Goal: Task Accomplishment & Management: Manage account settings

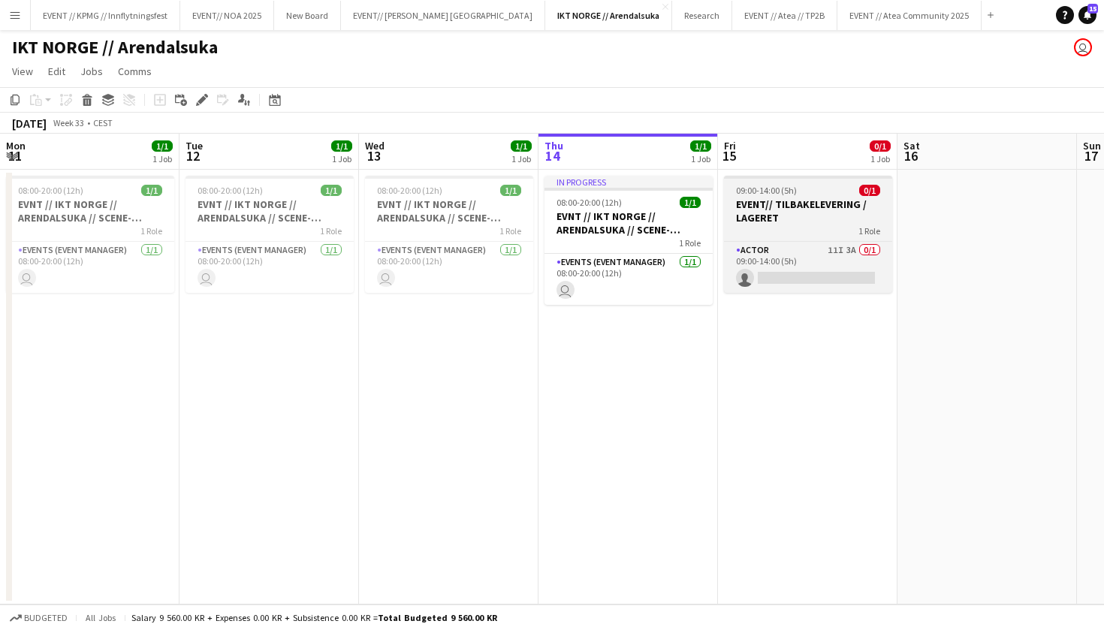
scroll to position [0, 307]
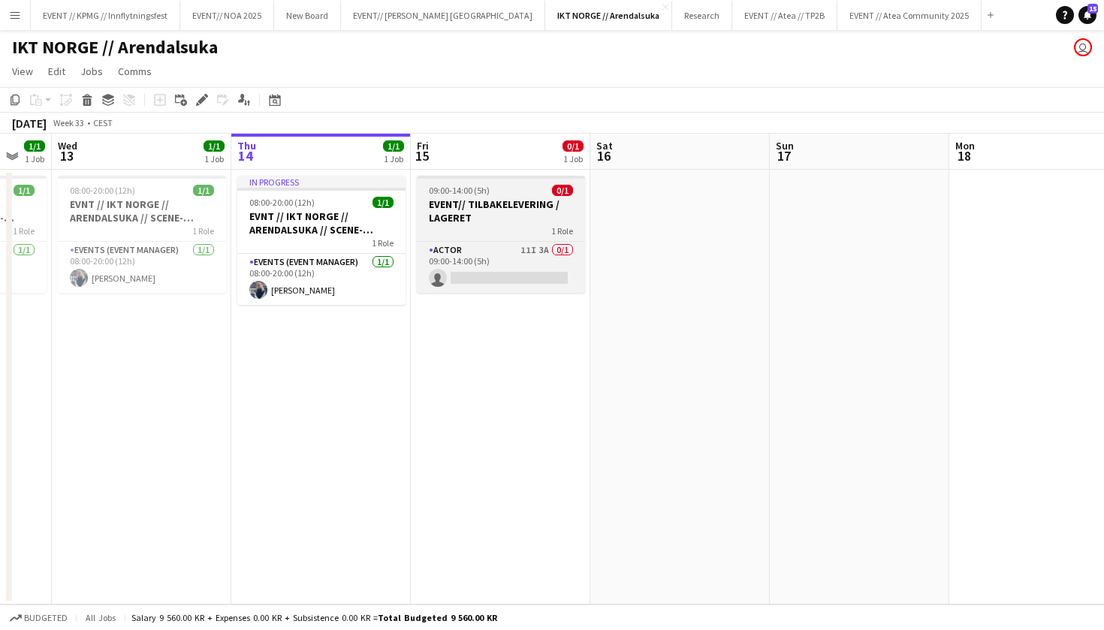
click at [478, 202] on h3 "EVENT// TILBAKELEVERING / LAGERET" at bounding box center [501, 210] width 168 height 27
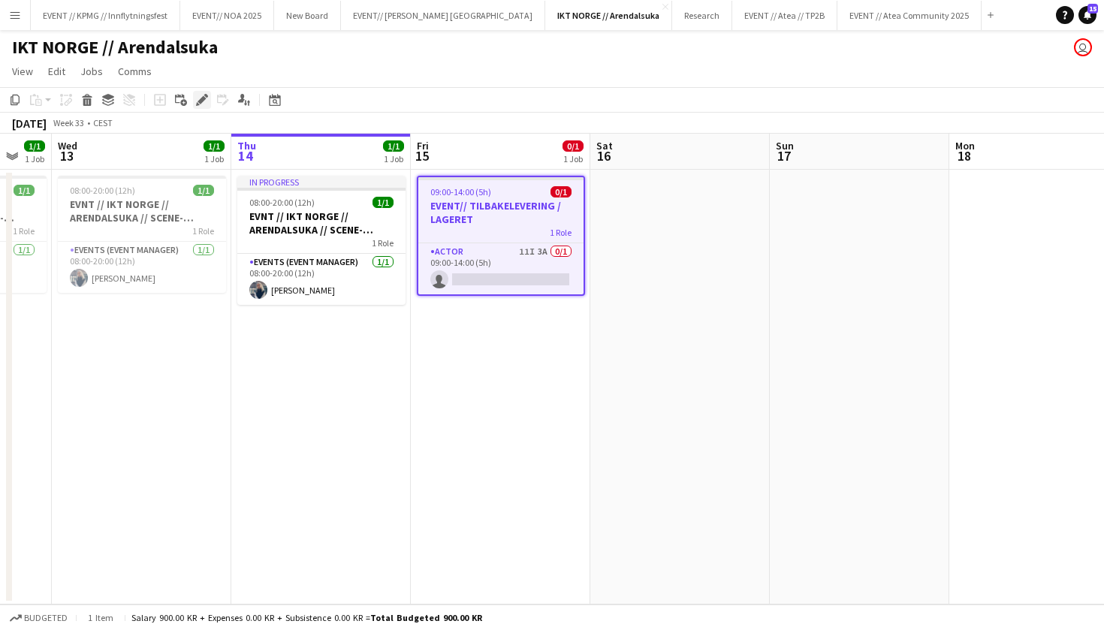
click at [206, 103] on icon "Edit" at bounding box center [202, 100] width 12 height 12
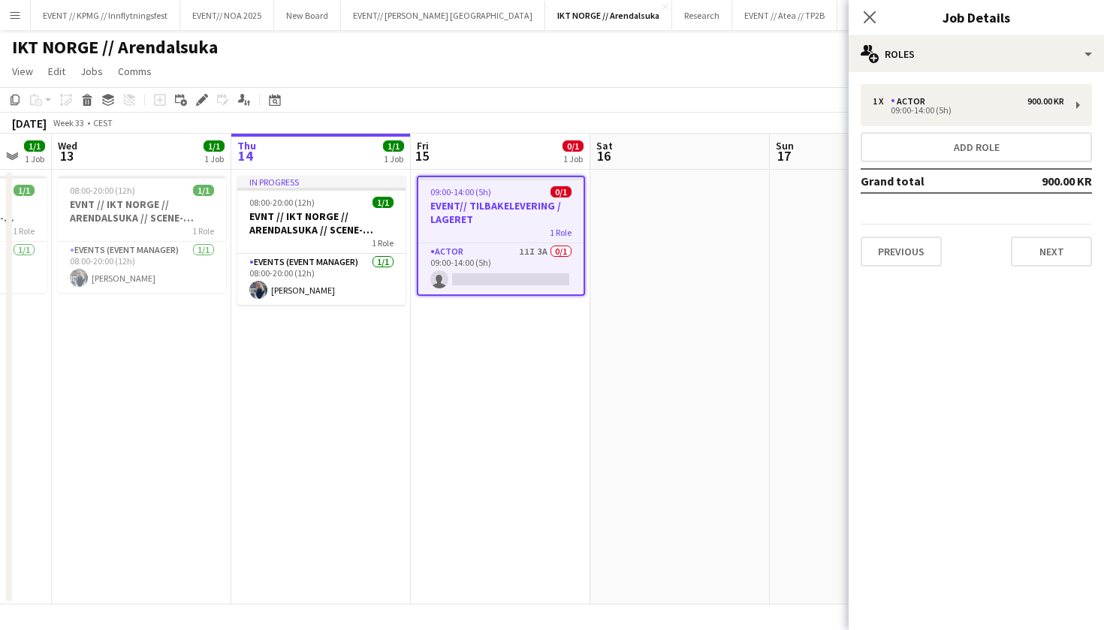
click at [508, 200] on h3 "EVENT// TILBAKELEVERING / LAGERET" at bounding box center [500, 212] width 165 height 27
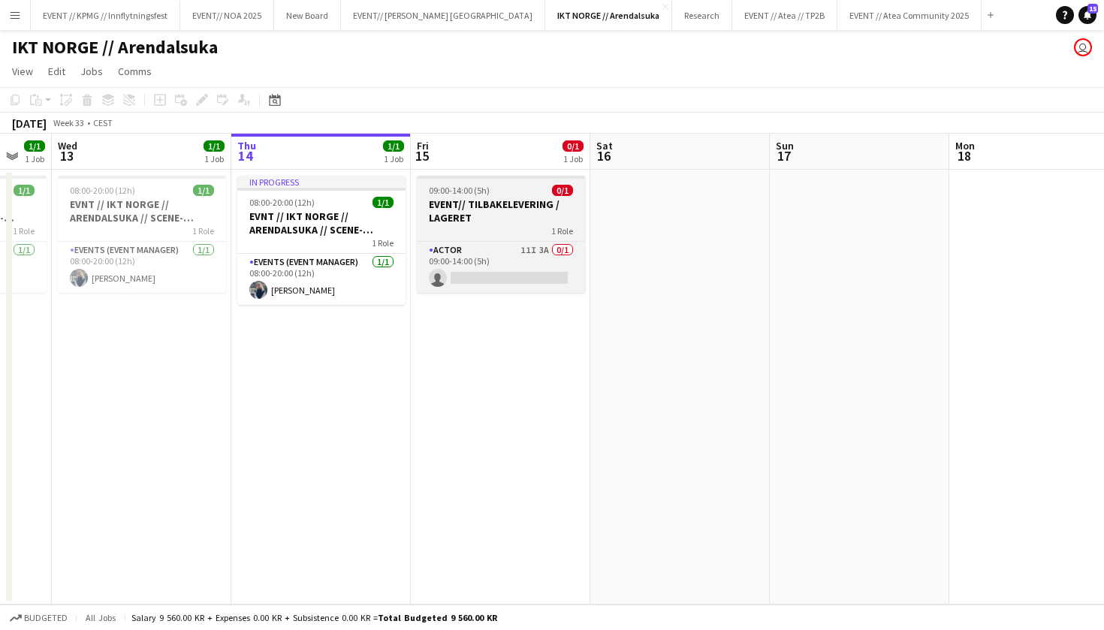
click at [504, 207] on h3 "EVENT// TILBAKELEVERING / LAGERET" at bounding box center [501, 210] width 168 height 27
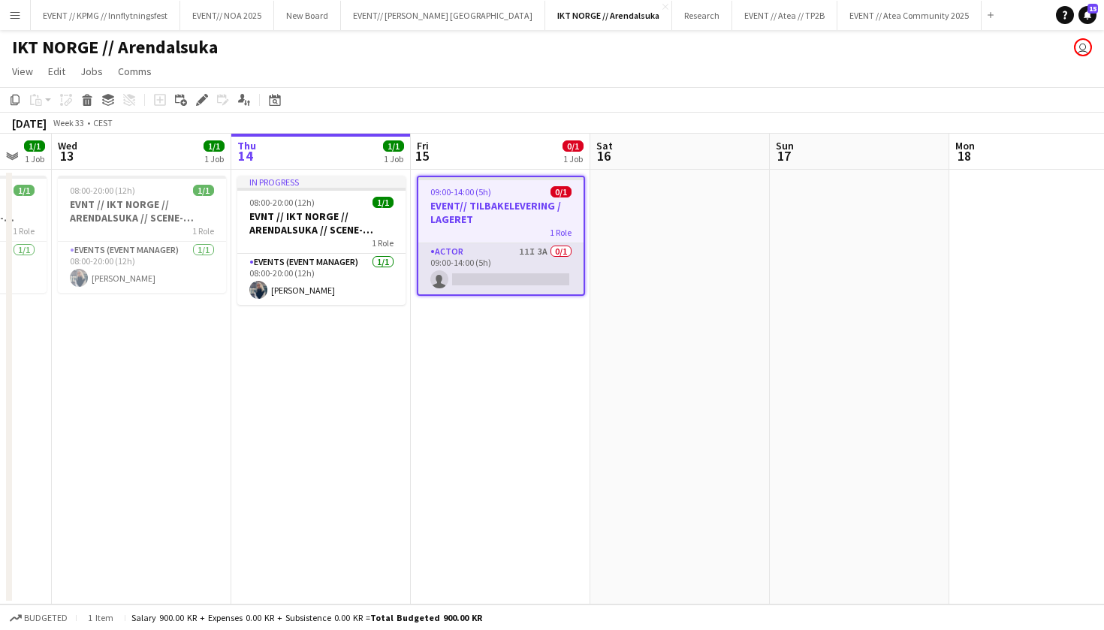
click at [538, 289] on app-card-role "Actor 11I 3A 0/1 09:00-14:00 (5h) single-neutral-actions" at bounding box center [500, 268] width 165 height 51
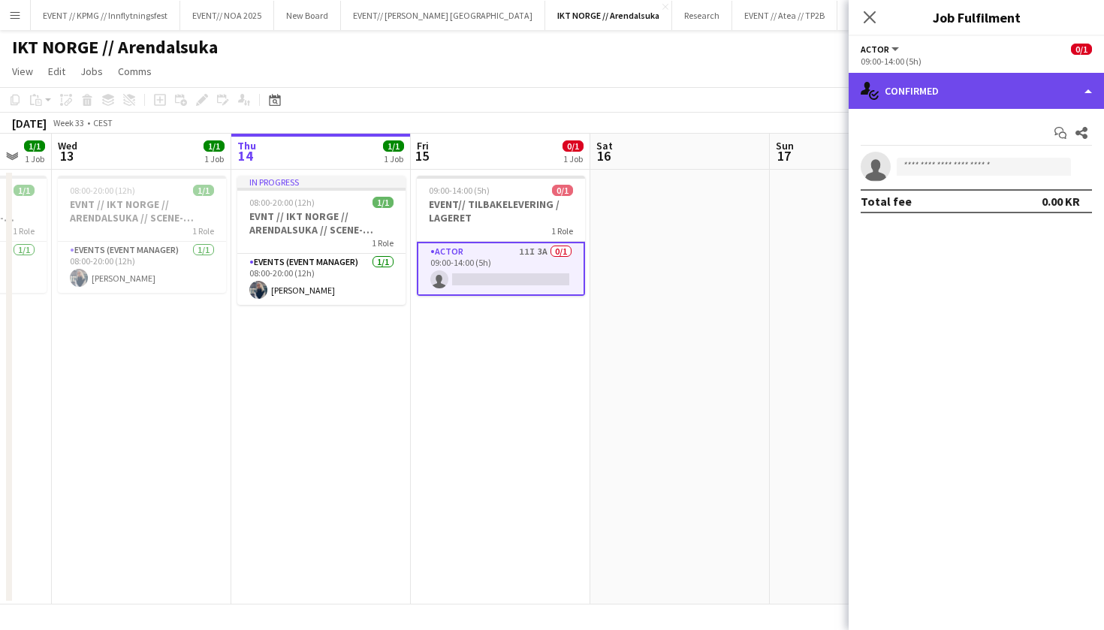
click at [975, 87] on div "single-neutral-actions-check-2 Confirmed" at bounding box center [975, 91] width 255 height 36
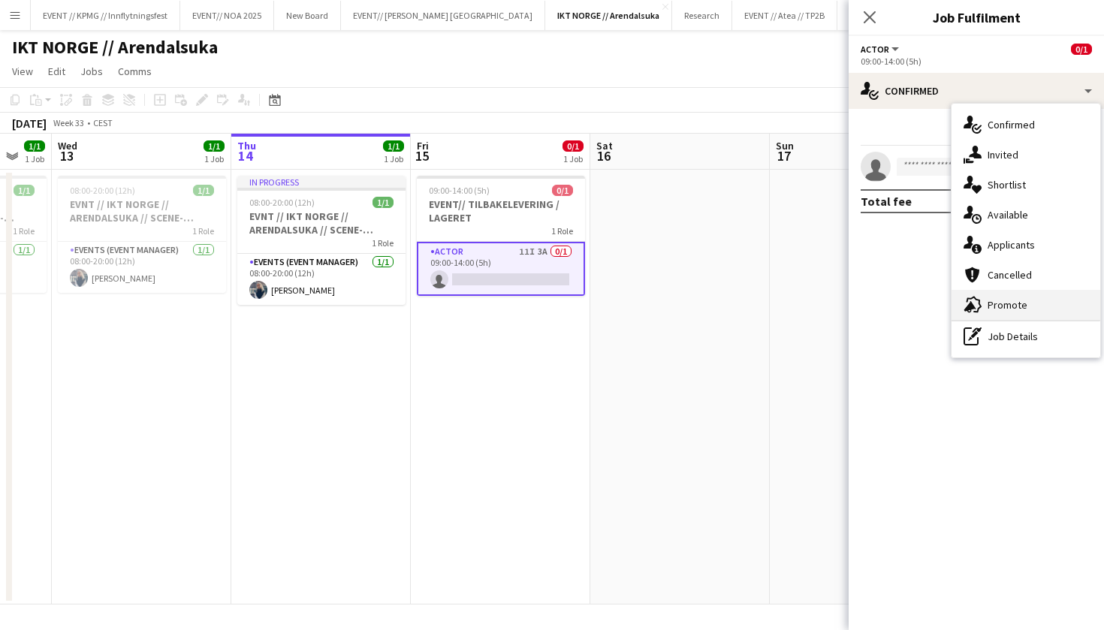
click at [1040, 311] on div "advertising-megaphone Promote" at bounding box center [1025, 305] width 149 height 30
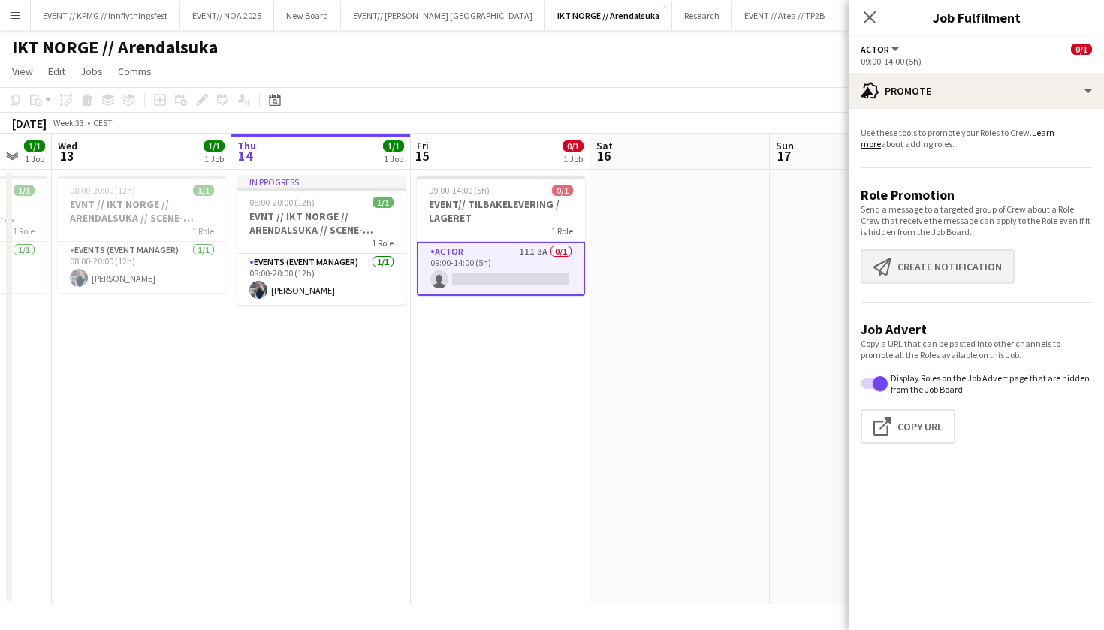
click at [969, 270] on button "Create notification Create notification" at bounding box center [937, 266] width 154 height 35
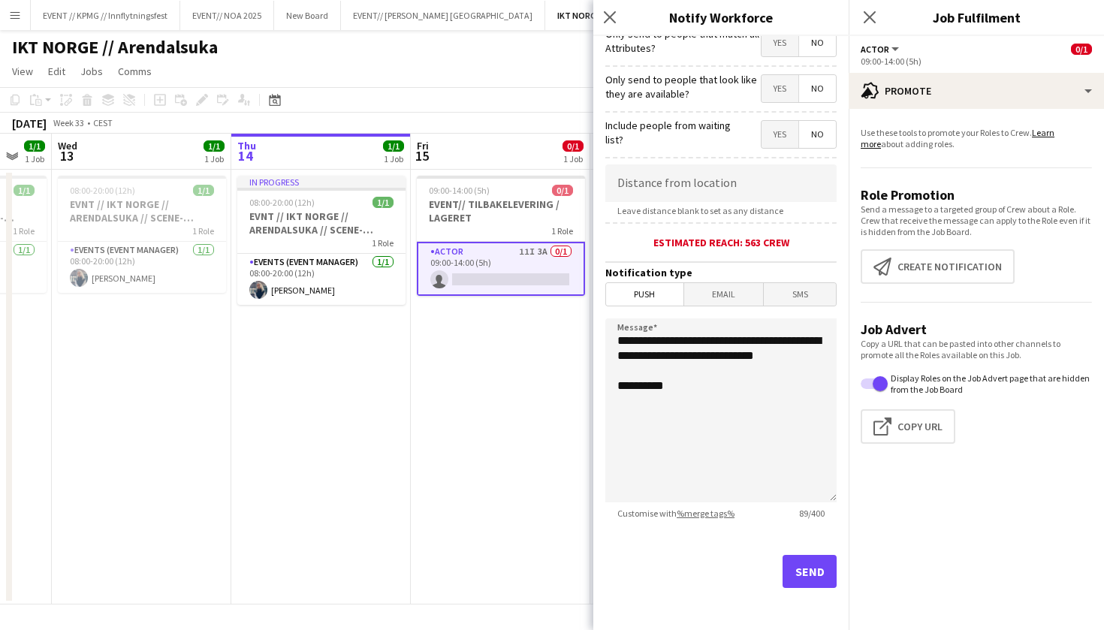
scroll to position [197, 0]
click at [699, 381] on textarea "**********" at bounding box center [720, 410] width 231 height 184
drag, startPoint x: 695, startPoint y: 409, endPoint x: 600, endPoint y: 329, distance: 124.1
click at [600, 329] on form "**********" at bounding box center [720, 234] width 255 height 791
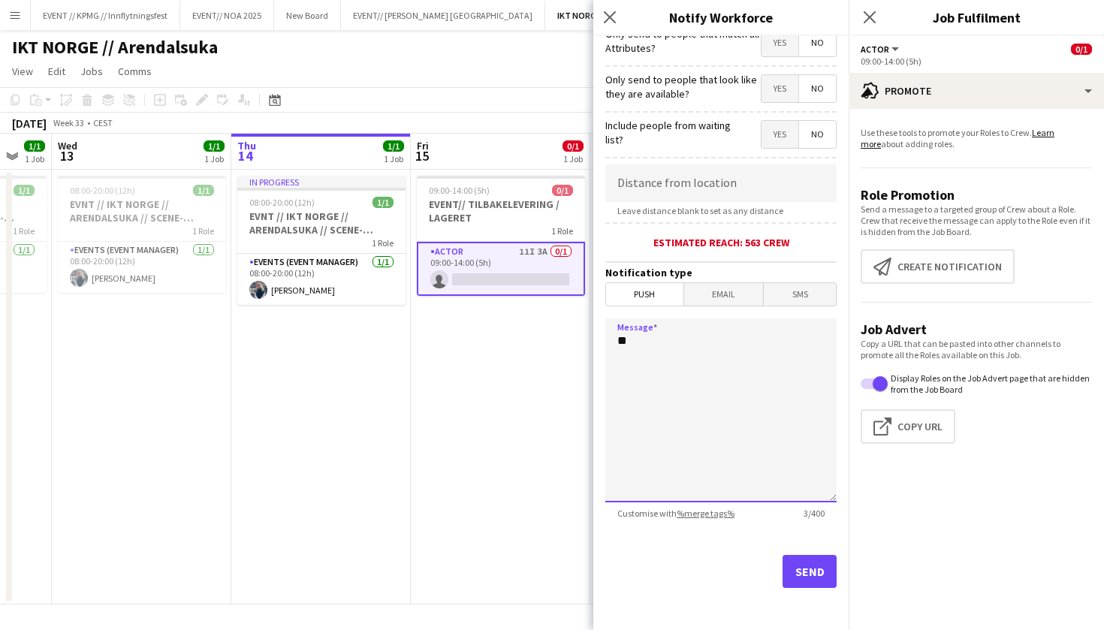
type textarea "*"
type textarea "**********"
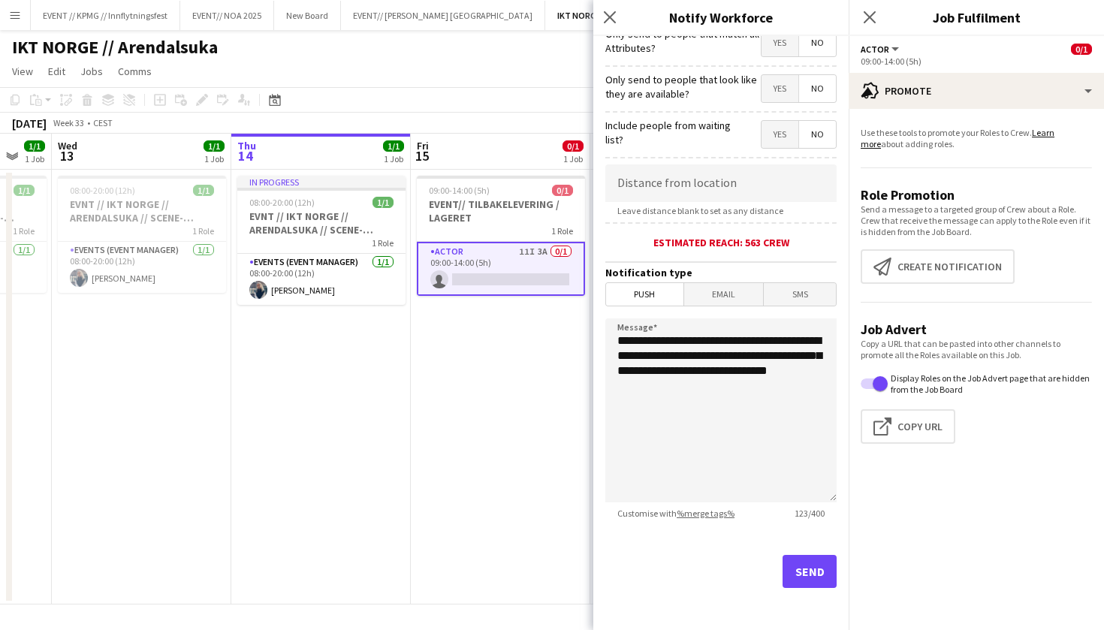
click at [816, 577] on button "Send" at bounding box center [809, 571] width 54 height 33
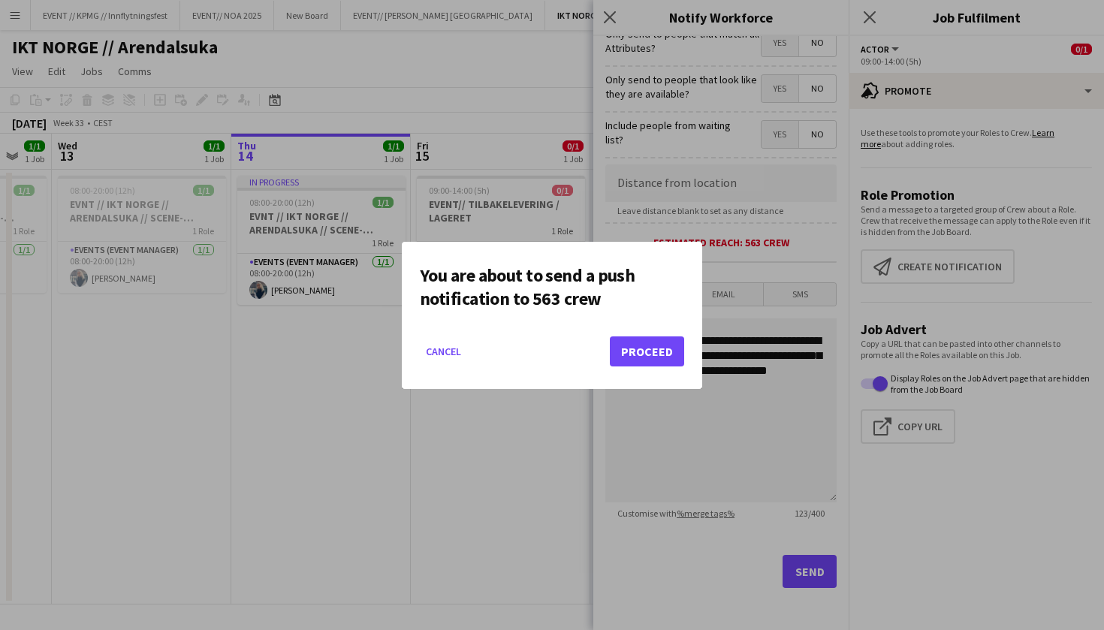
click at [648, 351] on button "Proceed" at bounding box center [647, 351] width 74 height 30
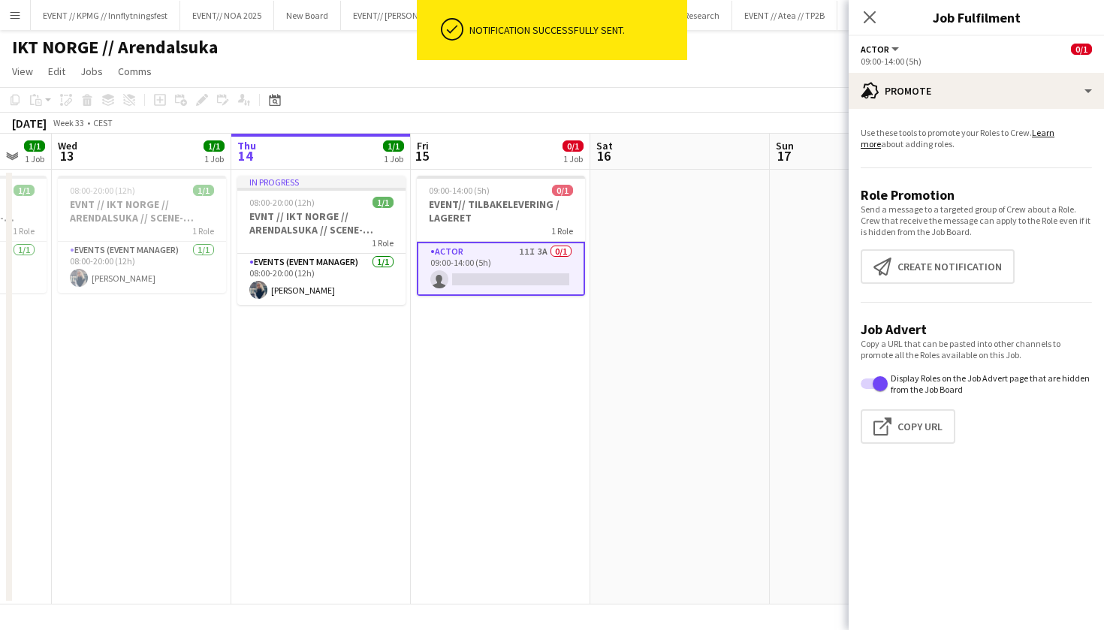
click at [761, 285] on app-date-cell at bounding box center [679, 387] width 179 height 435
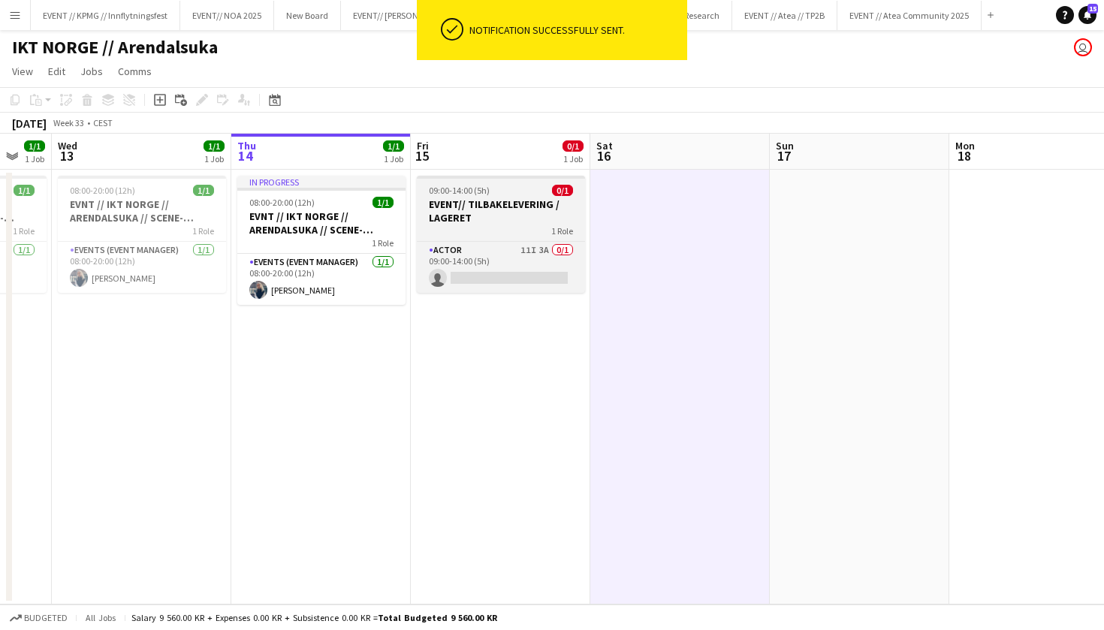
click at [529, 215] on h3 "EVENT// TILBAKELEVERING / LAGERET" at bounding box center [501, 210] width 168 height 27
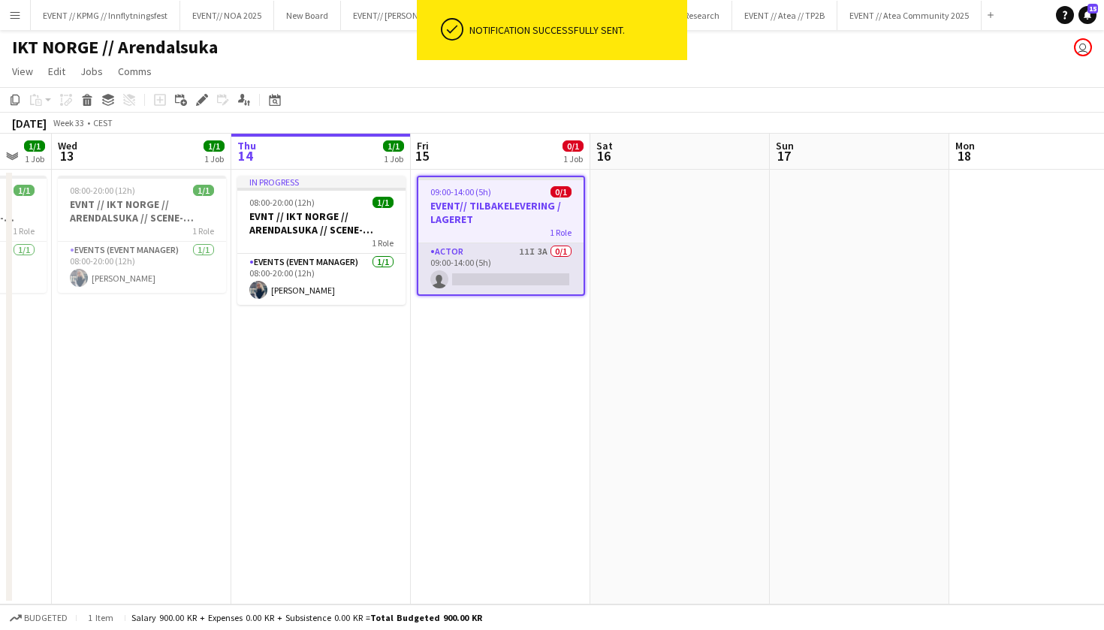
click at [555, 262] on app-card-role "Actor 11I 3A 0/1 09:00-14:00 (5h) single-neutral-actions" at bounding box center [500, 268] width 165 height 51
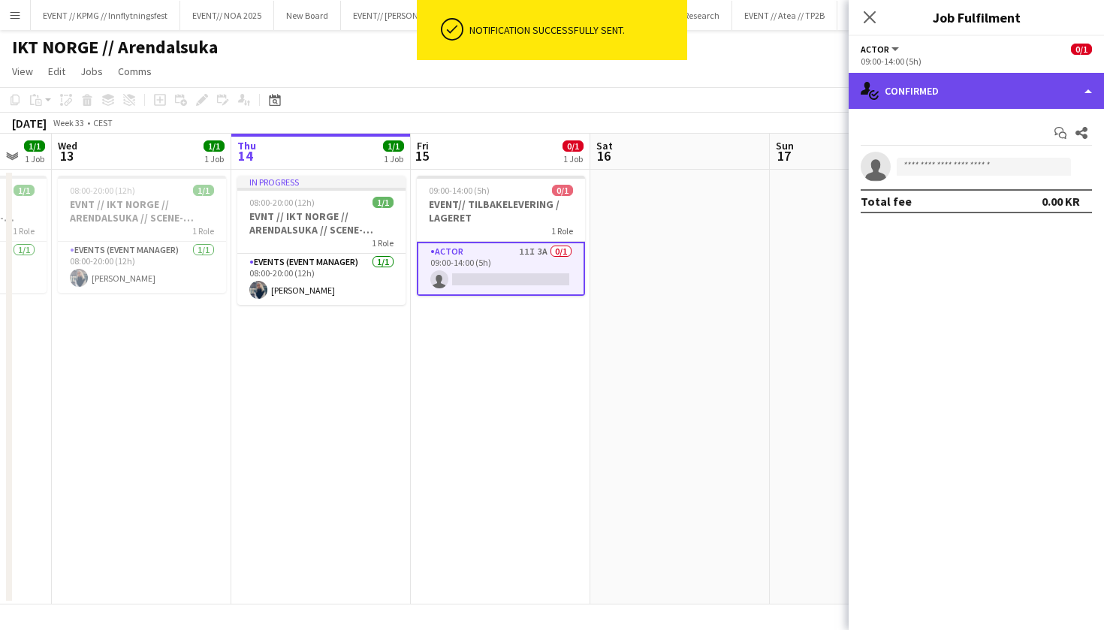
click at [960, 99] on div "single-neutral-actions-check-2 Confirmed" at bounding box center [975, 91] width 255 height 36
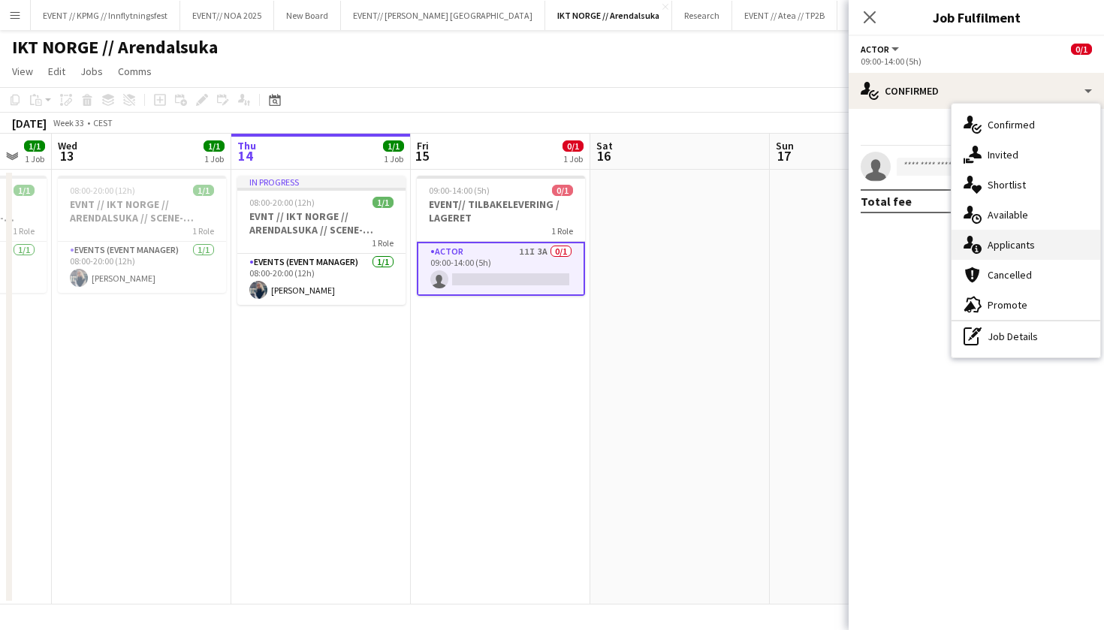
click at [1031, 250] on div "single-neutral-actions-information Applicants" at bounding box center [1025, 245] width 149 height 30
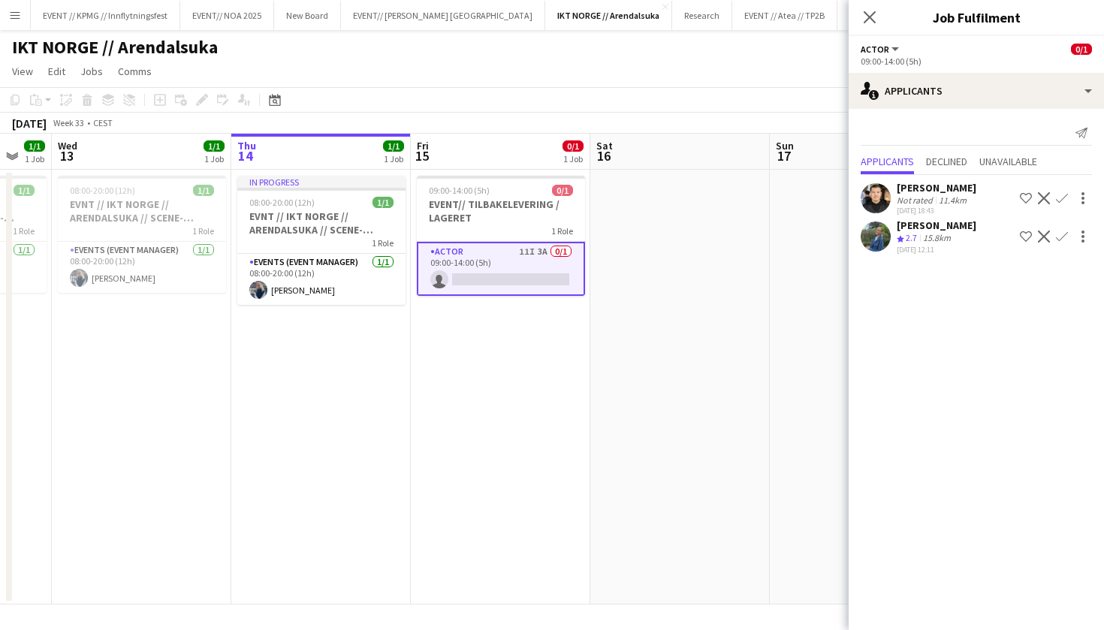
click at [714, 255] on app-date-cell at bounding box center [679, 387] width 179 height 435
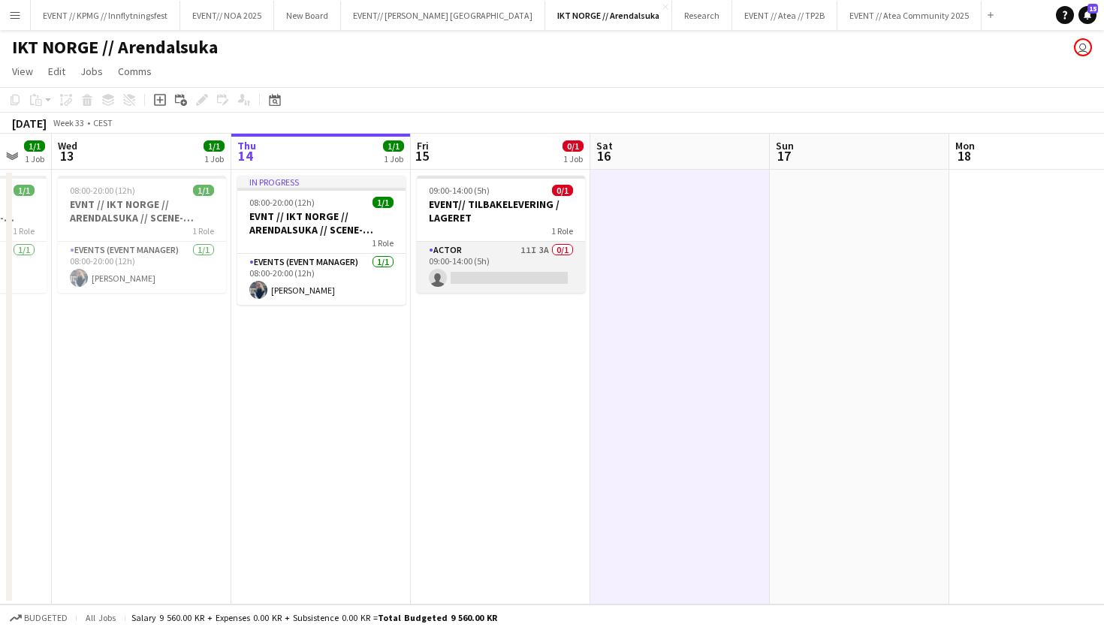
click at [520, 261] on app-card-role "Actor 11I 3A 0/1 09:00-14:00 (5h) single-neutral-actions" at bounding box center [501, 267] width 168 height 51
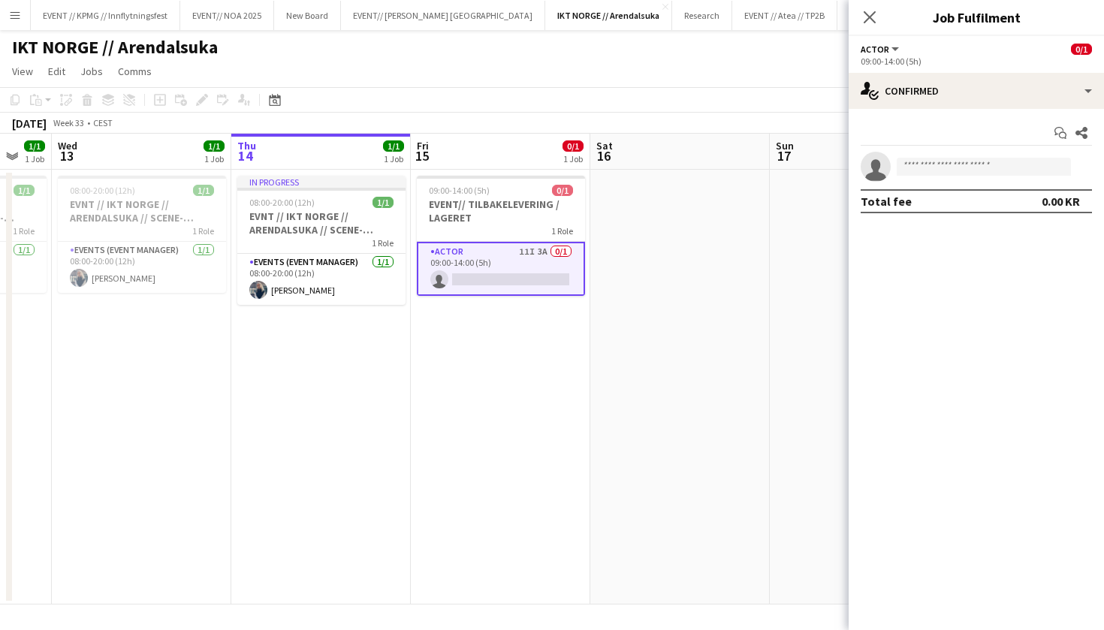
click at [1002, 110] on div "Start chat Share single-neutral-actions Total fee 0.00 KR" at bounding box center [975, 167] width 255 height 116
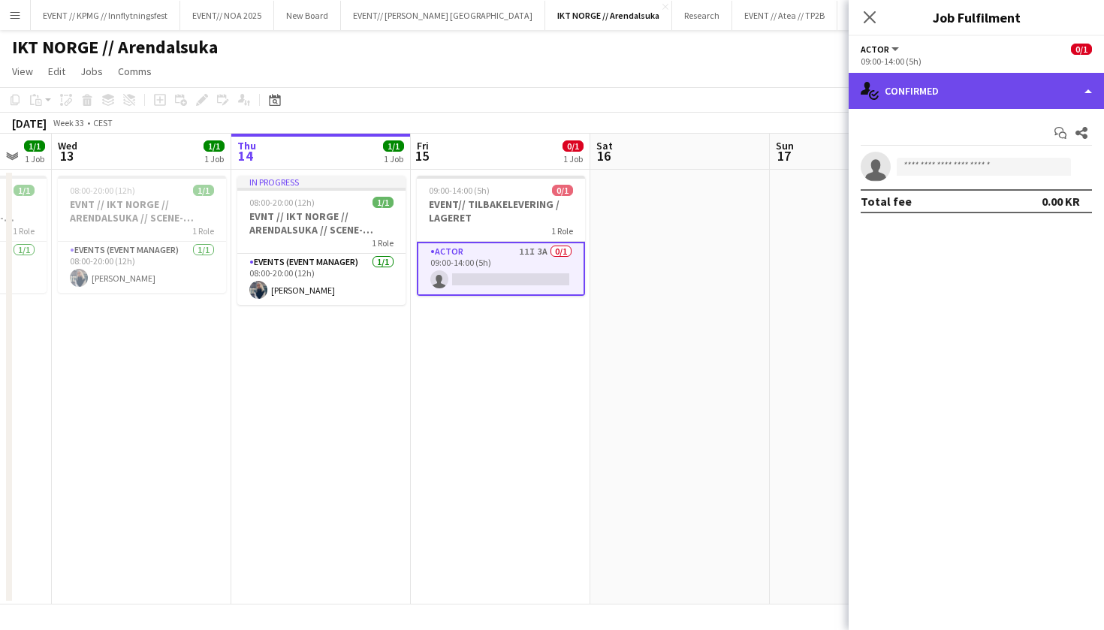
click at [1002, 74] on div "single-neutral-actions-check-2 Confirmed" at bounding box center [975, 91] width 255 height 36
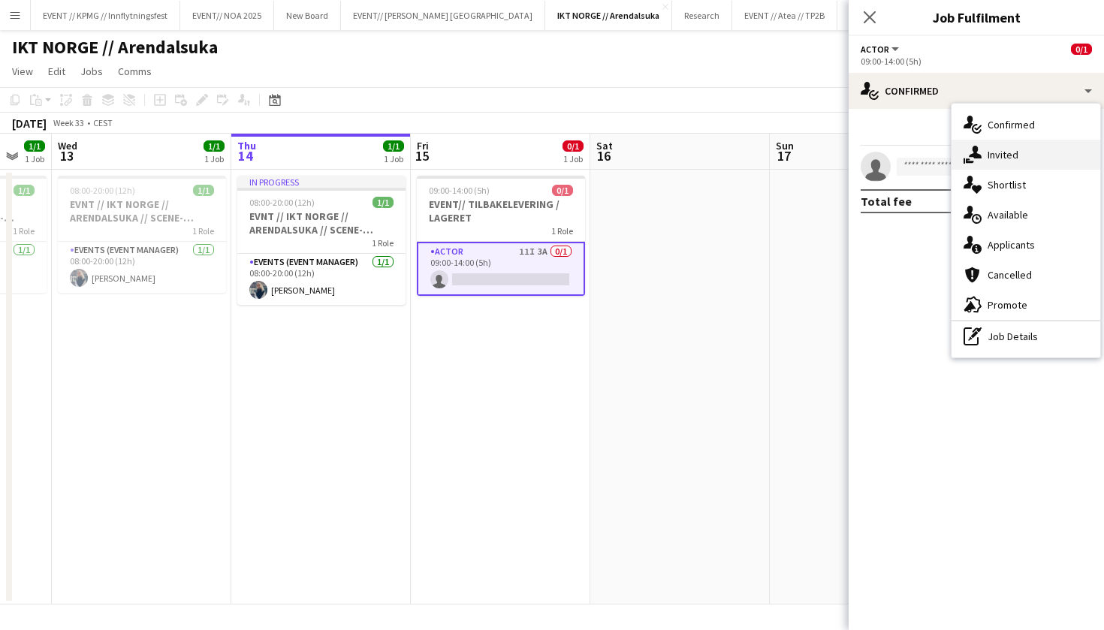
click at [1005, 155] on div "single-neutral-actions-share-1 Invited" at bounding box center [1025, 155] width 149 height 30
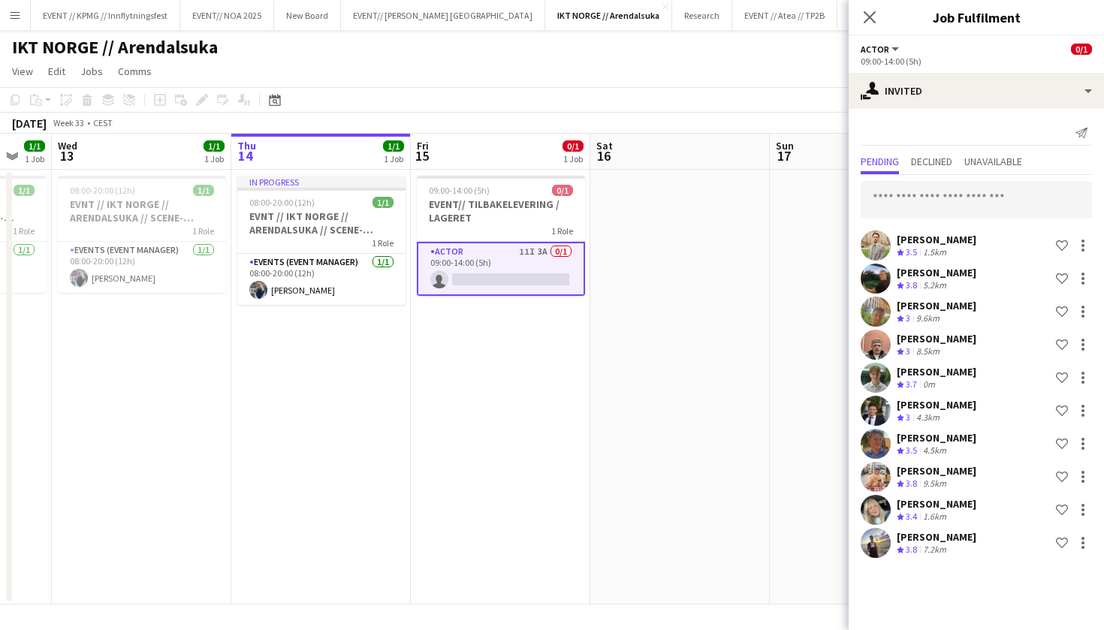
click at [963, 67] on app-options-switcher "Actor All roles Actor 0/1 09:00-14:00 (5h)" at bounding box center [975, 54] width 255 height 37
click at [996, 70] on app-options-switcher "Actor All roles Actor 0/1 09:00-14:00 (5h)" at bounding box center [975, 54] width 255 height 37
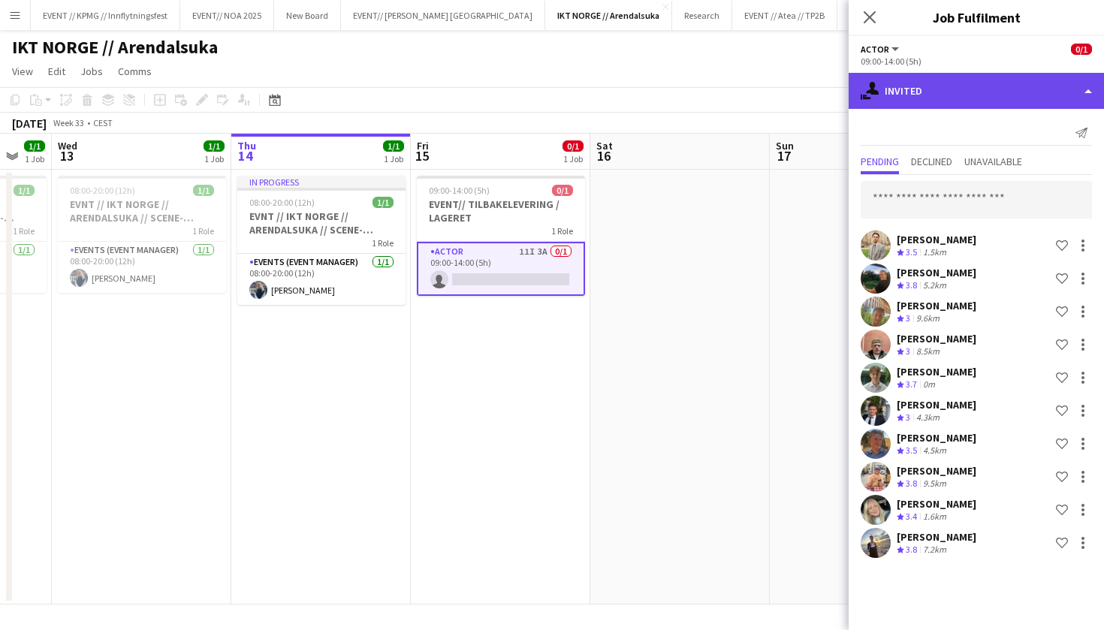
click at [995, 83] on div "single-neutral-actions-share-1 Invited" at bounding box center [975, 91] width 255 height 36
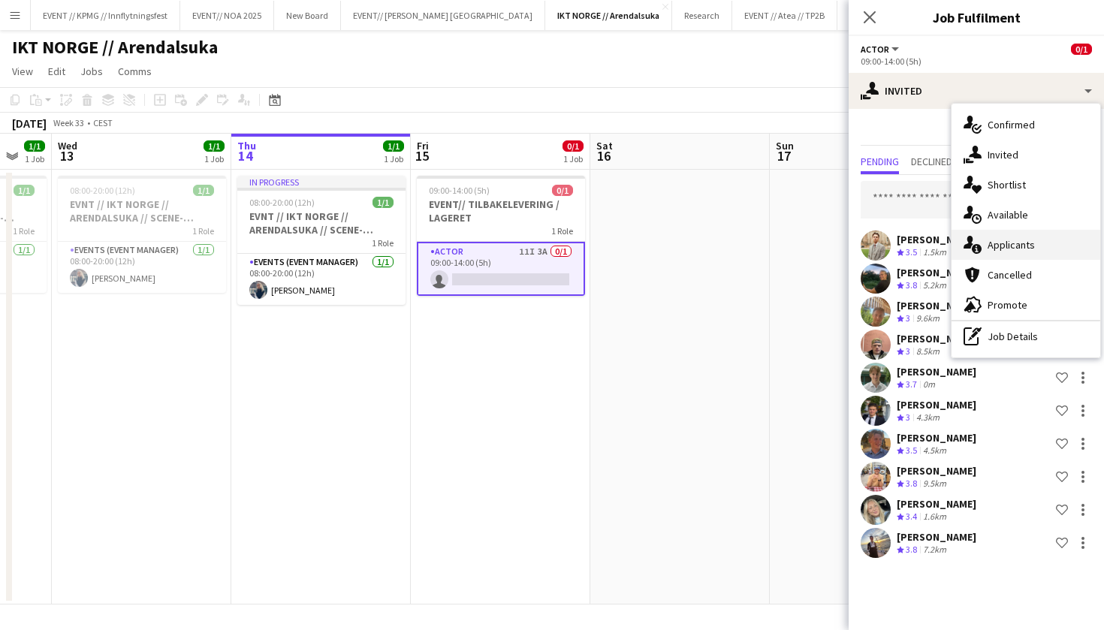
click at [1026, 246] on div "single-neutral-actions-information Applicants" at bounding box center [1025, 245] width 149 height 30
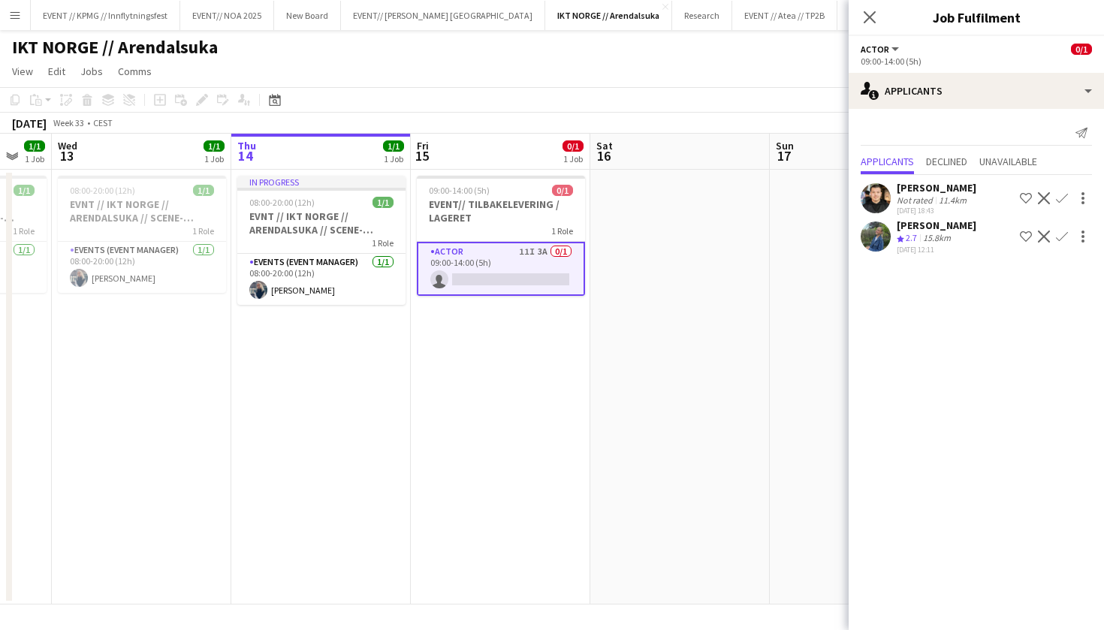
click at [927, 228] on div "[PERSON_NAME]" at bounding box center [937, 226] width 80 height 14
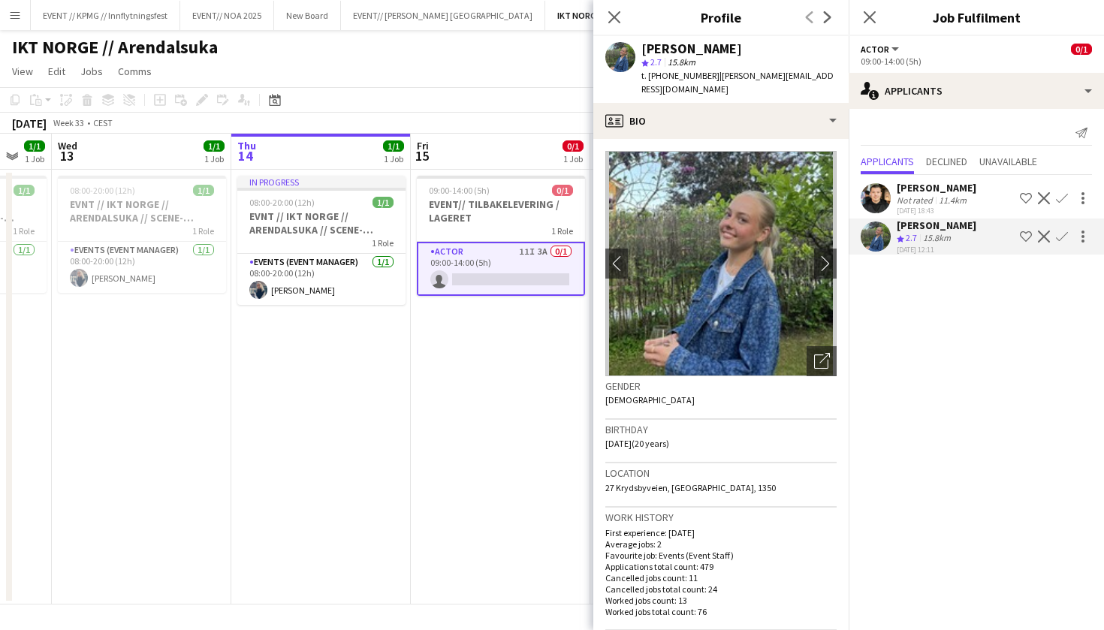
scroll to position [0, 0]
click at [749, 466] on h3 "Location" at bounding box center [720, 473] width 231 height 14
click at [480, 404] on app-date-cell "09:00-14:00 (5h) 0/1 EVENT// TILBAKELEVERING / LAGERET 1 Role Actor 11I 3A 0/1 …" at bounding box center [500, 387] width 179 height 435
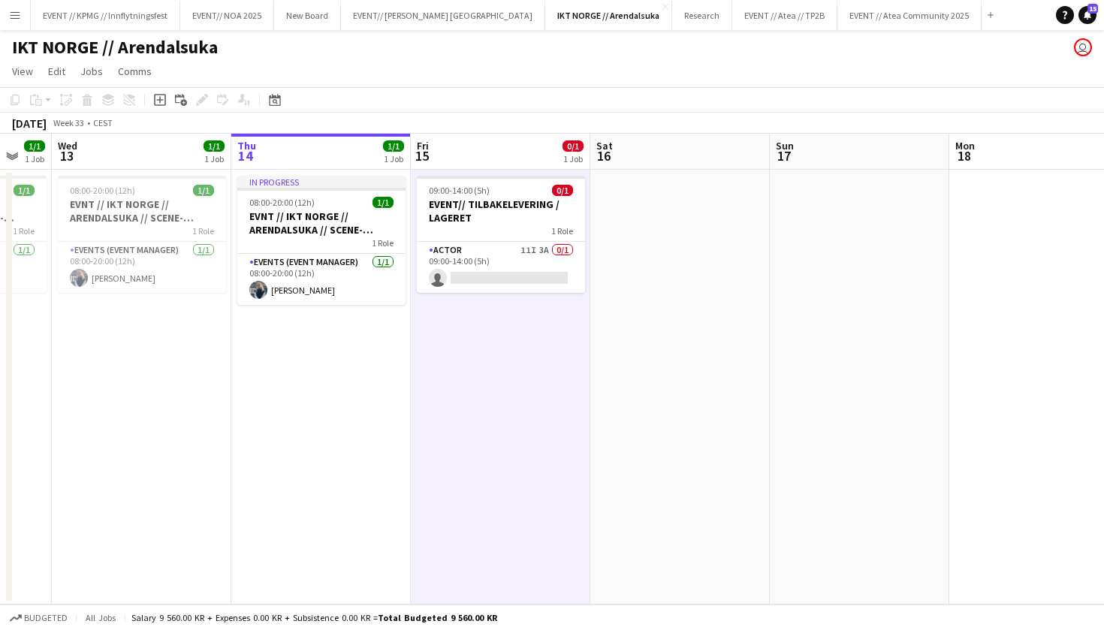
click at [501, 299] on app-date-cell "09:00-14:00 (5h) 0/1 EVENT// TILBAKELEVERING / LAGERET 1 Role Actor 11I 3A 0/1 …" at bounding box center [500, 387] width 179 height 435
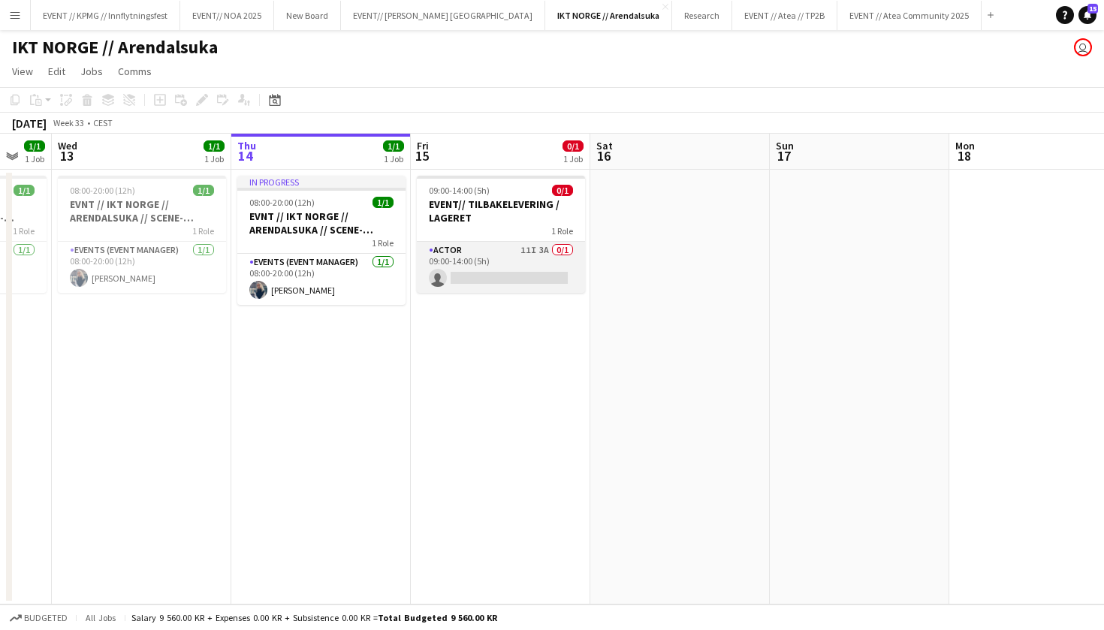
click at [514, 277] on app-card-role "Actor 11I 3A 0/1 09:00-14:00 (5h) single-neutral-actions" at bounding box center [501, 267] width 168 height 51
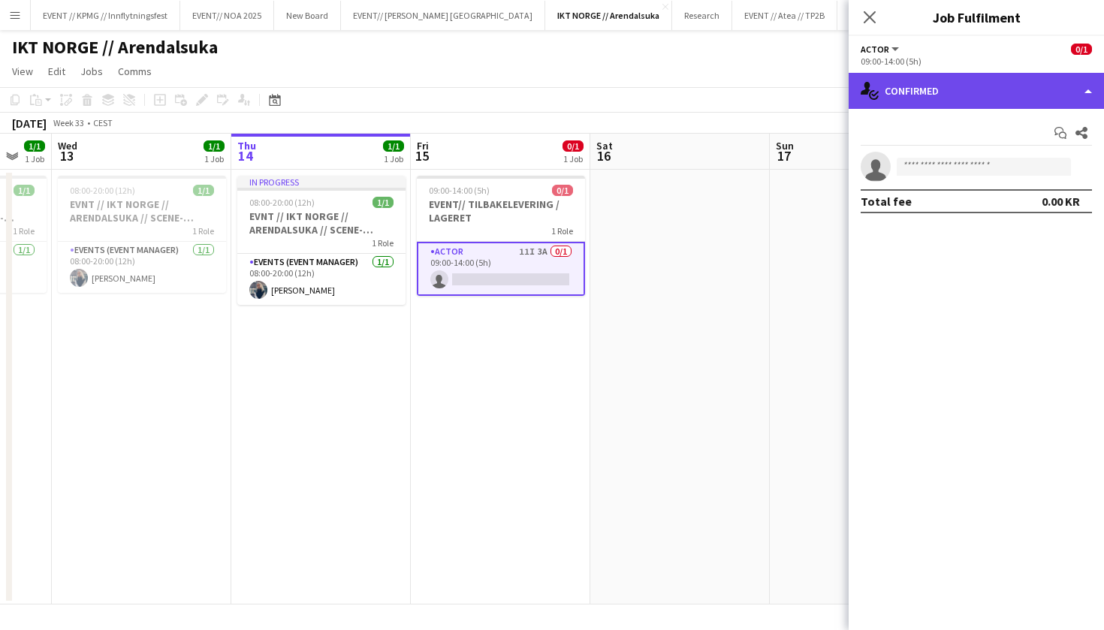
click at [1008, 78] on div "single-neutral-actions-check-2 Confirmed" at bounding box center [975, 91] width 255 height 36
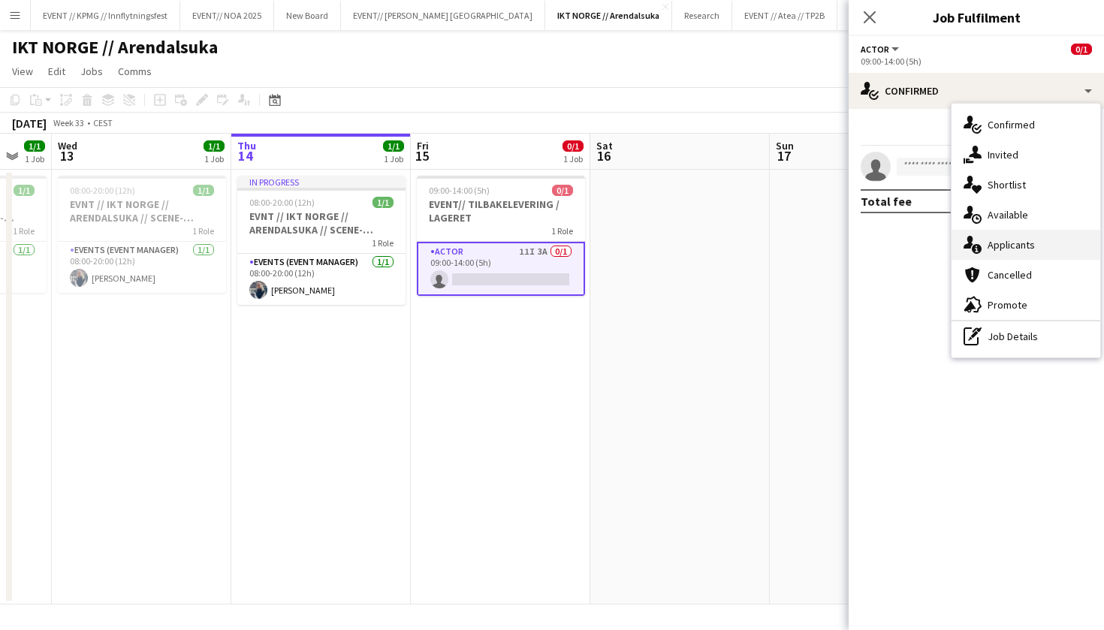
click at [1050, 246] on div "single-neutral-actions-information Applicants" at bounding box center [1025, 245] width 149 height 30
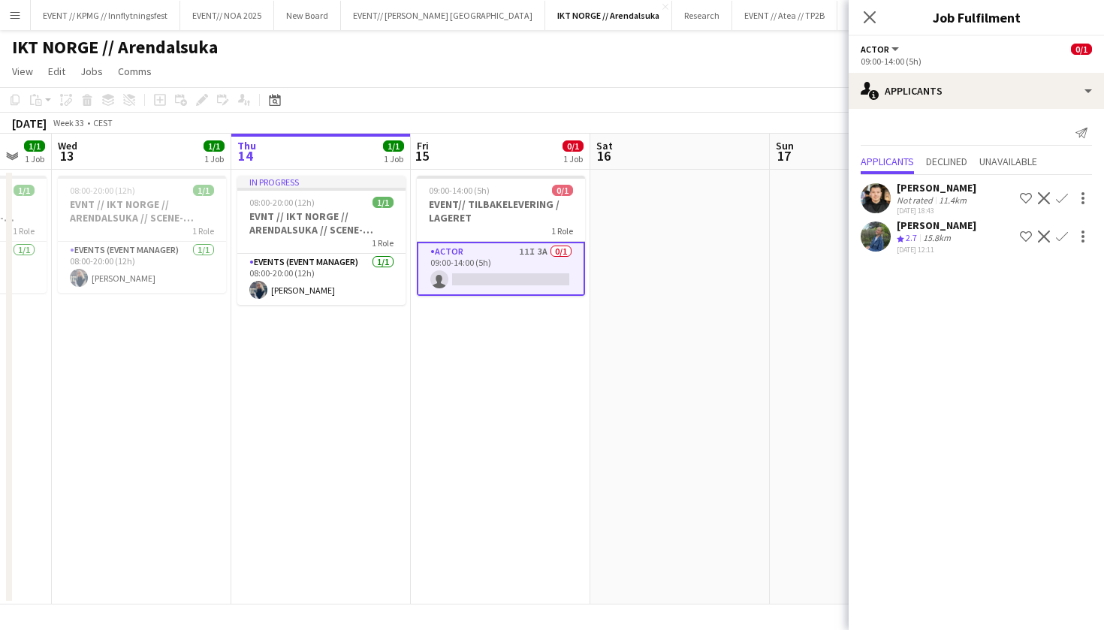
click at [680, 346] on app-date-cell at bounding box center [679, 387] width 179 height 435
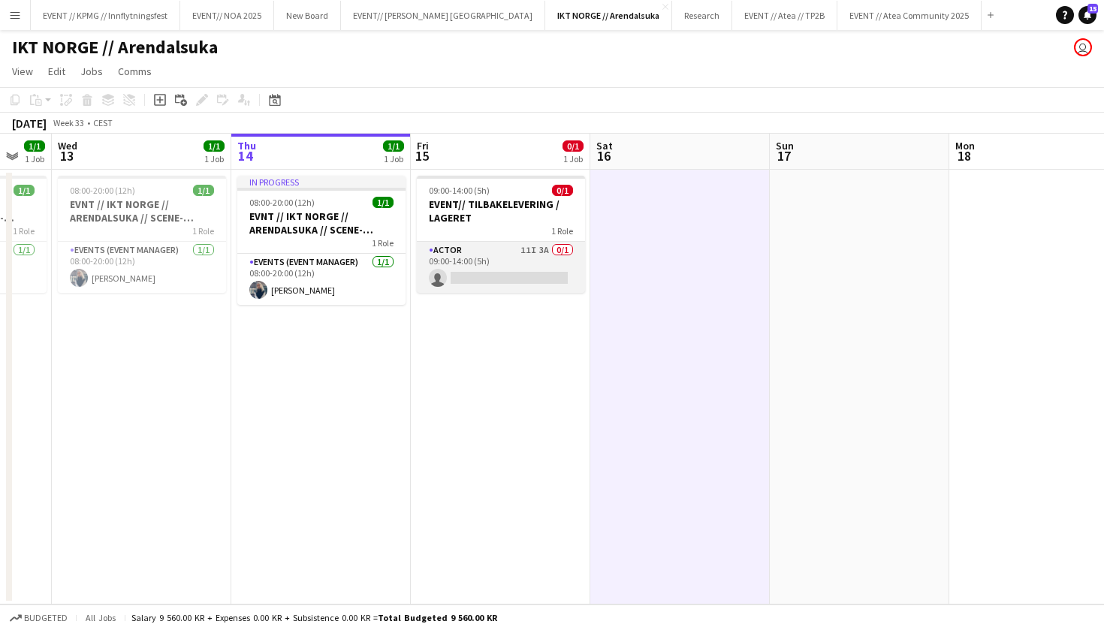
click at [512, 259] on app-card-role "Actor 11I 3A 0/1 09:00-14:00 (5h) single-neutral-actions" at bounding box center [501, 267] width 168 height 51
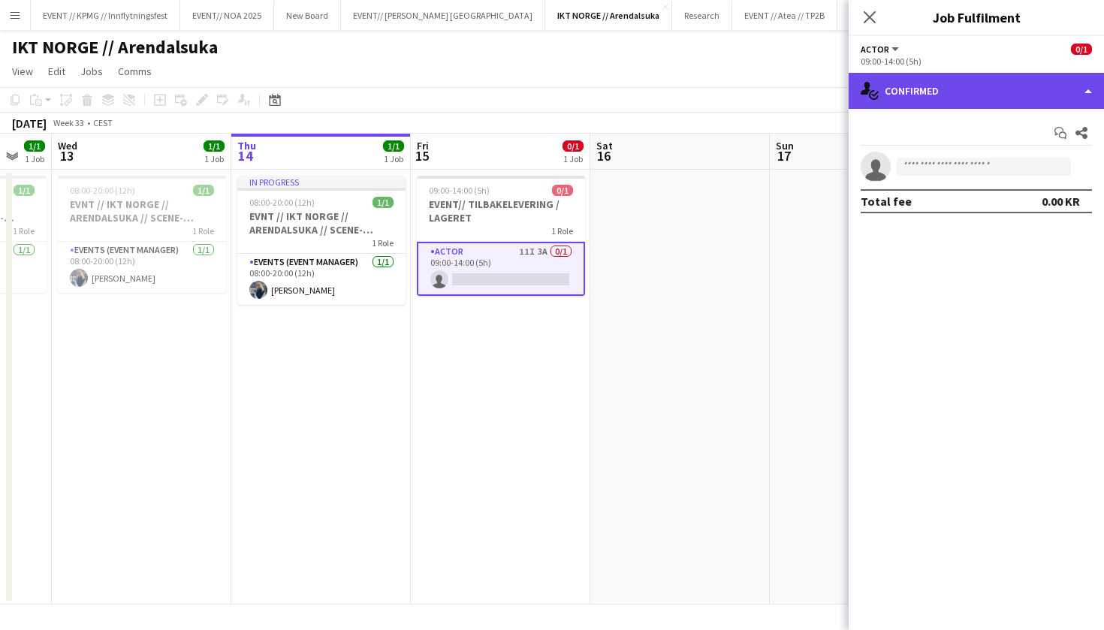
click at [1008, 89] on div "single-neutral-actions-check-2 Confirmed" at bounding box center [975, 91] width 255 height 36
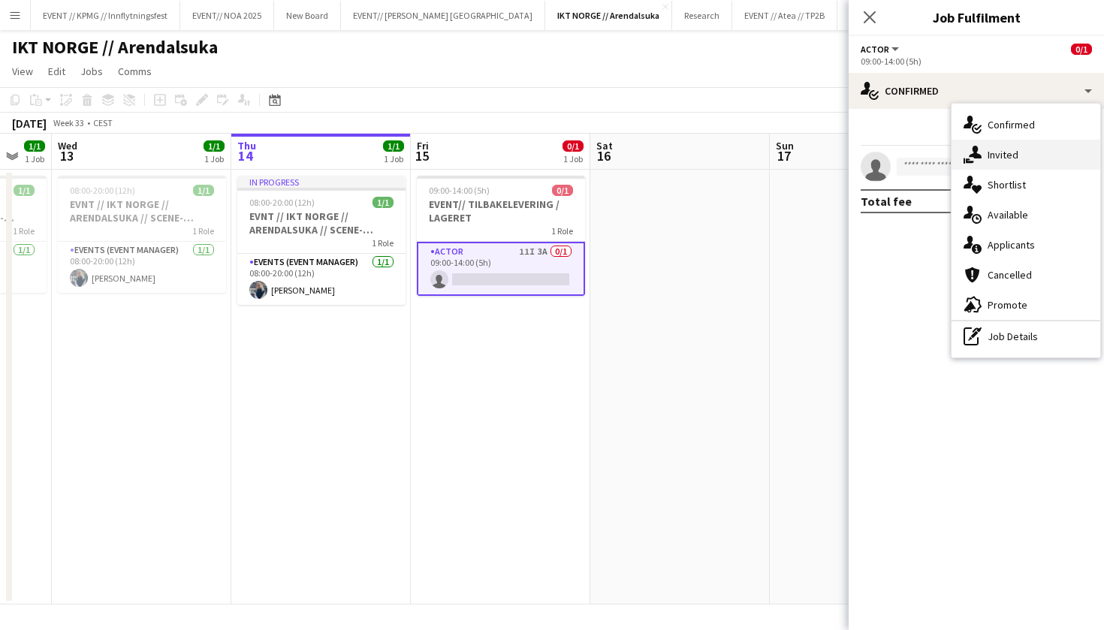
click at [1007, 141] on div "single-neutral-actions-share-1 Invited" at bounding box center [1025, 155] width 149 height 30
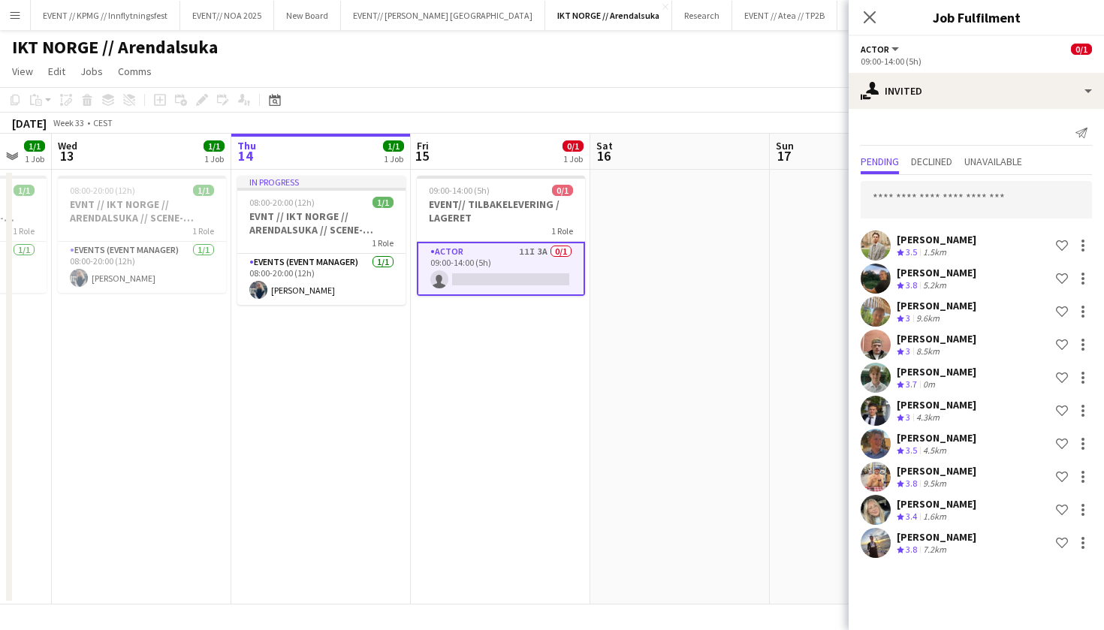
click at [920, 179] on div "[PERSON_NAME] Crew rating 3.5 1.5km Shortlist crew [PERSON_NAME] Crew rating 3.…" at bounding box center [975, 368] width 255 height 386
click at [911, 201] on input "text" at bounding box center [975, 200] width 231 height 38
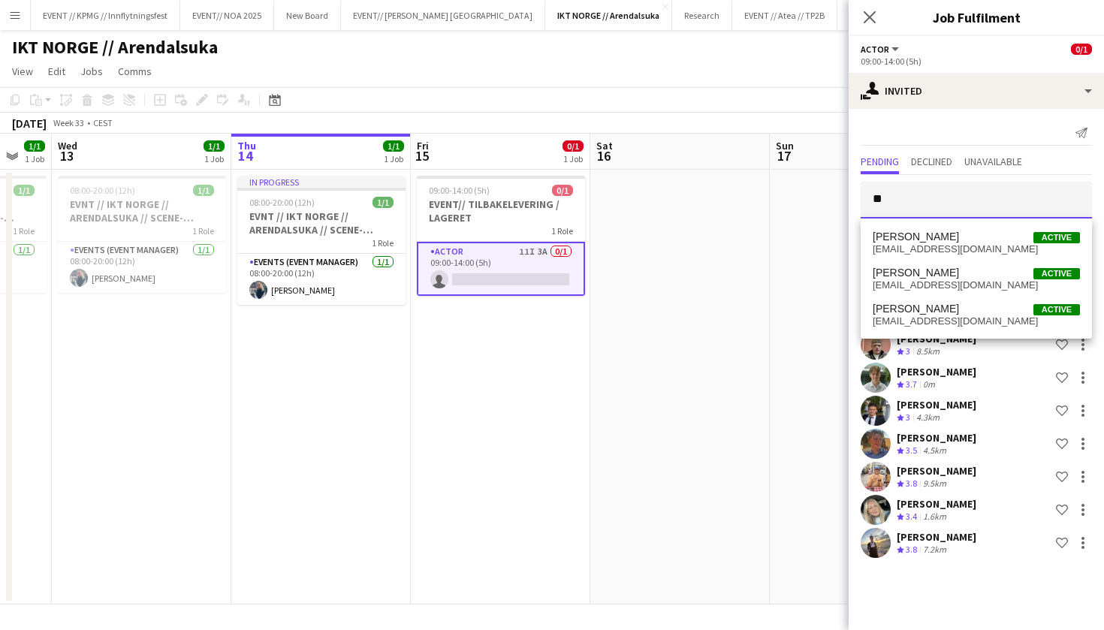
type input "*"
type input "***"
click at [953, 250] on span "wilmer@borgnes.no" at bounding box center [976, 249] width 207 height 12
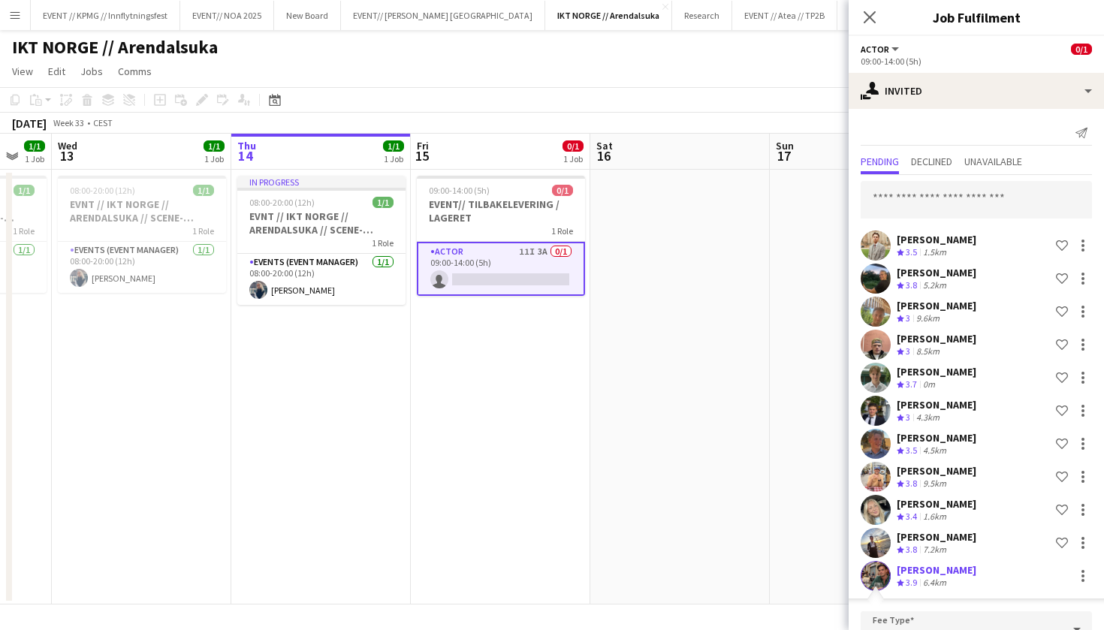
scroll to position [303, 0]
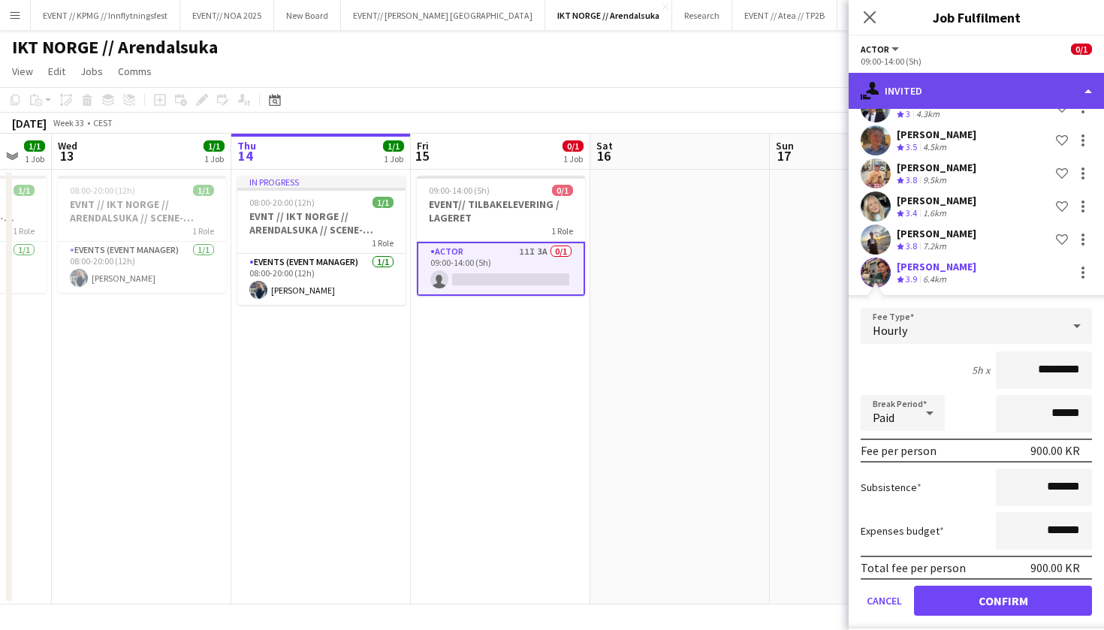
click at [946, 106] on div "single-neutral-actions-share-1 Invited" at bounding box center [975, 91] width 255 height 36
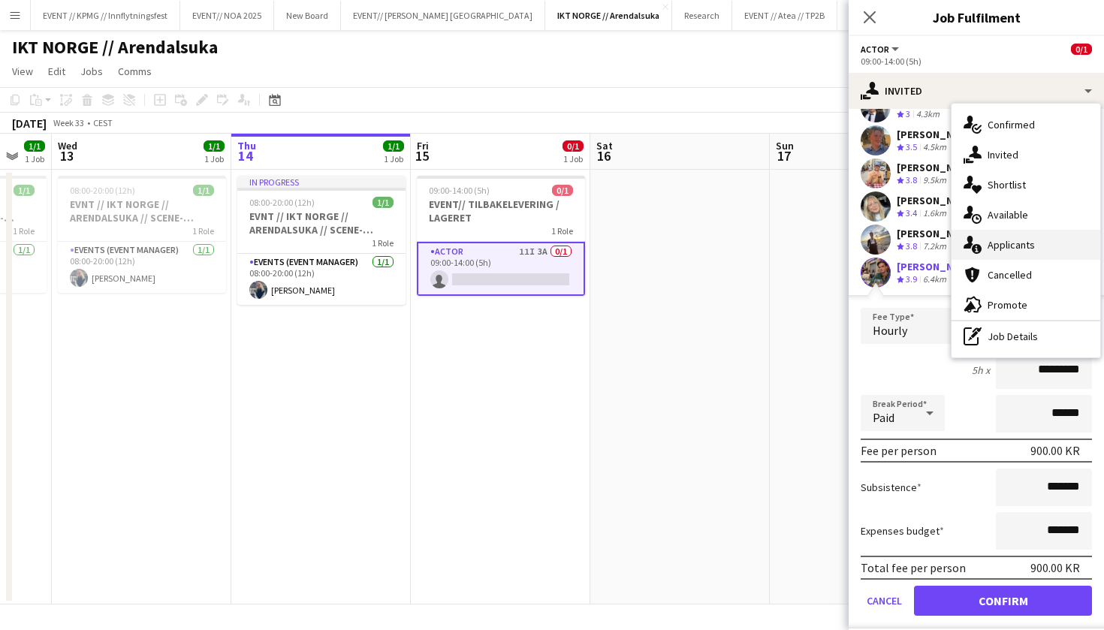
click at [1024, 241] on div "single-neutral-actions-information Applicants" at bounding box center [1025, 245] width 149 height 30
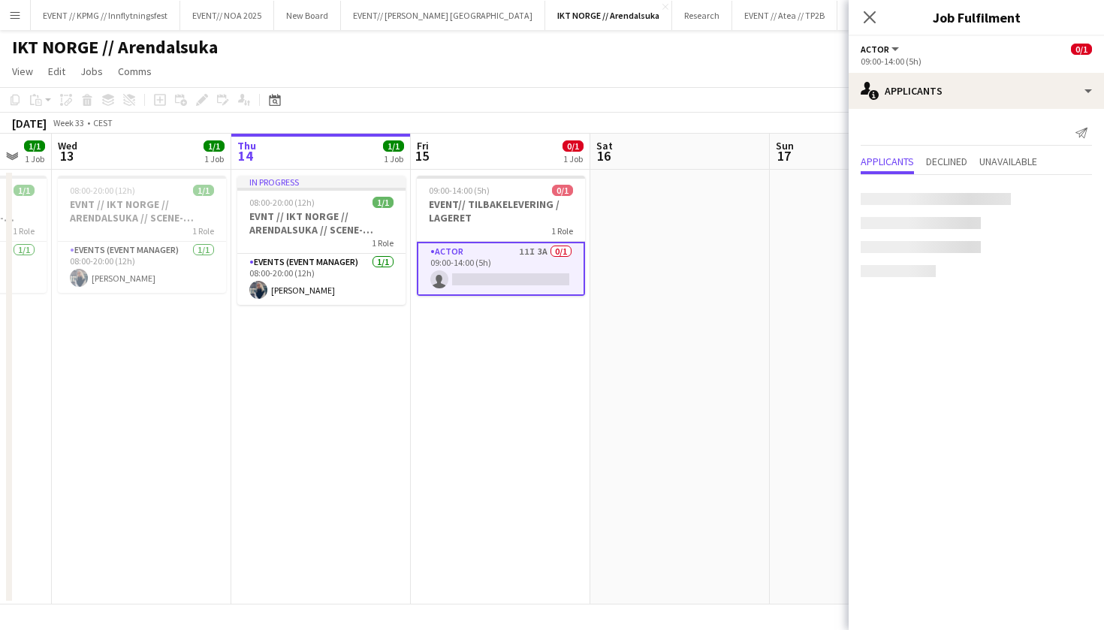
scroll to position [0, 0]
click at [955, 156] on span "Declined" at bounding box center [946, 161] width 41 height 11
click at [889, 138] on span "Applicants" at bounding box center [886, 132] width 53 height 23
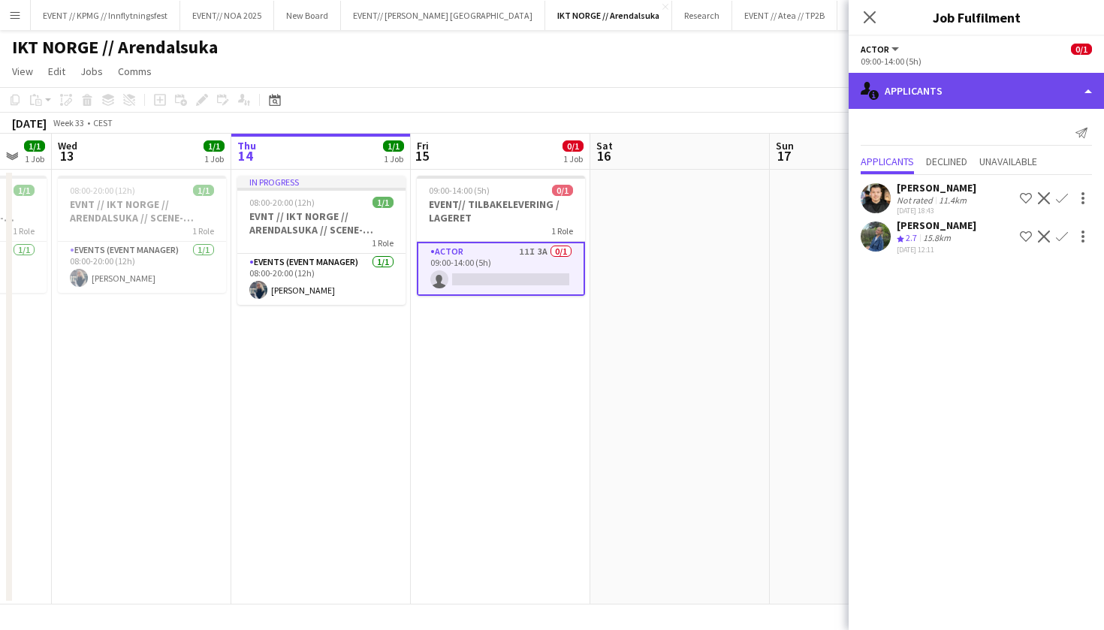
click at [959, 89] on div "single-neutral-actions-information Applicants" at bounding box center [975, 91] width 255 height 36
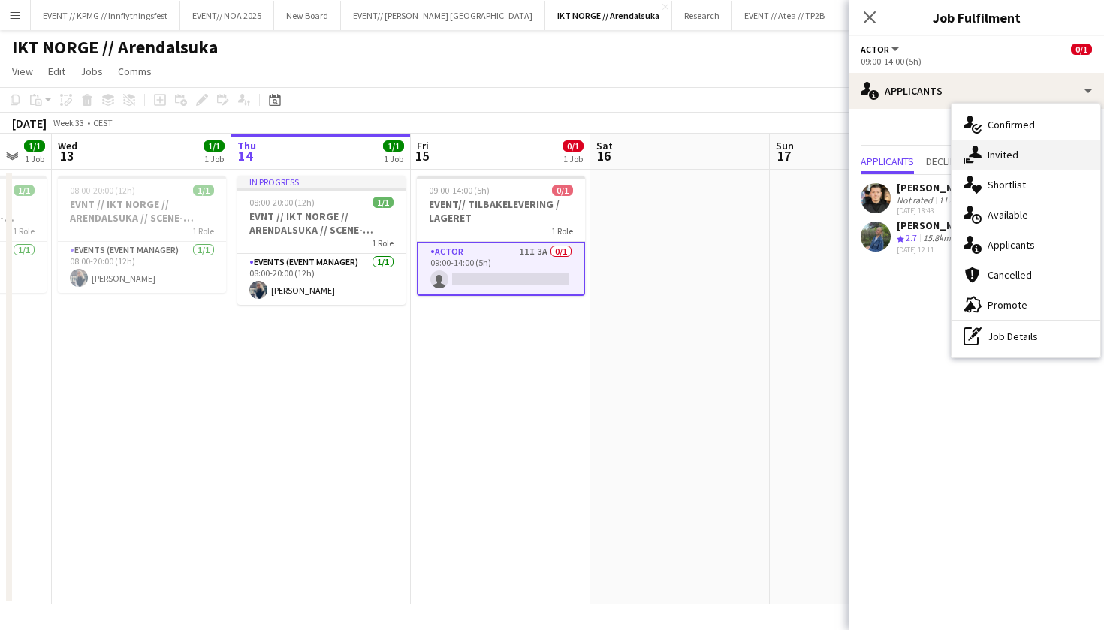
click at [997, 147] on div "single-neutral-actions-share-1 Invited" at bounding box center [1025, 155] width 149 height 30
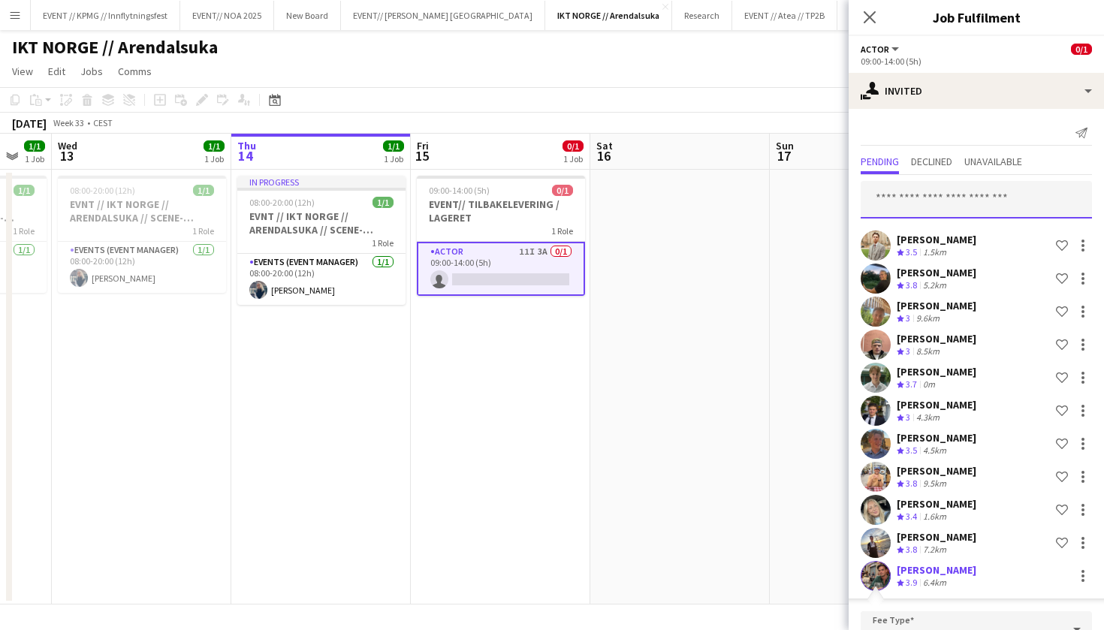
click at [957, 197] on input "text" at bounding box center [975, 200] width 231 height 38
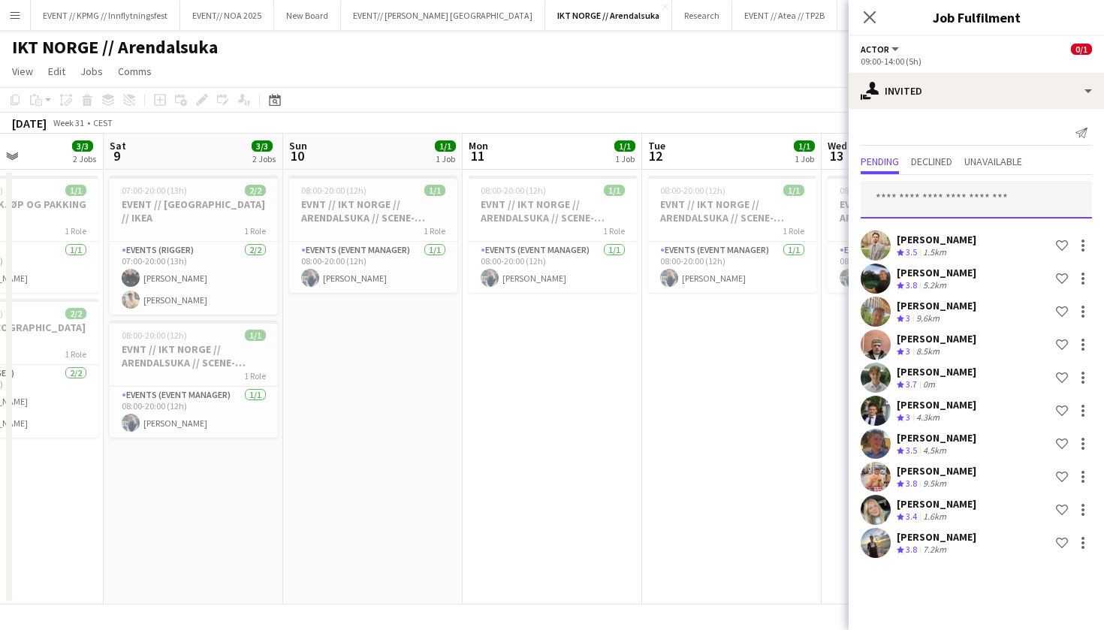
scroll to position [0, 435]
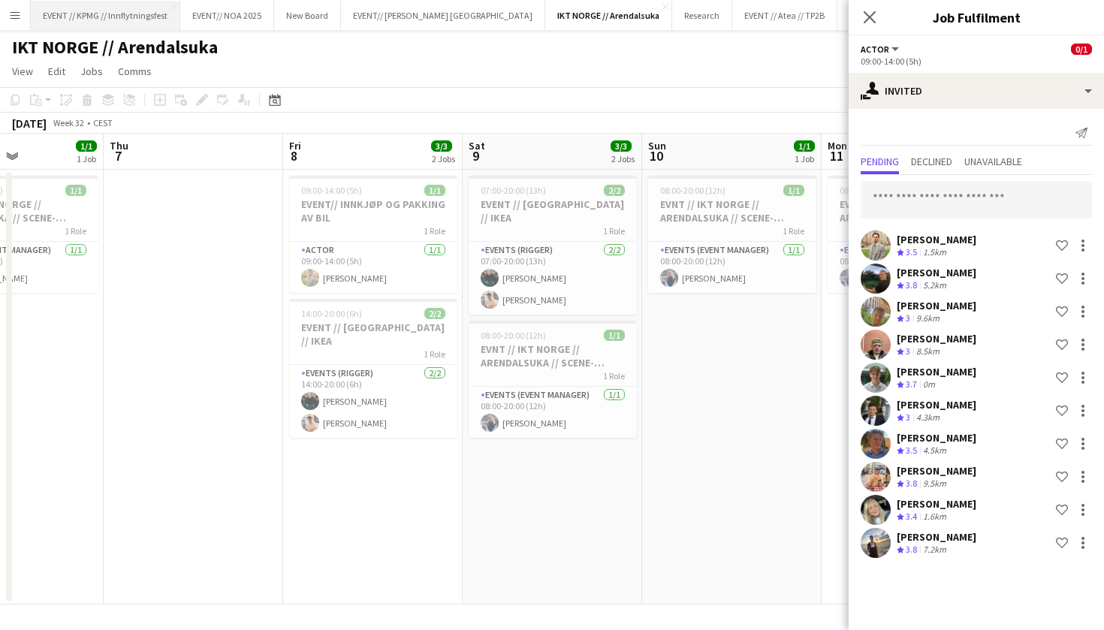
click at [149, 20] on button "EVENT // KPMG // Innflytningsfest Close" at bounding box center [105, 15] width 149 height 29
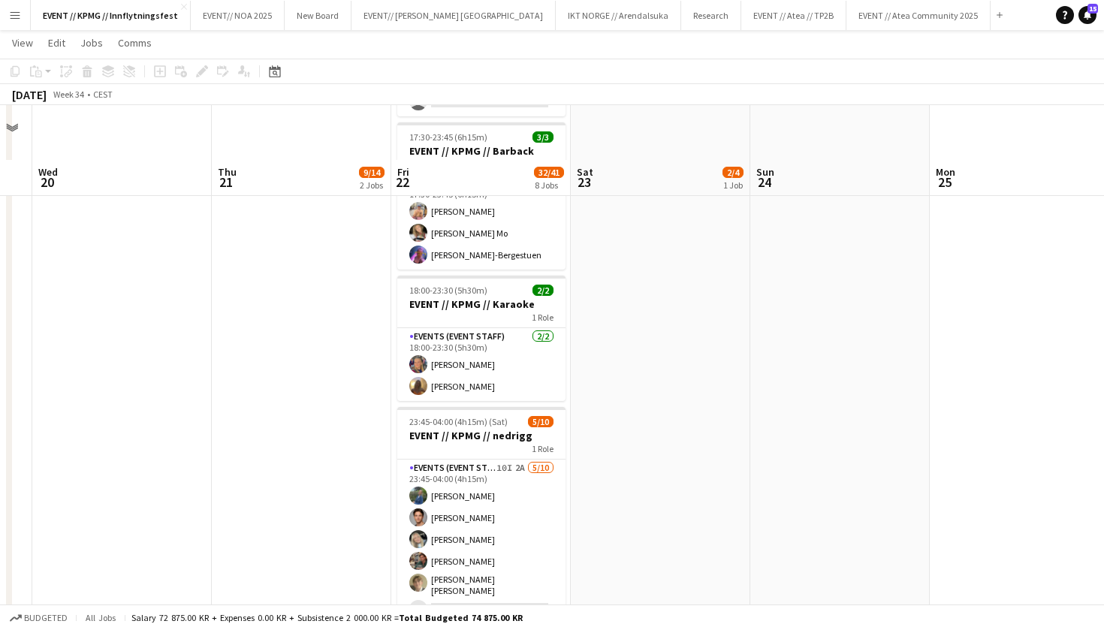
scroll to position [1041, 0]
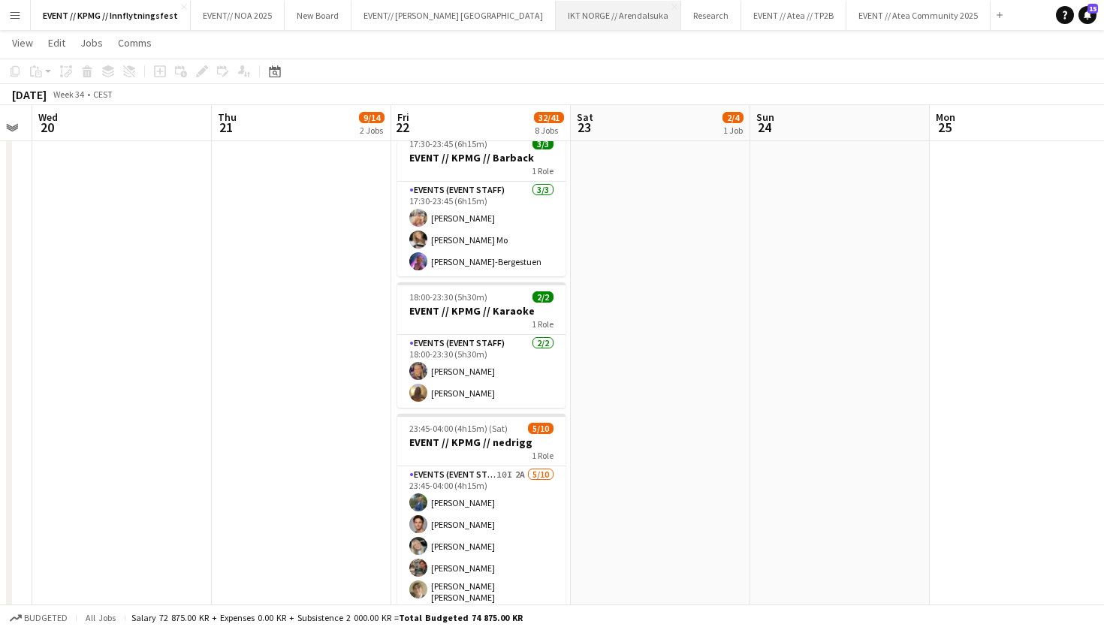
click at [556, 26] on button "IKT NORGE // Arendalsuka Close" at bounding box center [618, 15] width 125 height 29
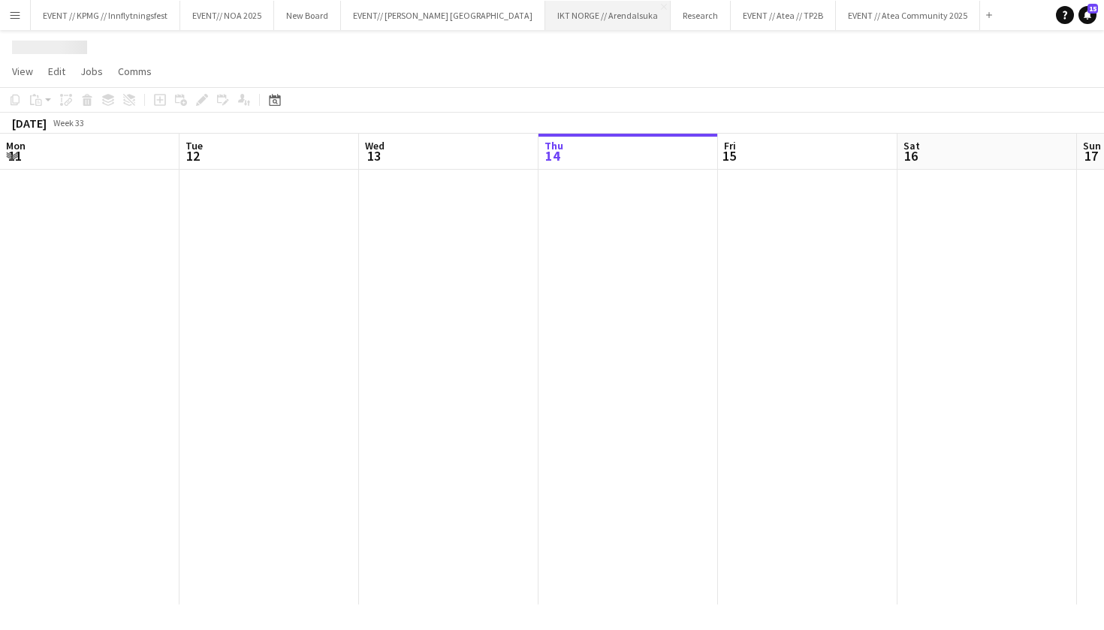
scroll to position [0, 359]
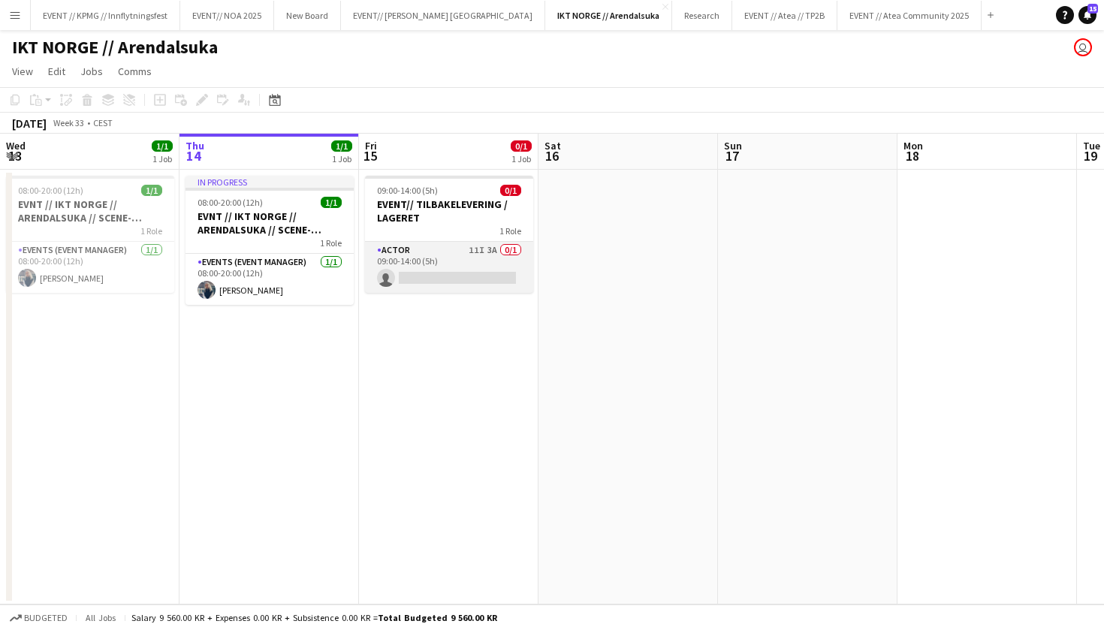
click at [475, 270] on app-card-role "Actor 11I 3A 0/1 09:00-14:00 (5h) single-neutral-actions" at bounding box center [449, 267] width 168 height 51
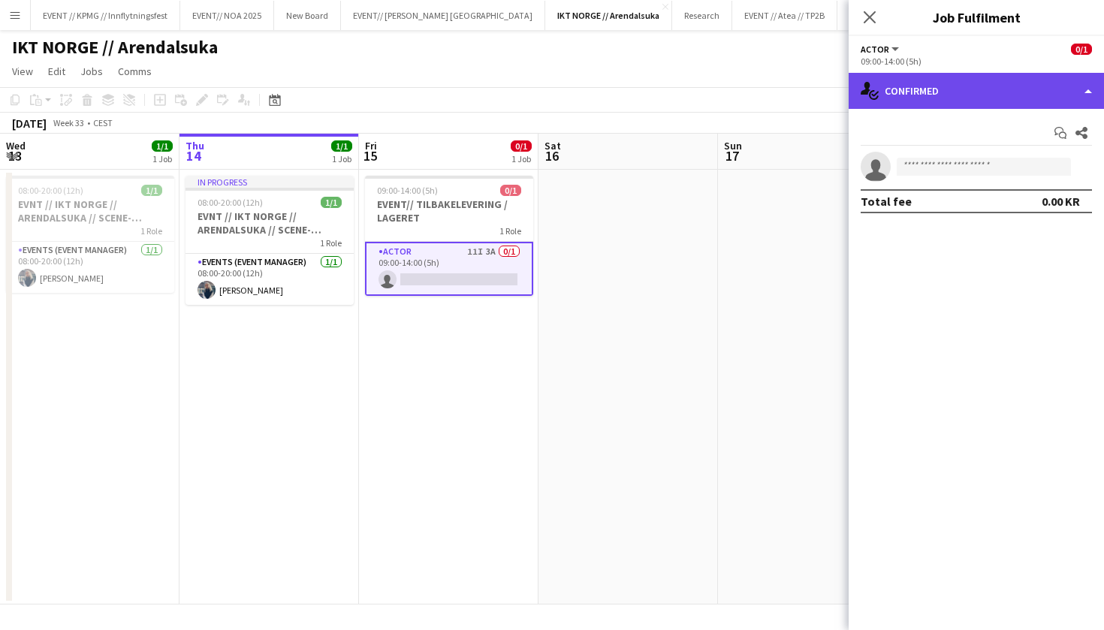
click at [991, 99] on div "single-neutral-actions-check-2 Confirmed" at bounding box center [975, 91] width 255 height 36
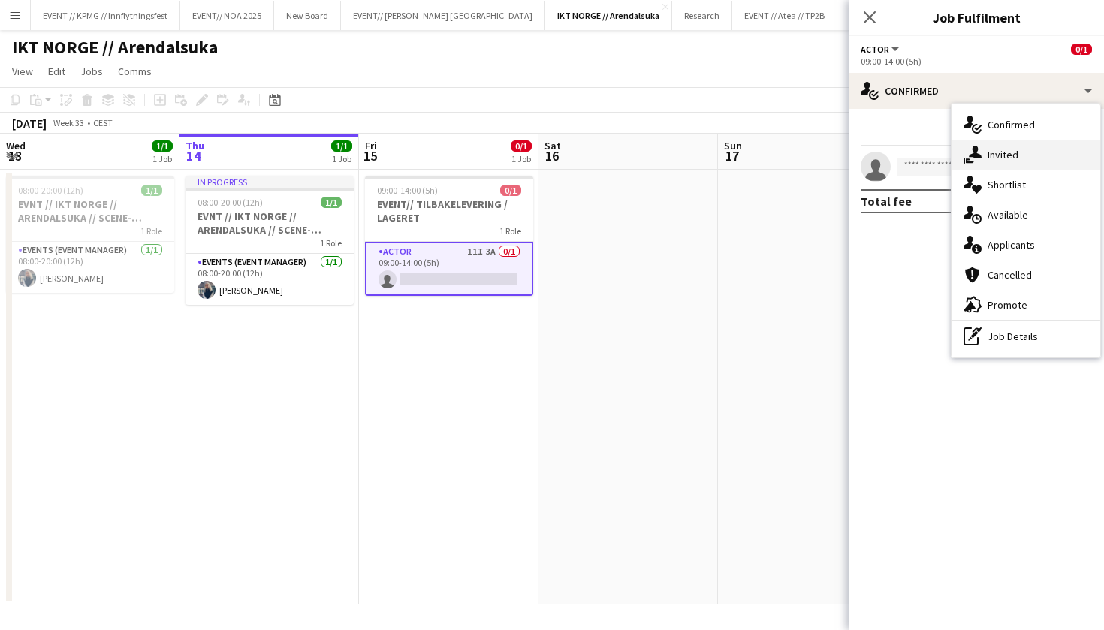
click at [1044, 165] on div "single-neutral-actions-share-1 Invited" at bounding box center [1025, 155] width 149 height 30
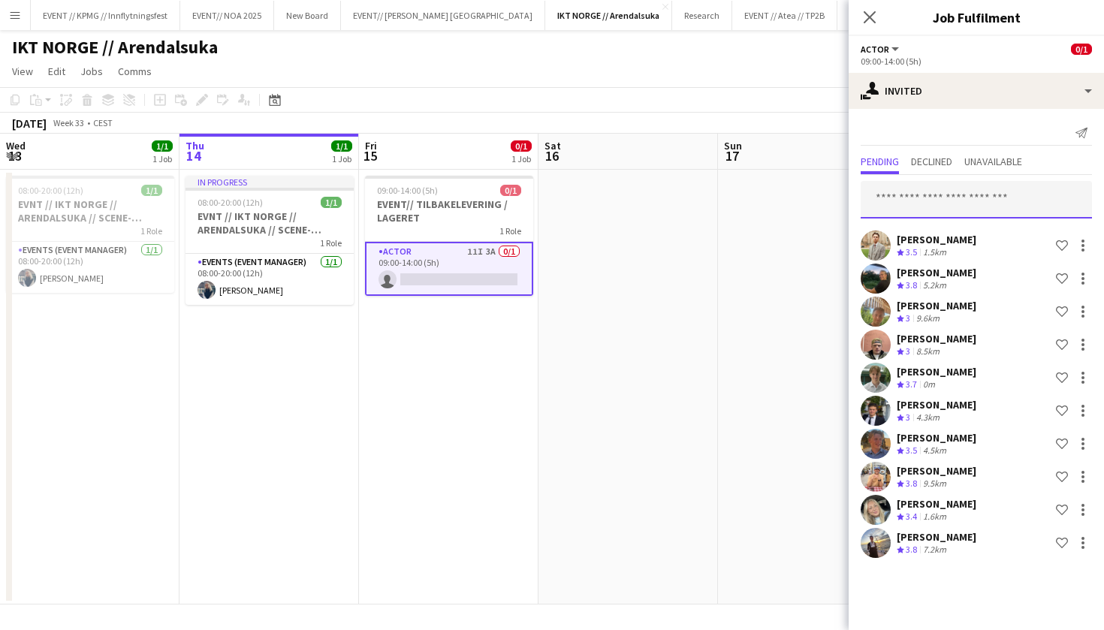
click at [972, 200] on input "text" at bounding box center [975, 200] width 231 height 38
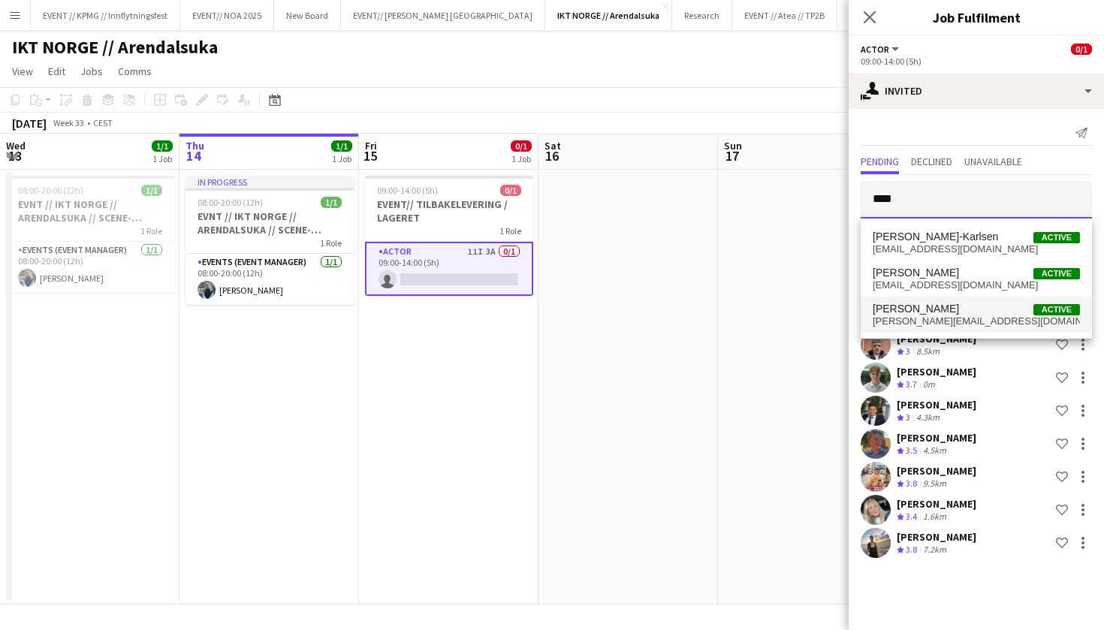
type input "****"
click at [966, 303] on span "Joachim Stormoen Active" at bounding box center [976, 309] width 207 height 13
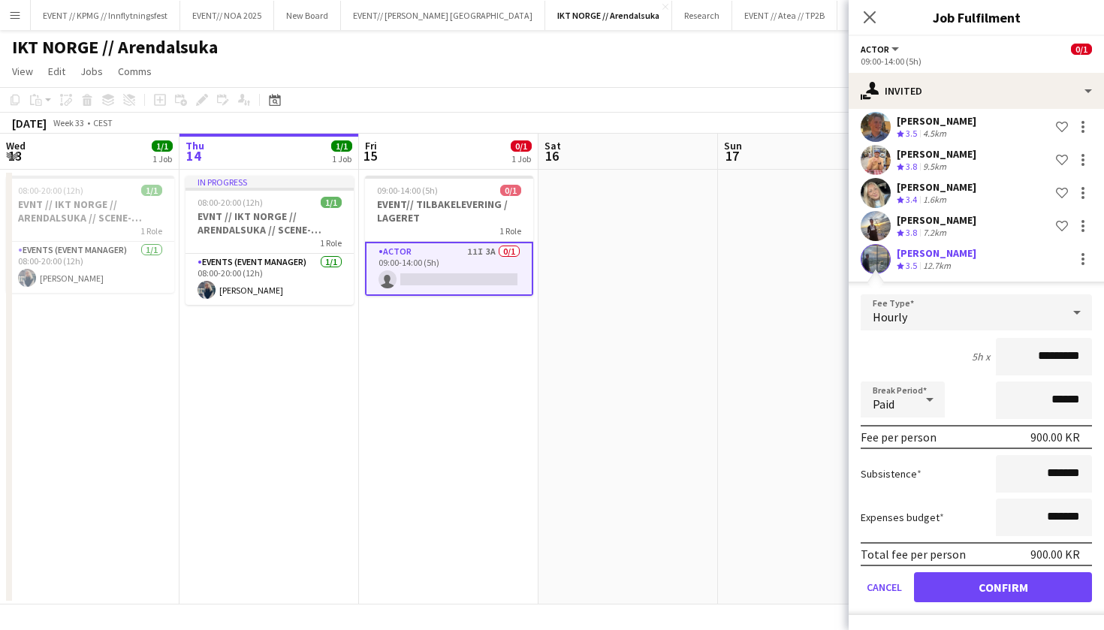
scroll to position [317, 0]
click at [1002, 594] on button "Confirm" at bounding box center [1003, 587] width 178 height 30
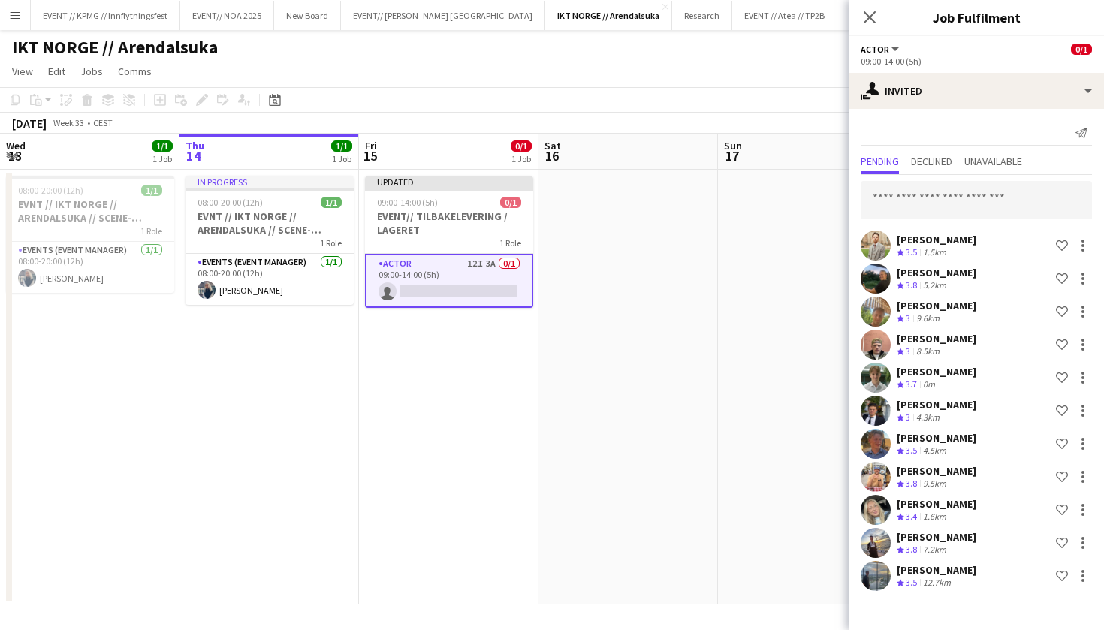
click at [801, 393] on app-date-cell at bounding box center [807, 387] width 179 height 435
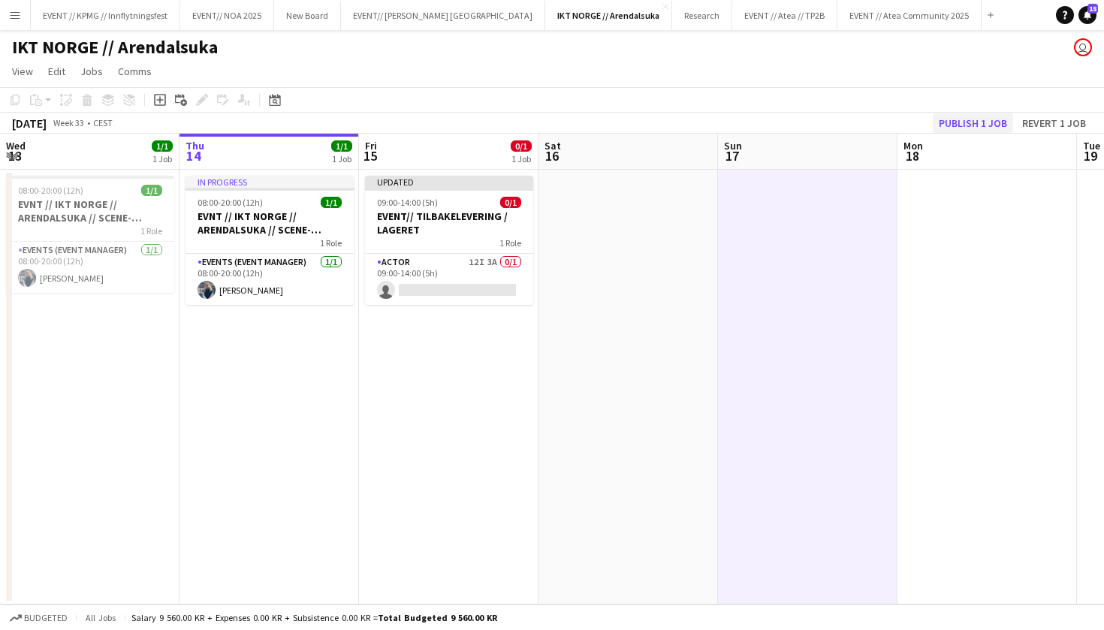
click at [968, 120] on button "Publish 1 job" at bounding box center [973, 123] width 80 height 20
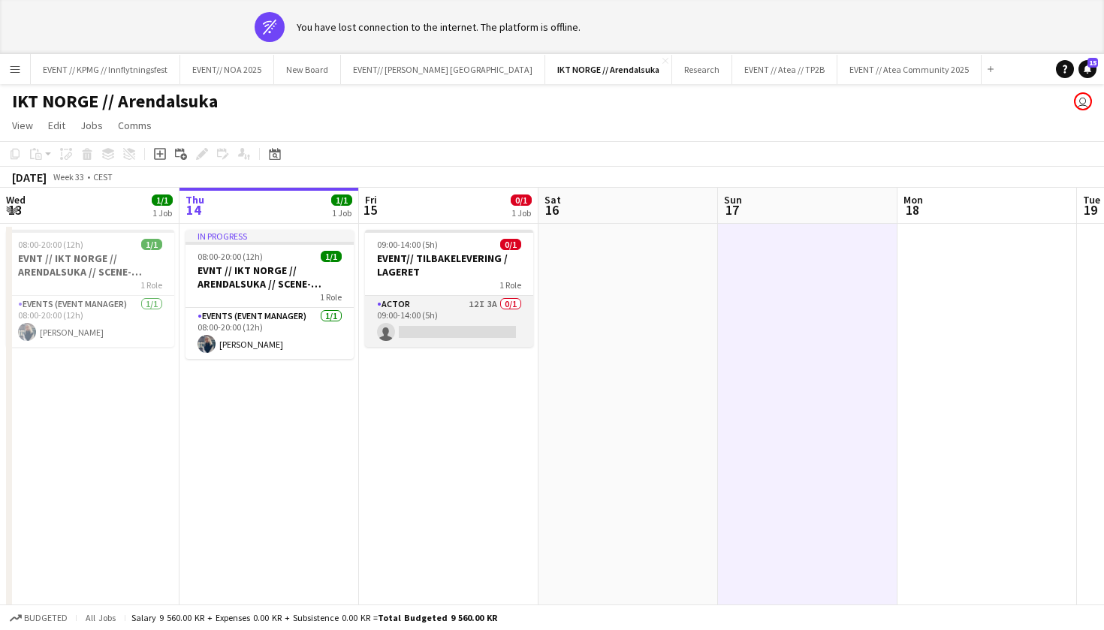
click at [399, 339] on app-card-role "Actor 12I 3A 0/1 09:00-14:00 (5h) single-neutral-actions" at bounding box center [449, 321] width 168 height 51
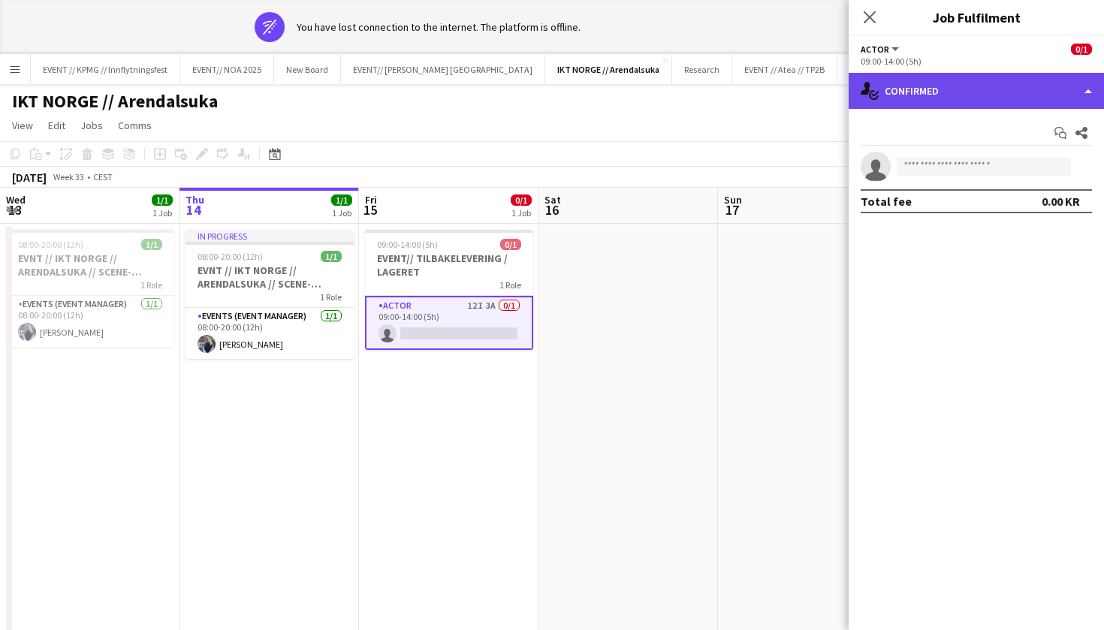
click at [993, 97] on div "single-neutral-actions-check-2 Confirmed" at bounding box center [975, 91] width 255 height 36
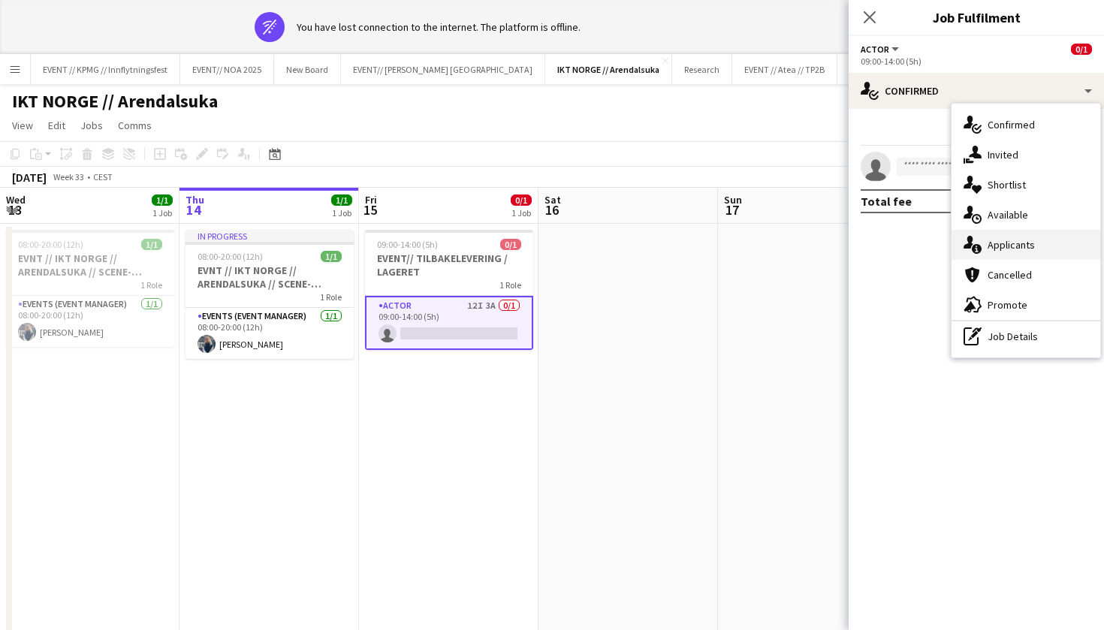
click at [1019, 246] on div "single-neutral-actions-information Applicants" at bounding box center [1025, 245] width 149 height 30
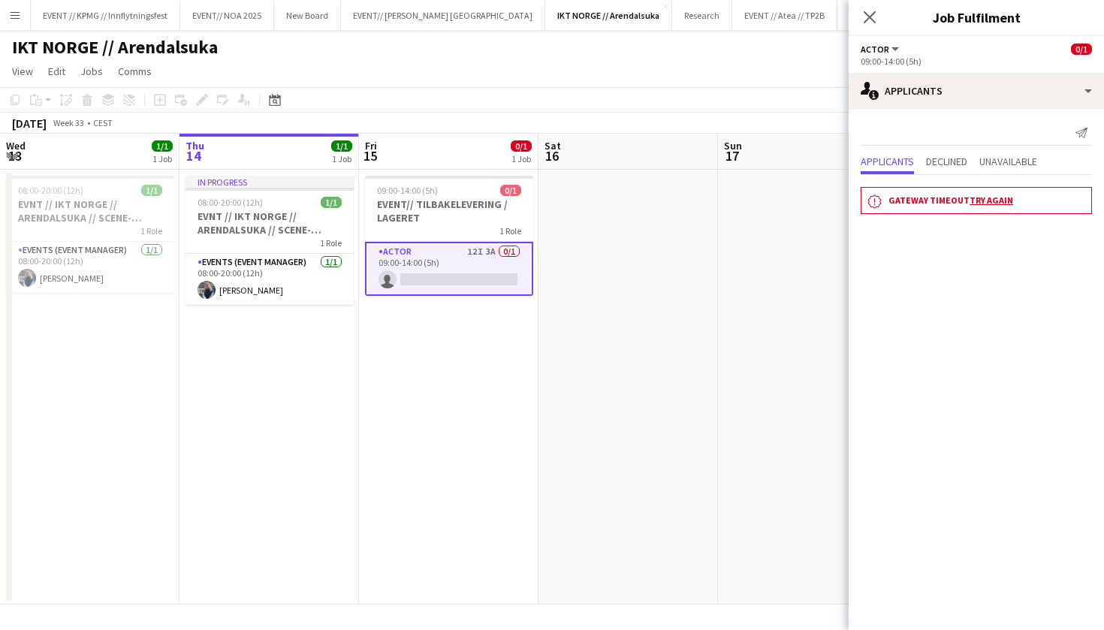
click at [942, 339] on mat-expansion-panel "users2 Applicants Send notification Applicants Declined Unavailable notificatio…" at bounding box center [975, 369] width 255 height 521
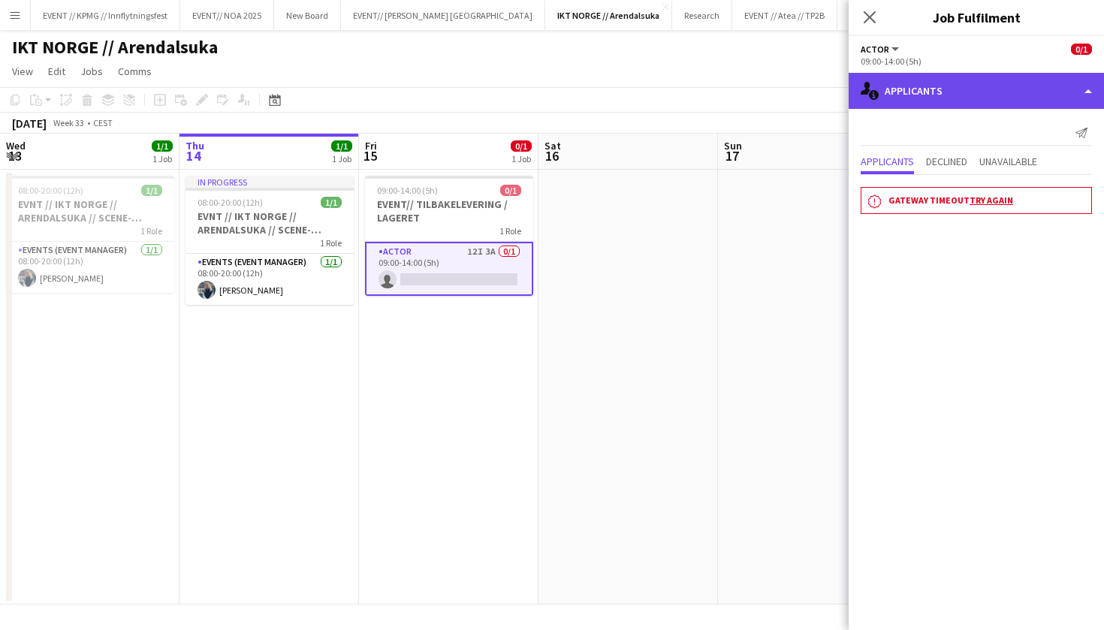
click at [991, 85] on div "single-neutral-actions-information Applicants" at bounding box center [975, 91] width 255 height 36
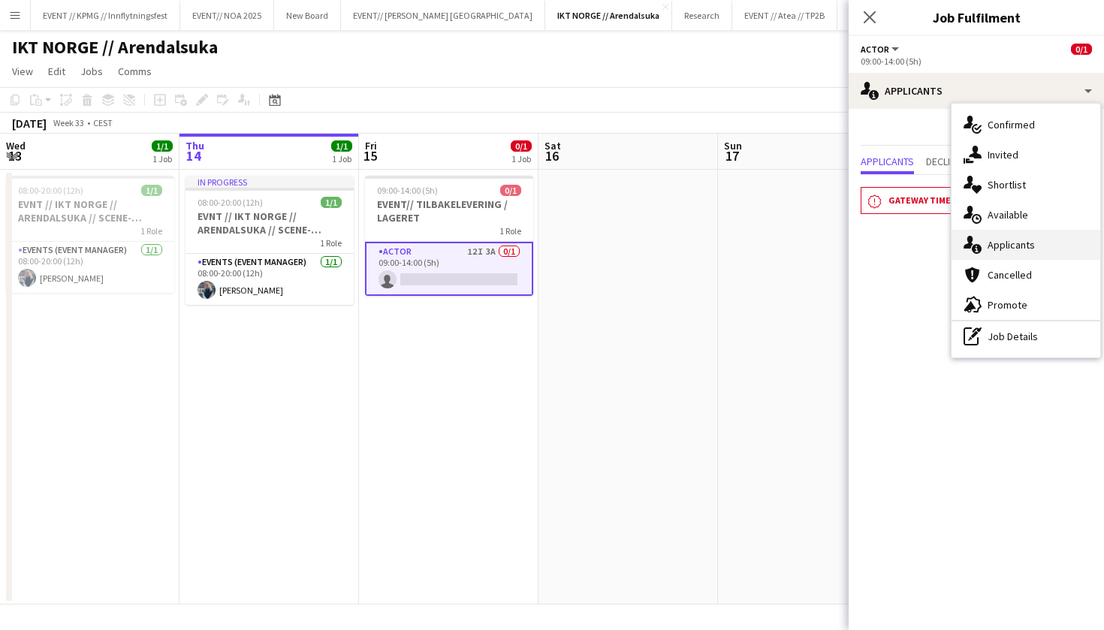
click at [1023, 245] on div "single-neutral-actions-information Applicants" at bounding box center [1025, 245] width 149 height 30
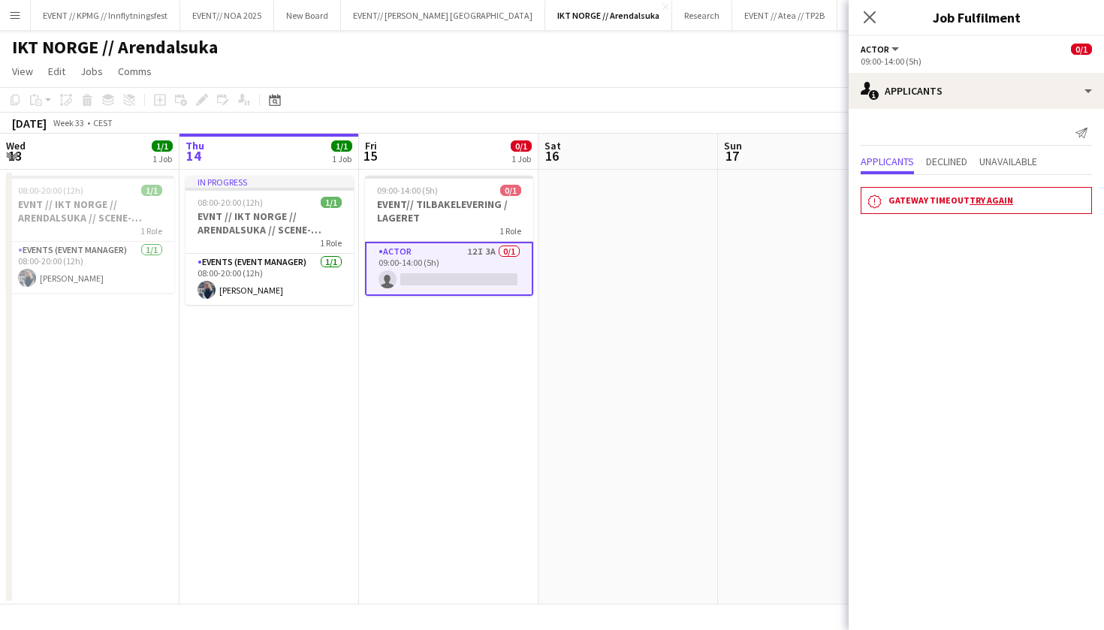
click at [796, 246] on app-date-cell at bounding box center [807, 387] width 179 height 435
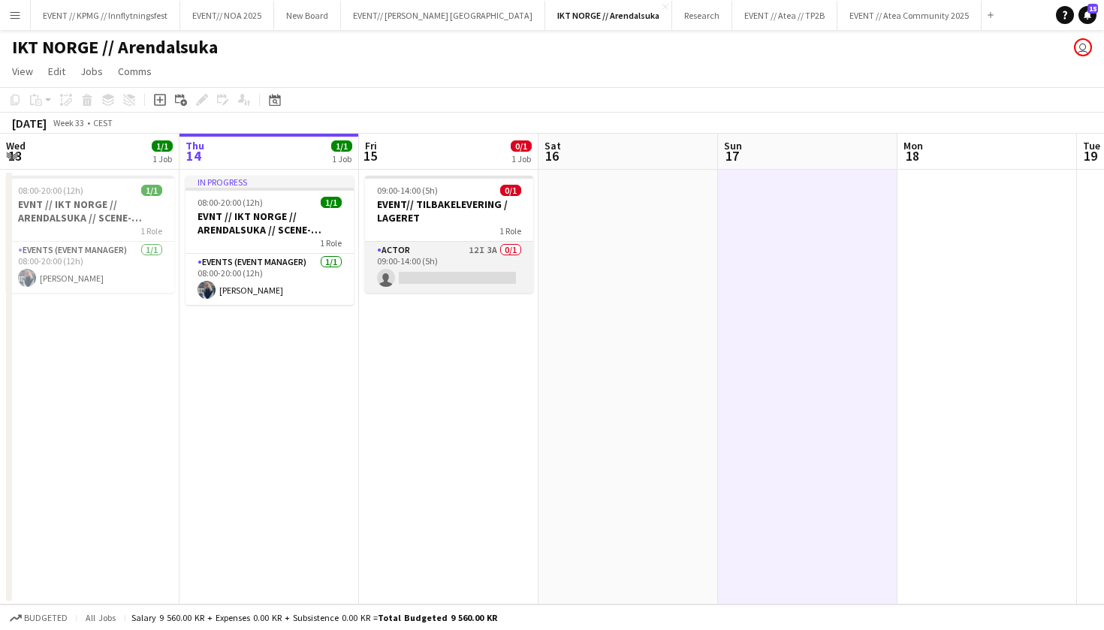
click at [481, 257] on app-card-role "Actor 12I 3A 0/1 09:00-14:00 (5h) single-neutral-actions" at bounding box center [449, 267] width 168 height 51
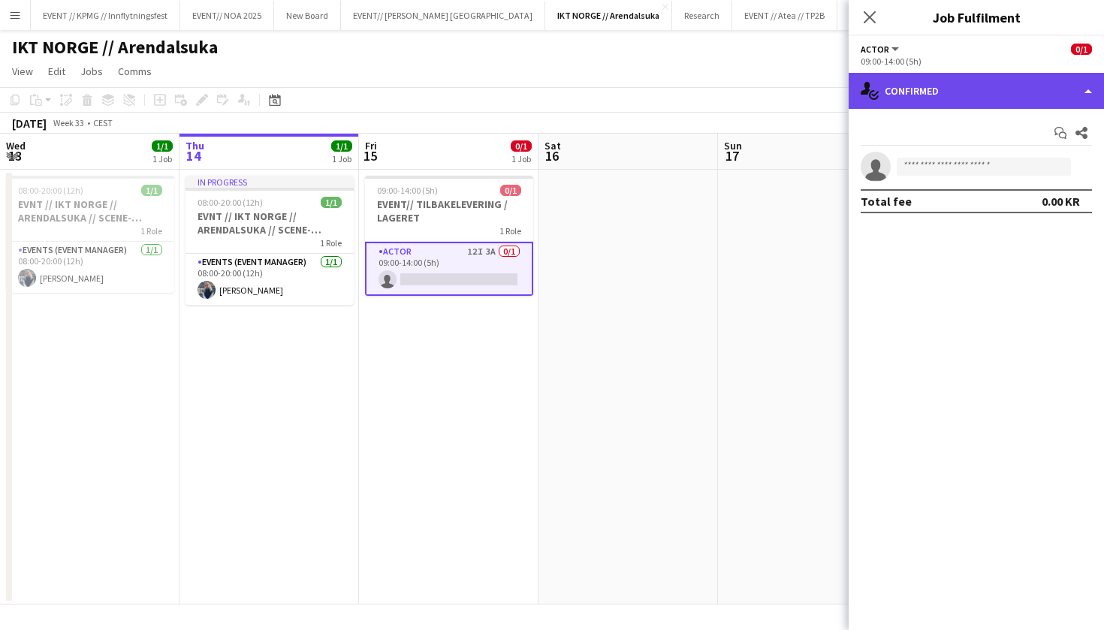
click at [952, 92] on div "single-neutral-actions-check-2 Confirmed" at bounding box center [975, 91] width 255 height 36
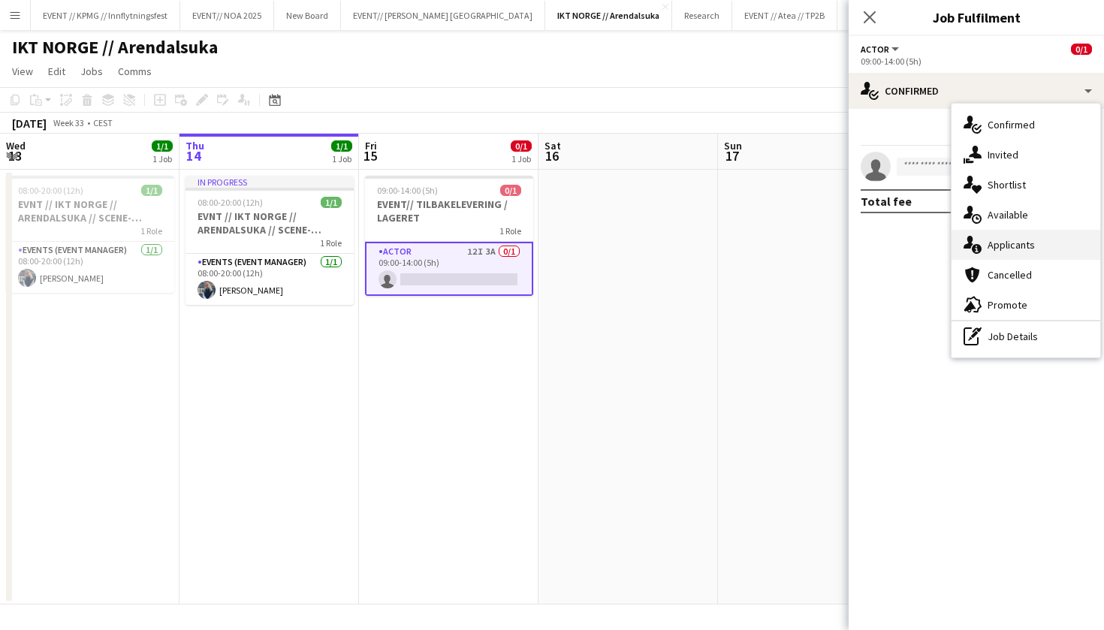
click at [1035, 251] on div "single-neutral-actions-information Applicants" at bounding box center [1025, 245] width 149 height 30
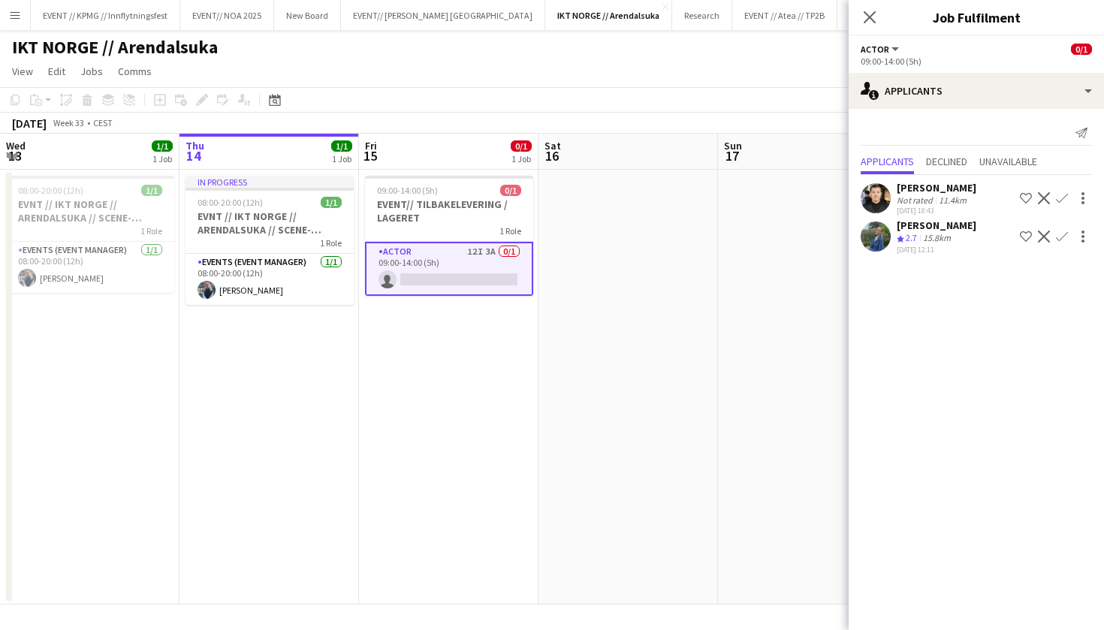
click at [457, 273] on app-card-role "Actor 12I 3A 0/1 09:00-14:00 (5h) single-neutral-actions" at bounding box center [449, 269] width 168 height 54
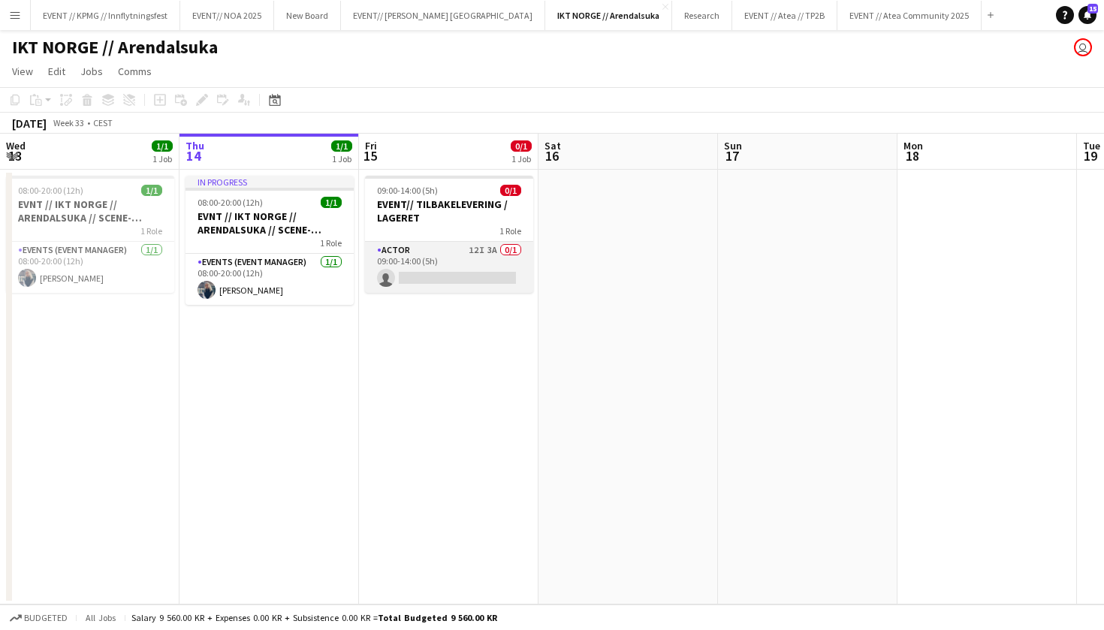
click at [457, 273] on app-card-role "Actor 12I 3A 0/1 09:00-14:00 (5h) single-neutral-actions" at bounding box center [449, 267] width 168 height 51
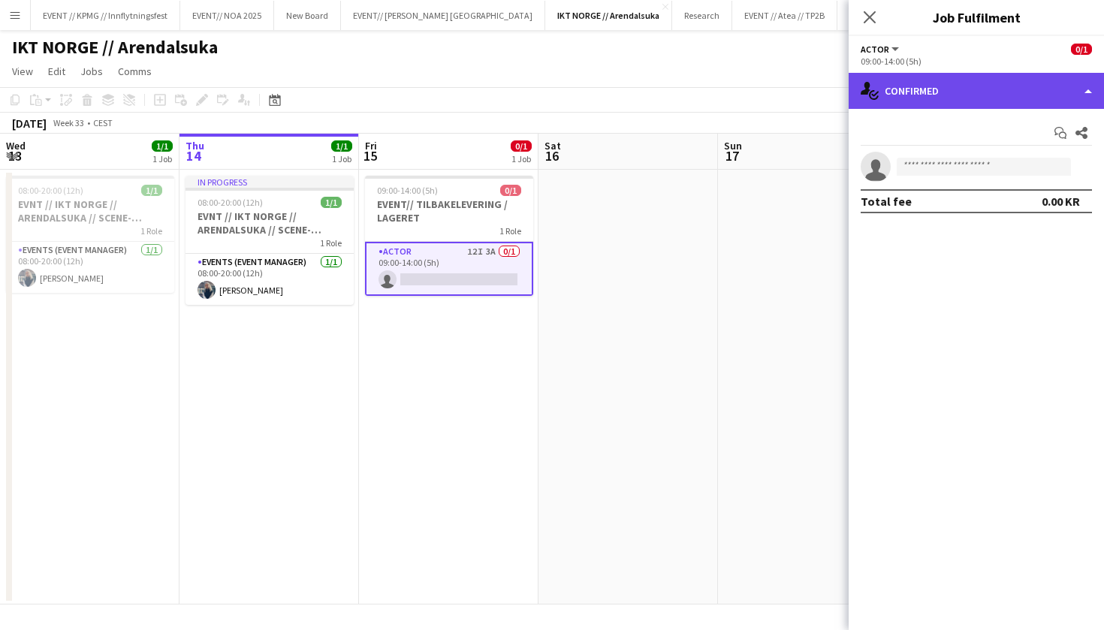
click at [909, 86] on div "single-neutral-actions-check-2 Confirmed" at bounding box center [975, 91] width 255 height 36
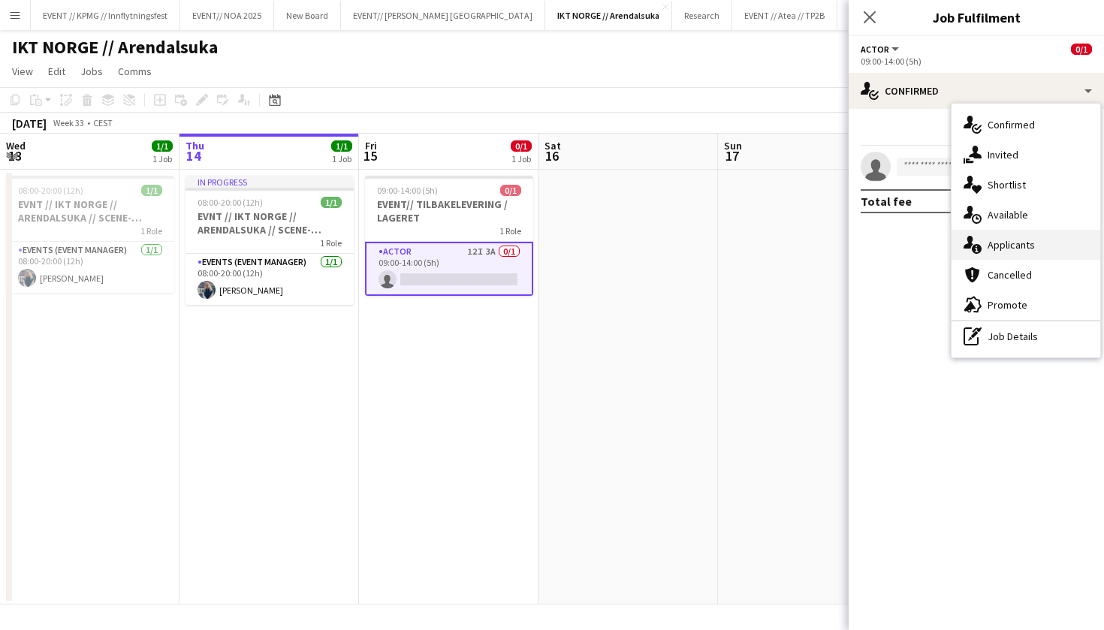
click at [1004, 239] on div "single-neutral-actions-information Applicants" at bounding box center [1025, 245] width 149 height 30
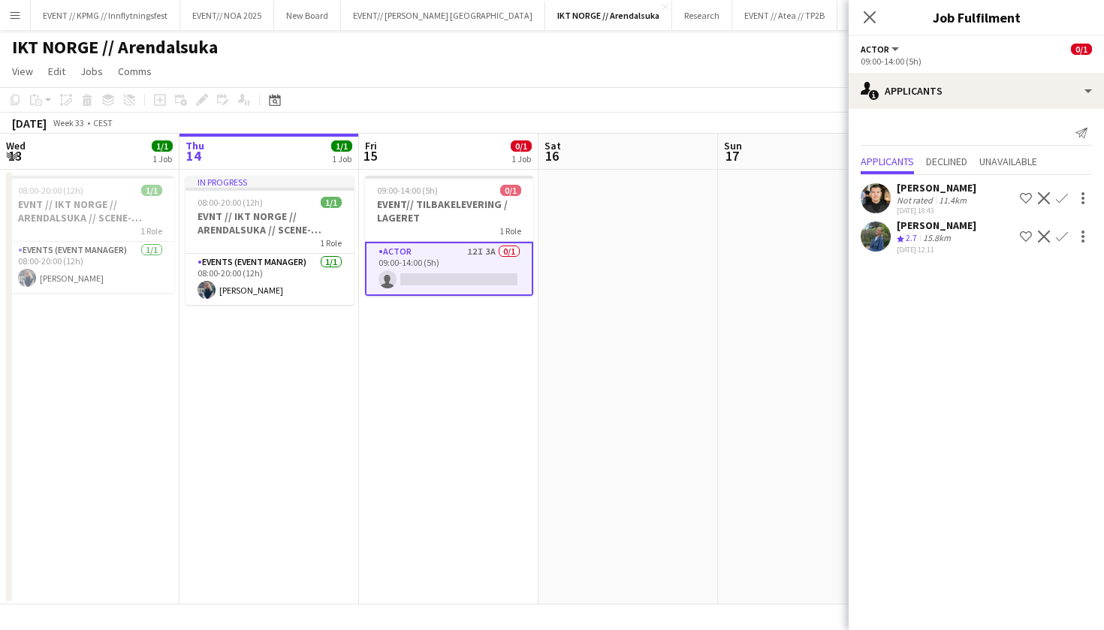
click at [692, 195] on app-date-cell at bounding box center [627, 387] width 179 height 435
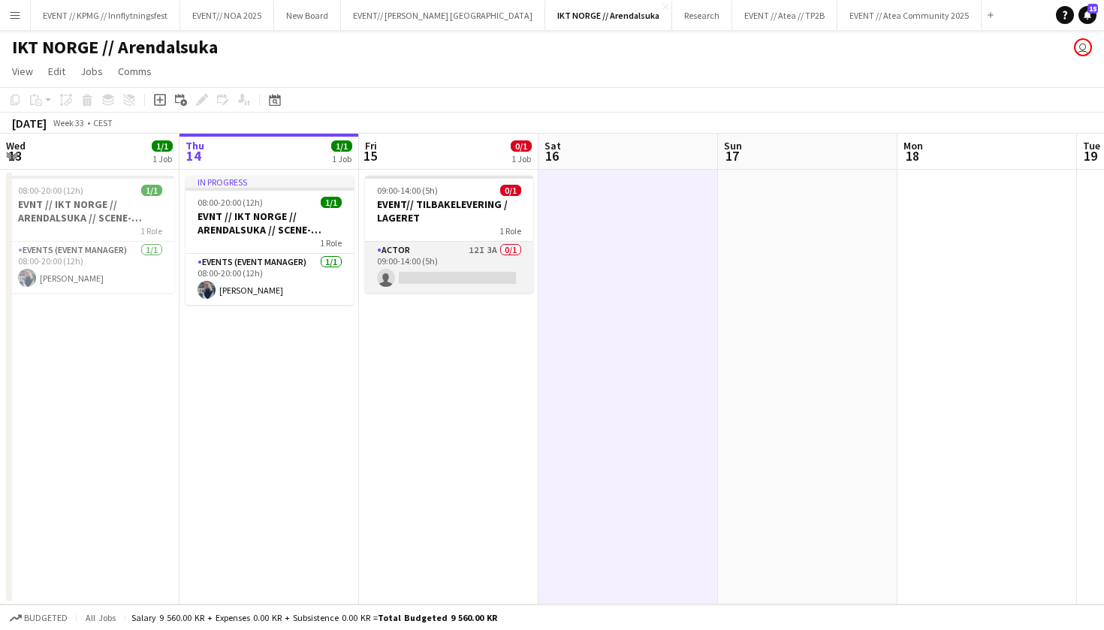
click at [445, 260] on app-card-role "Actor 12I 3A 0/1 09:00-14:00 (5h) single-neutral-actions" at bounding box center [449, 267] width 168 height 51
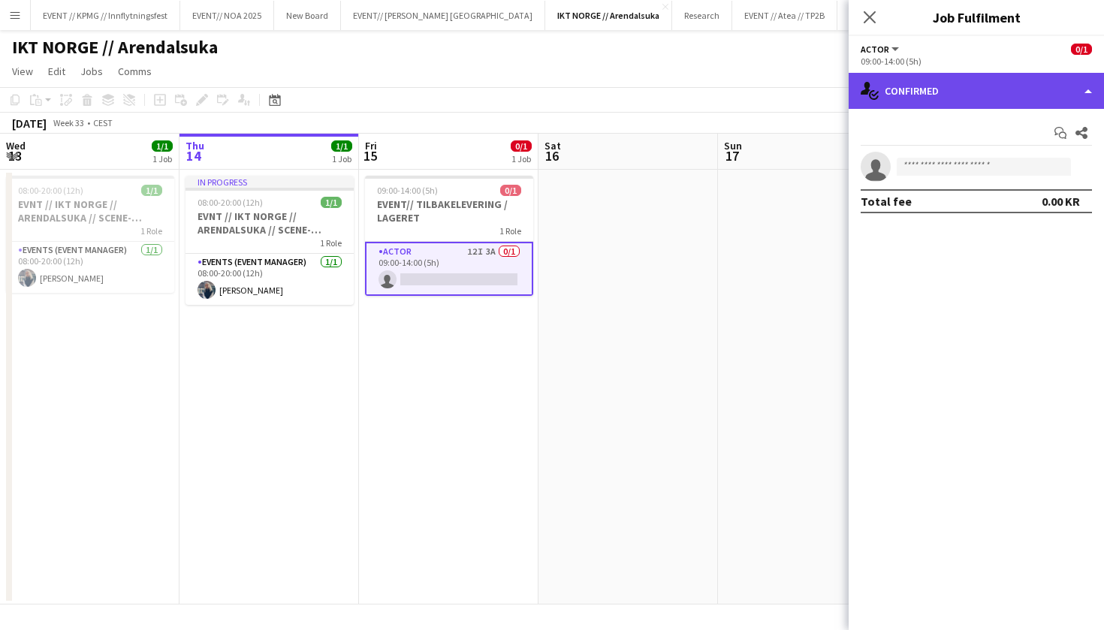
click at [939, 99] on div "single-neutral-actions-check-2 Confirmed" at bounding box center [975, 91] width 255 height 36
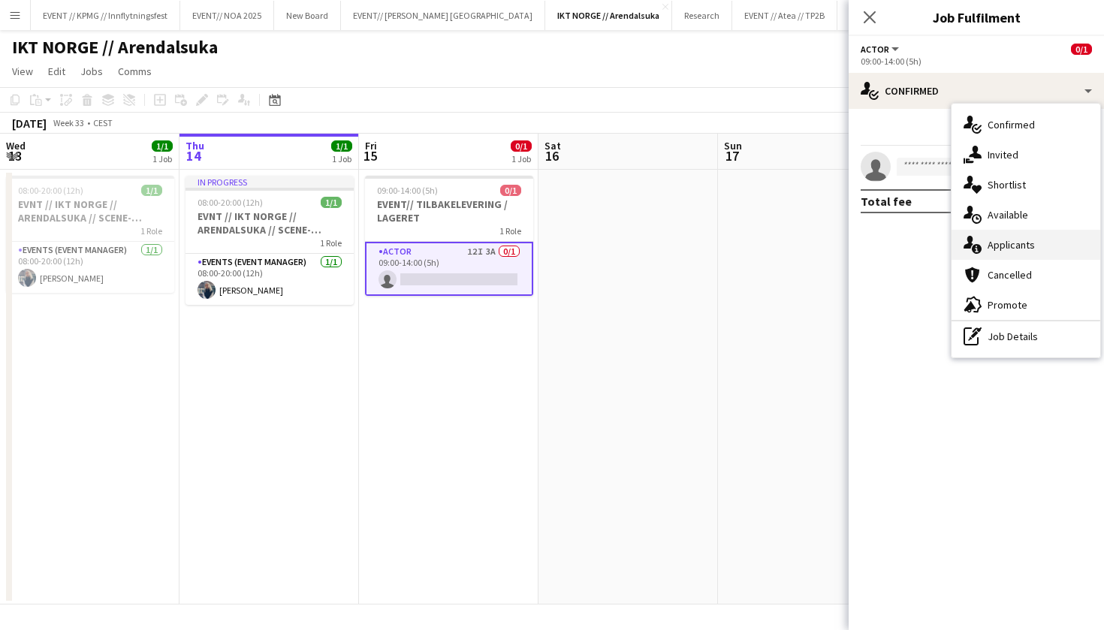
click at [1053, 249] on div "single-neutral-actions-information Applicants" at bounding box center [1025, 245] width 149 height 30
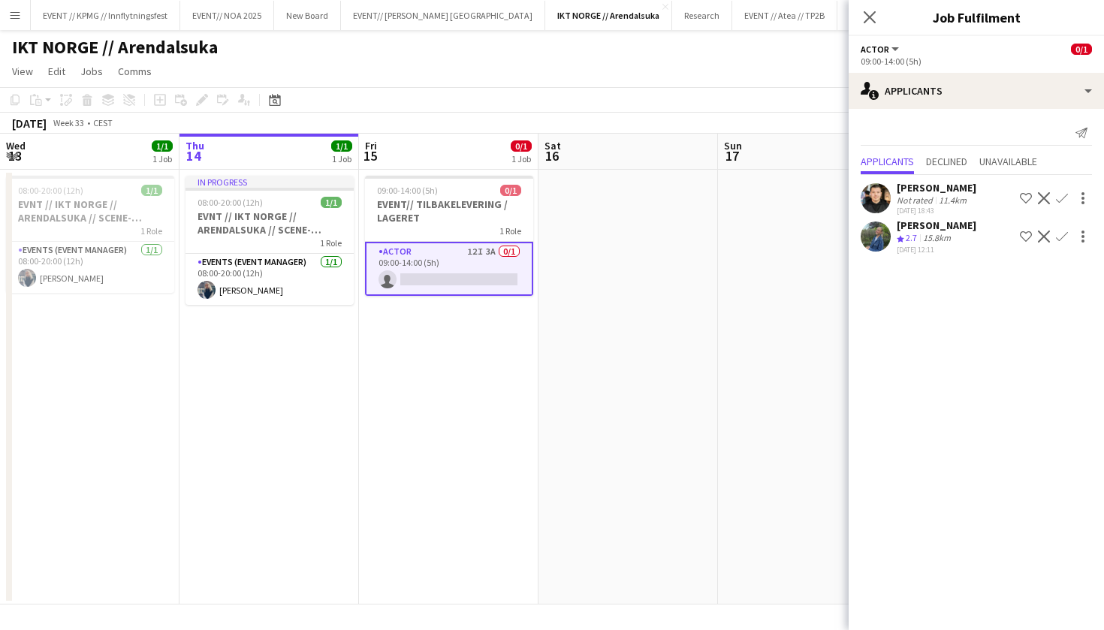
click at [693, 231] on app-date-cell at bounding box center [627, 387] width 179 height 435
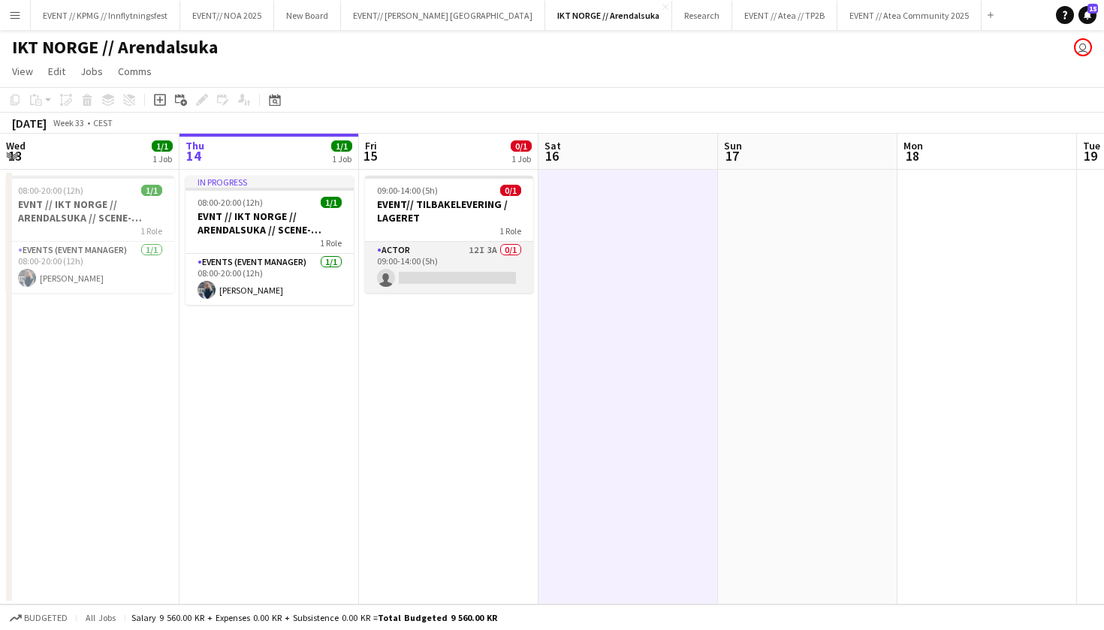
click at [454, 273] on app-card-role "Actor 12I 3A 0/1 09:00-14:00 (5h) single-neutral-actions" at bounding box center [449, 267] width 168 height 51
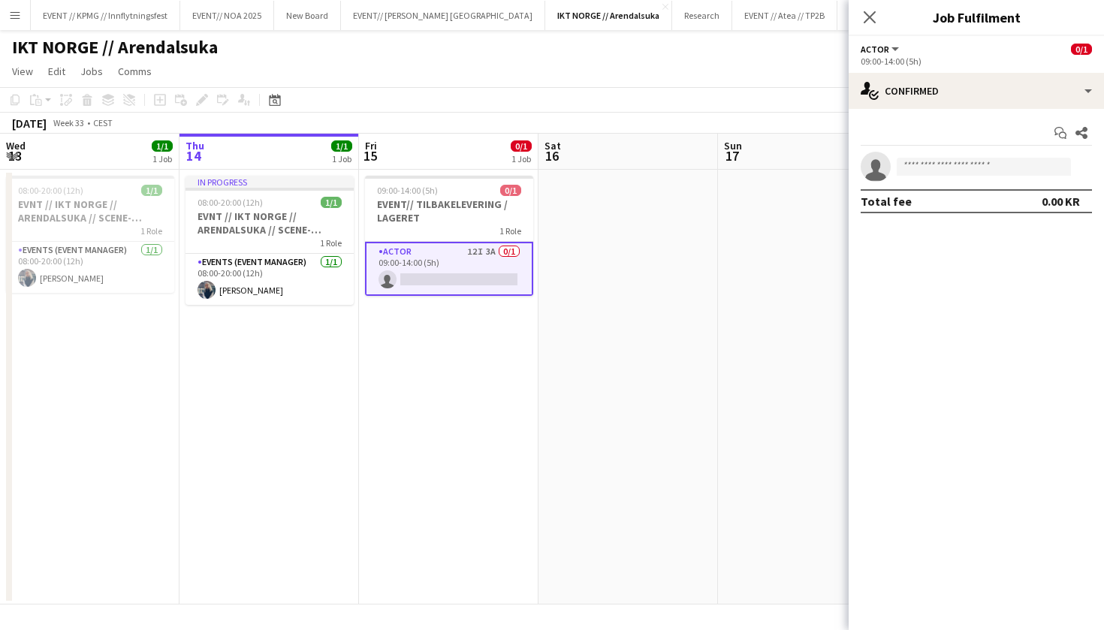
click at [615, 275] on app-date-cell at bounding box center [627, 387] width 179 height 435
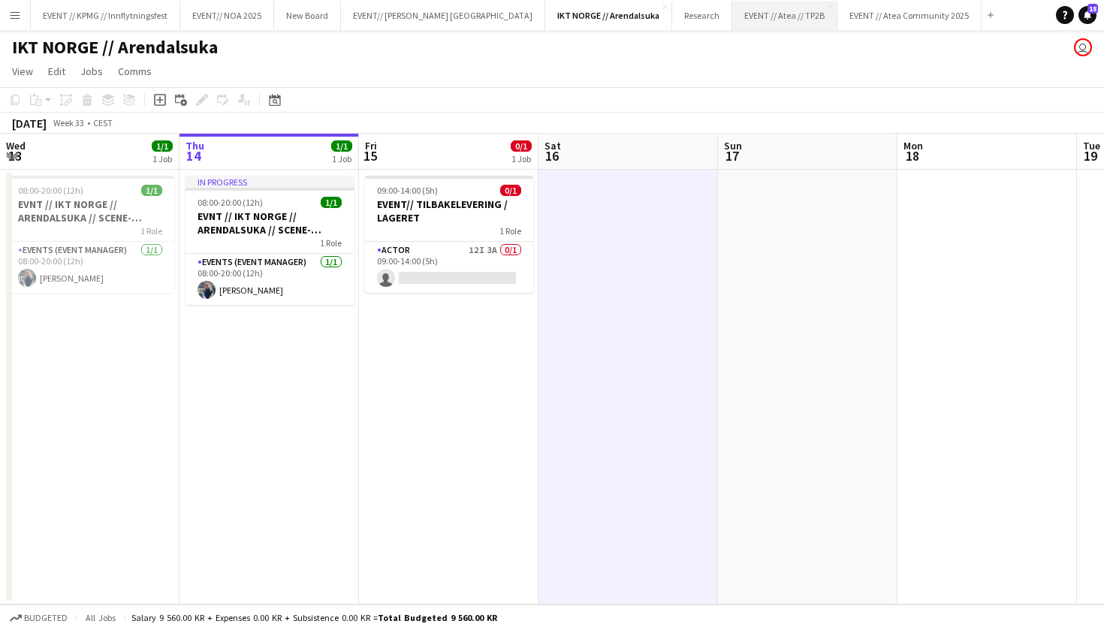
click at [732, 6] on button "EVENT // Atea // TP2B Close" at bounding box center [784, 15] width 105 height 29
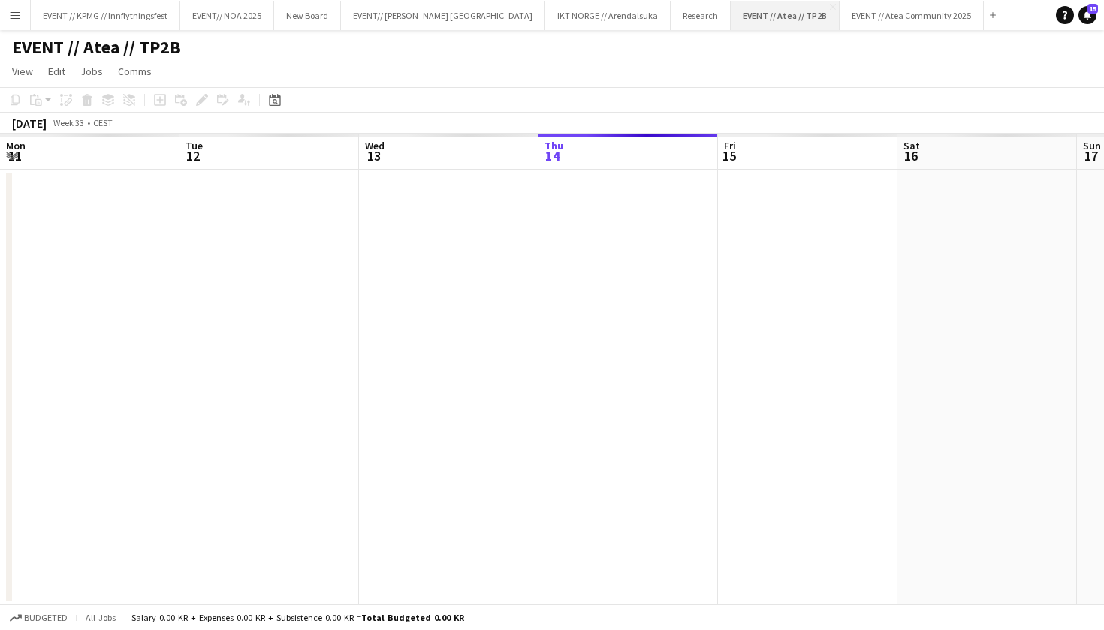
scroll to position [0, 359]
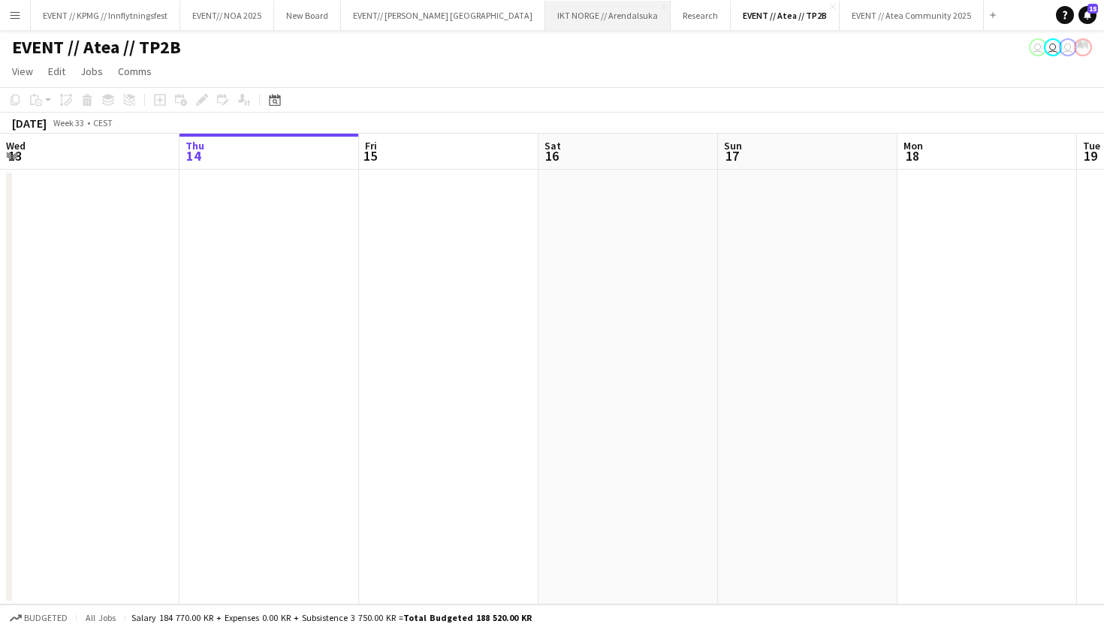
click at [545, 24] on button "IKT NORGE // Arendalsuka Close" at bounding box center [607, 15] width 125 height 29
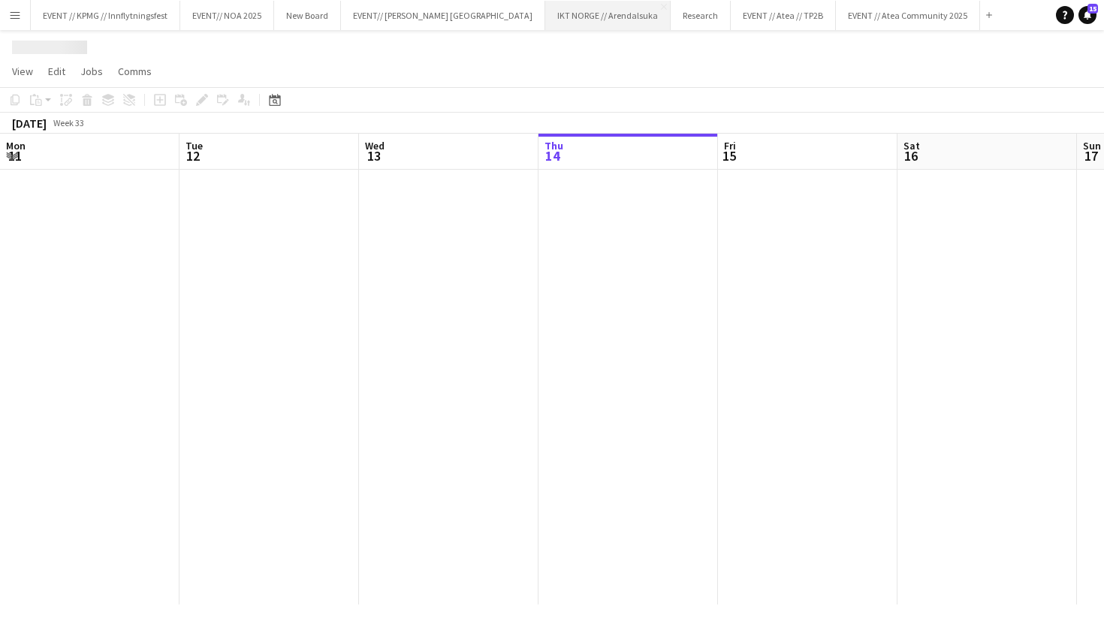
scroll to position [0, 359]
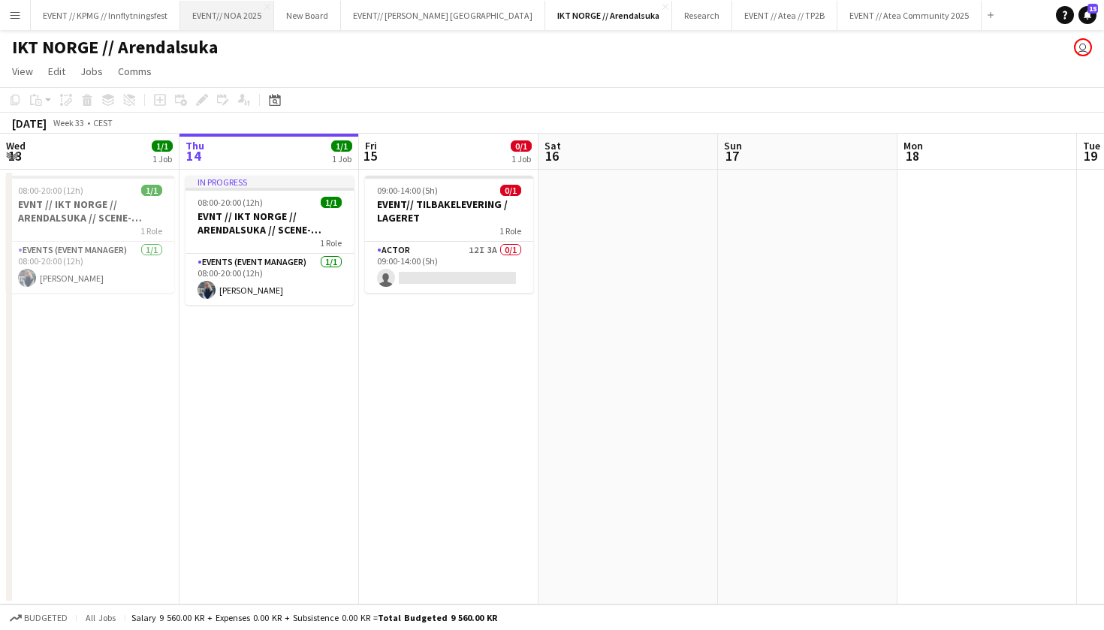
click at [250, 7] on button "EVENT// NOA 2025 Close" at bounding box center [227, 15] width 94 height 29
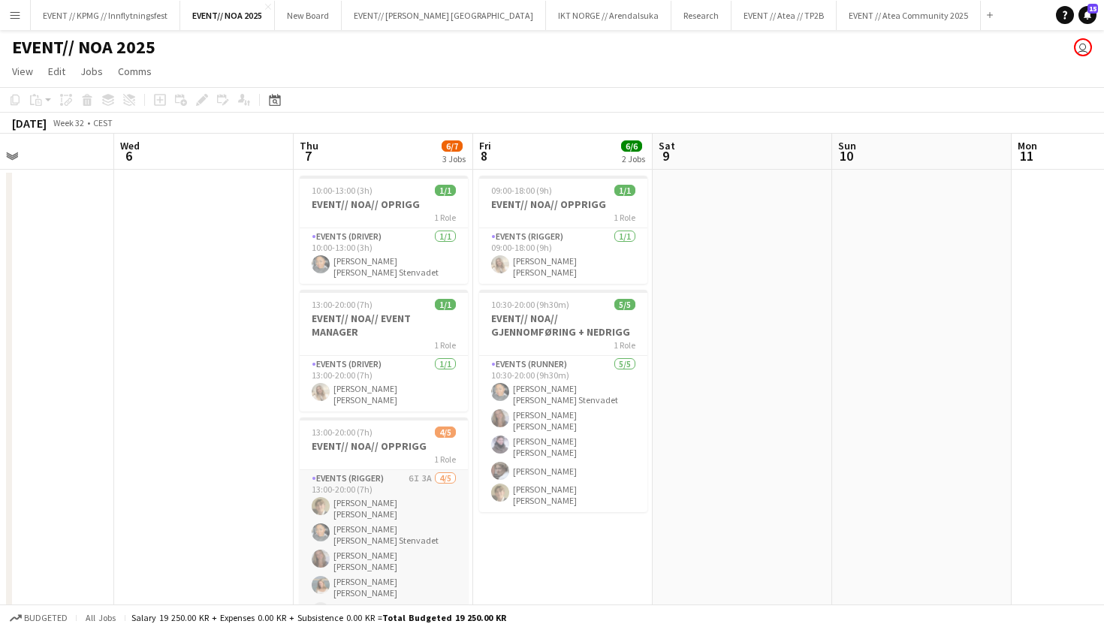
scroll to position [17, 0]
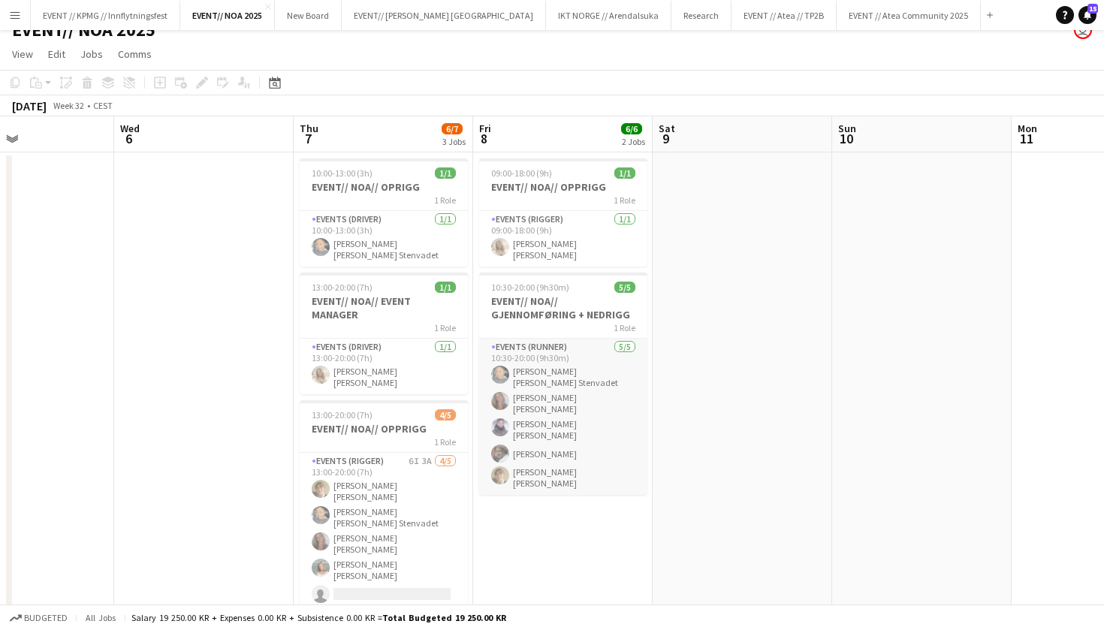
click at [522, 417] on app-card-role "Events (Runner) 5/5 10:30-20:00 (9h30m) Daniela Alejandra Eriksen Stenvadet Sel…" at bounding box center [563, 417] width 168 height 156
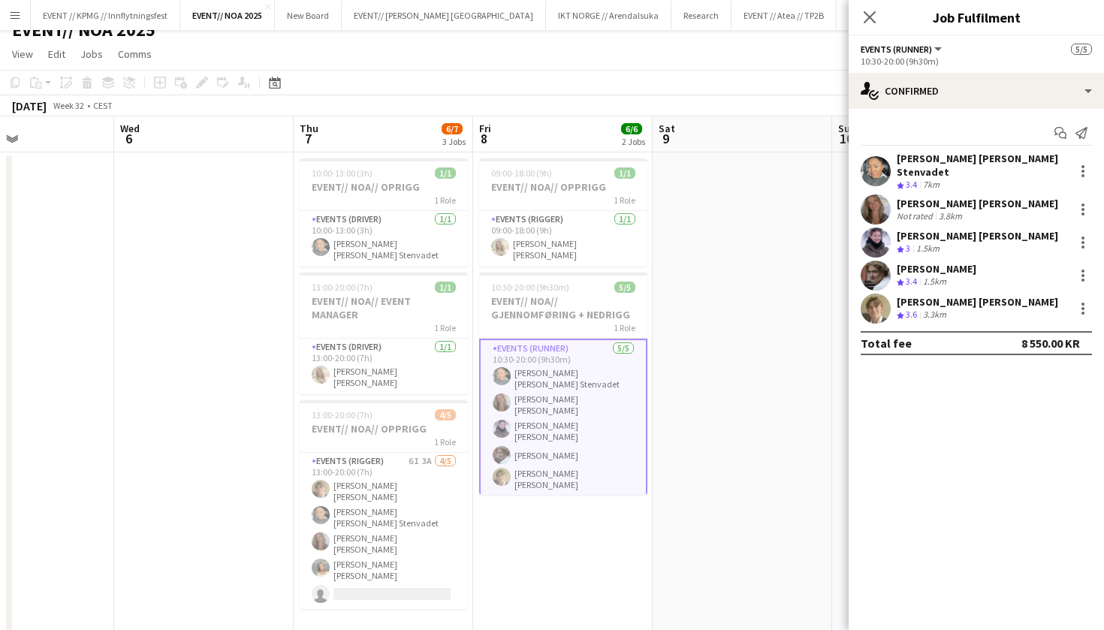
click at [882, 234] on app-user-avatar at bounding box center [875, 243] width 30 height 30
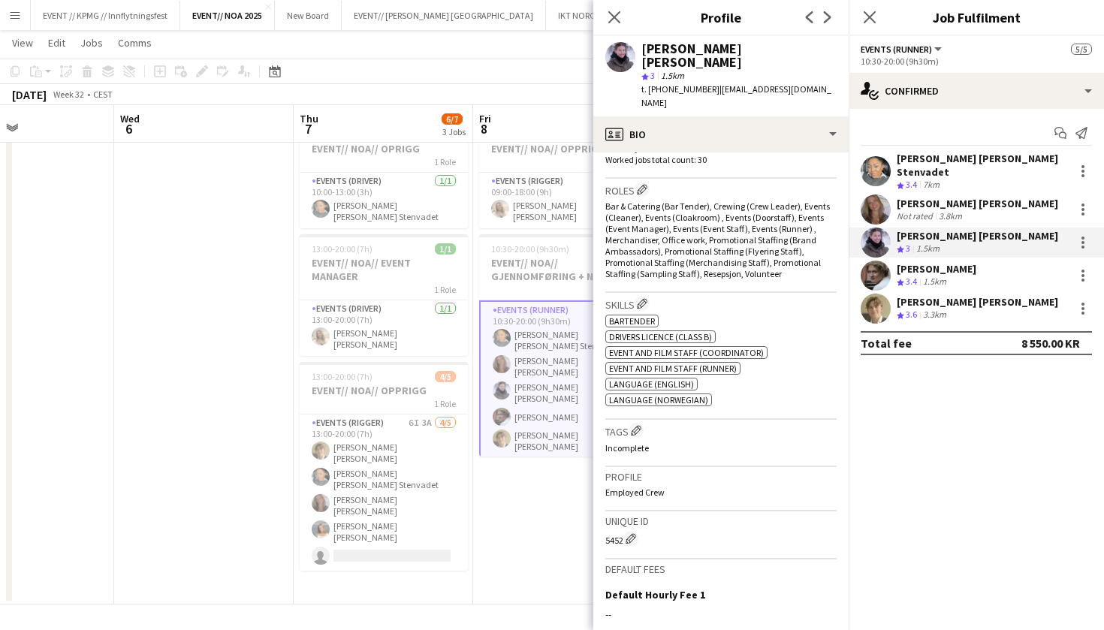
scroll to position [460, 0]
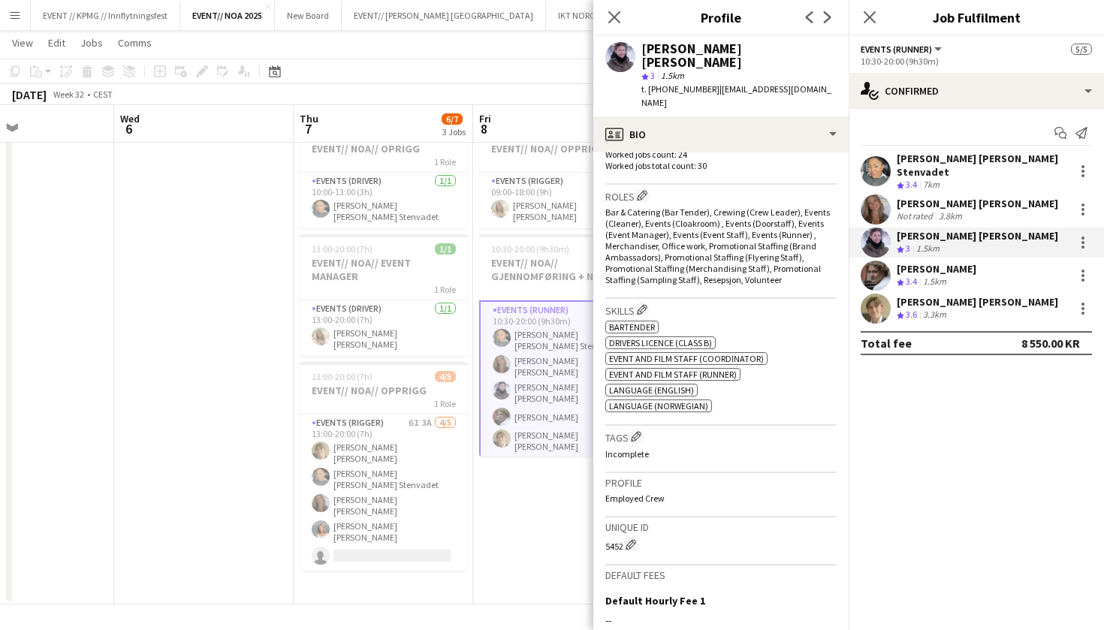
click at [493, 517] on app-date-cell "09:00-18:00 (9h) 1/1 EVENT// NOA// OPPRIGG 1 Role Events (Rigger) 1/1 09:00-18:…" at bounding box center [562, 359] width 179 height 490
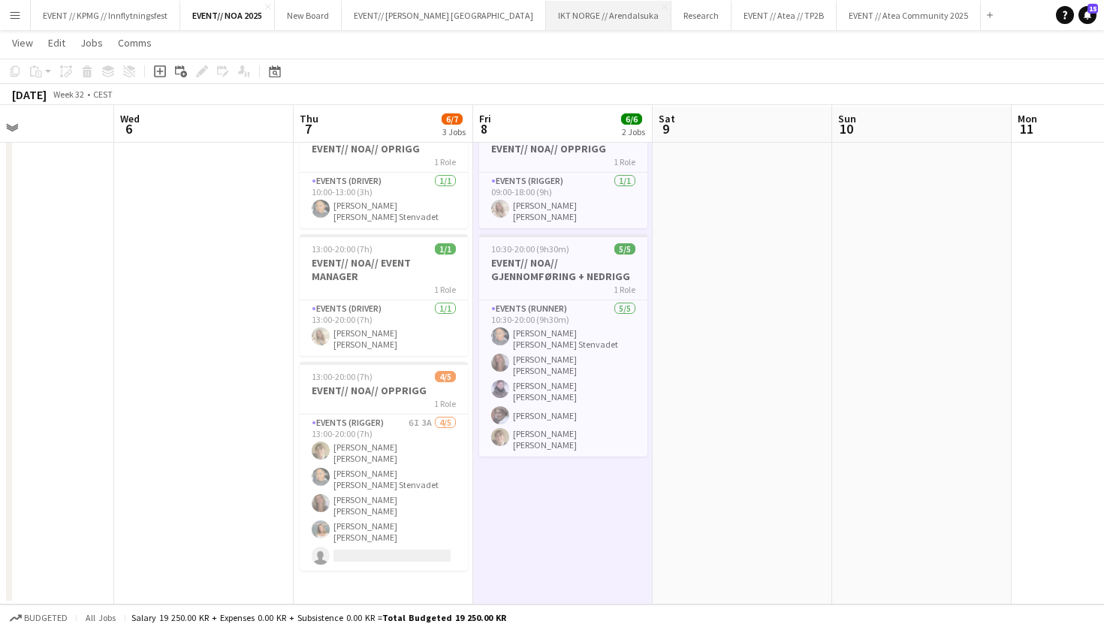
click at [546, 19] on button "IKT NORGE // Arendalsuka Close" at bounding box center [608, 15] width 125 height 29
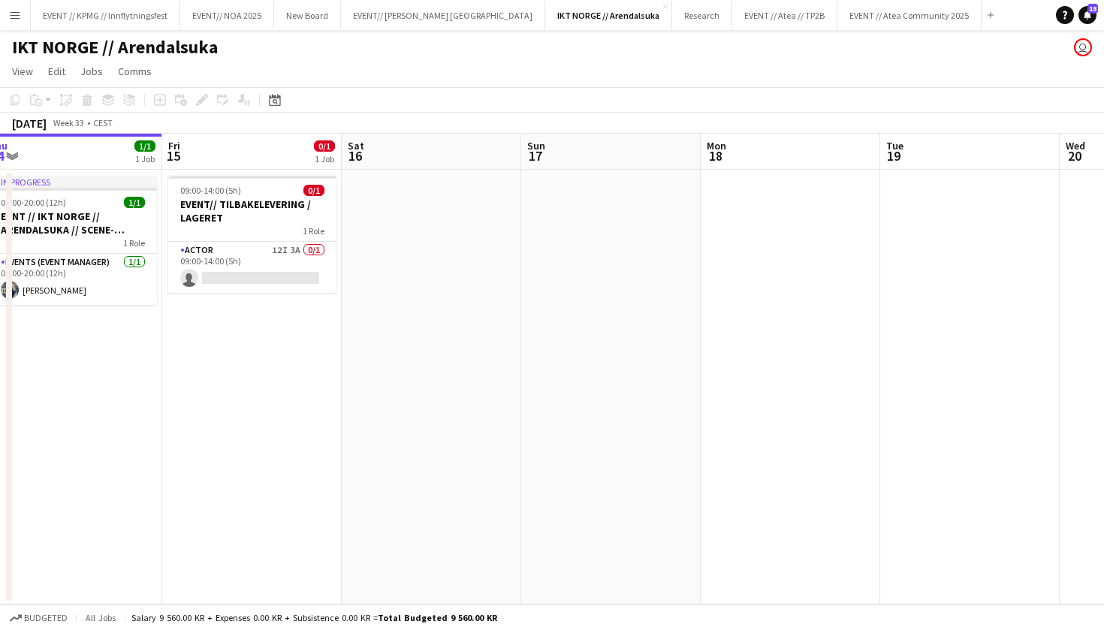
scroll to position [0, 370]
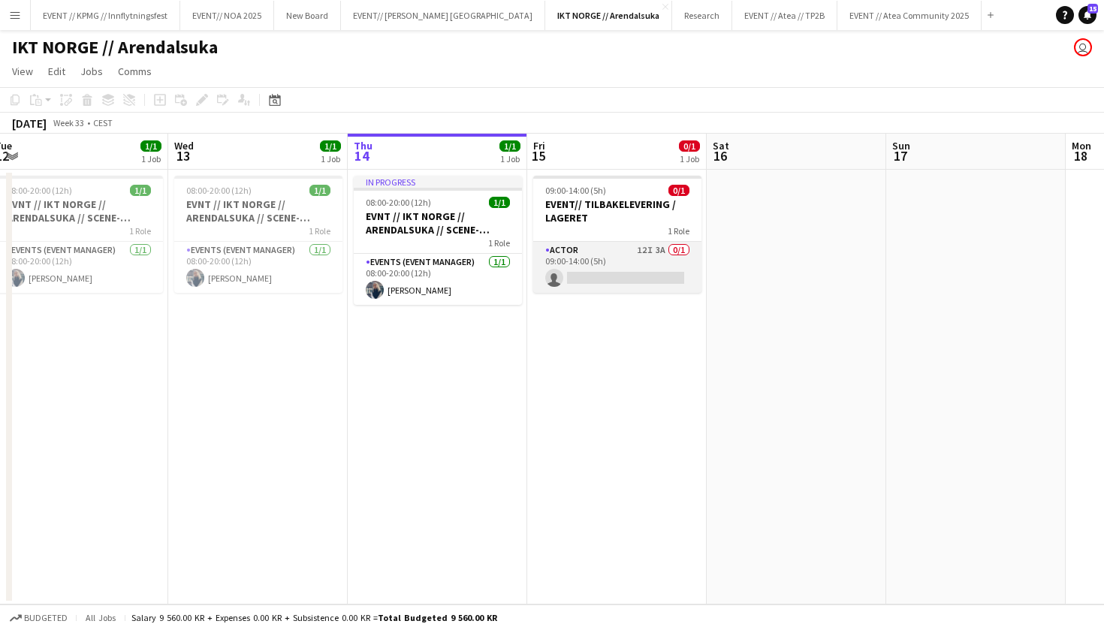
click at [645, 274] on app-card-role "Actor 12I 3A 0/1 09:00-14:00 (5h) single-neutral-actions" at bounding box center [617, 267] width 168 height 51
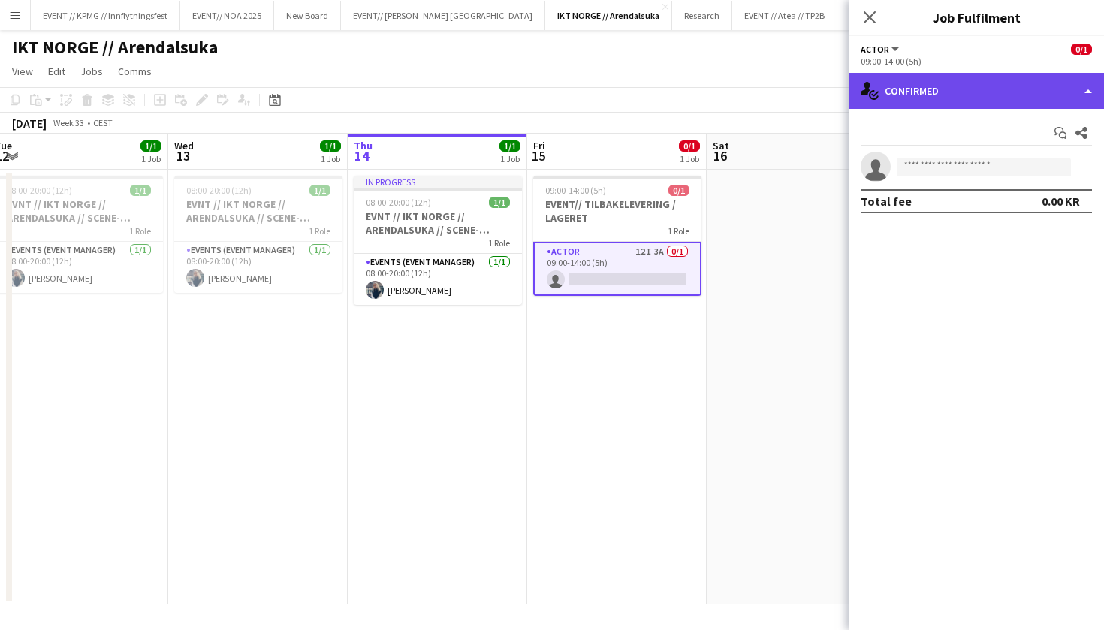
click at [933, 98] on div "single-neutral-actions-check-2 Confirmed" at bounding box center [975, 91] width 255 height 36
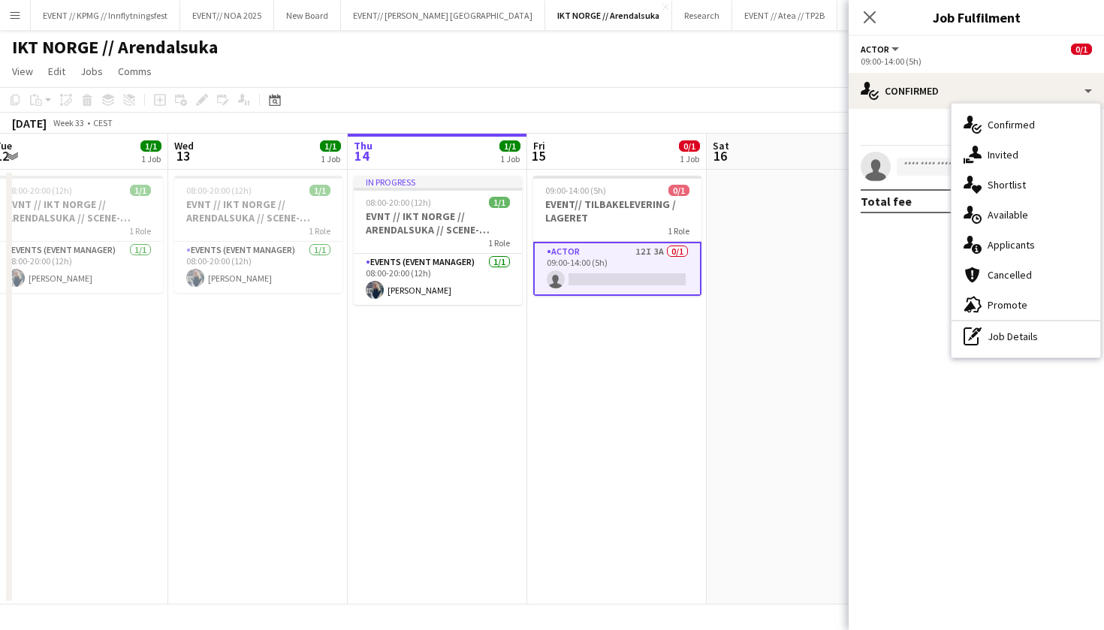
click at [24, 8] on button "Menu" at bounding box center [15, 15] width 30 height 30
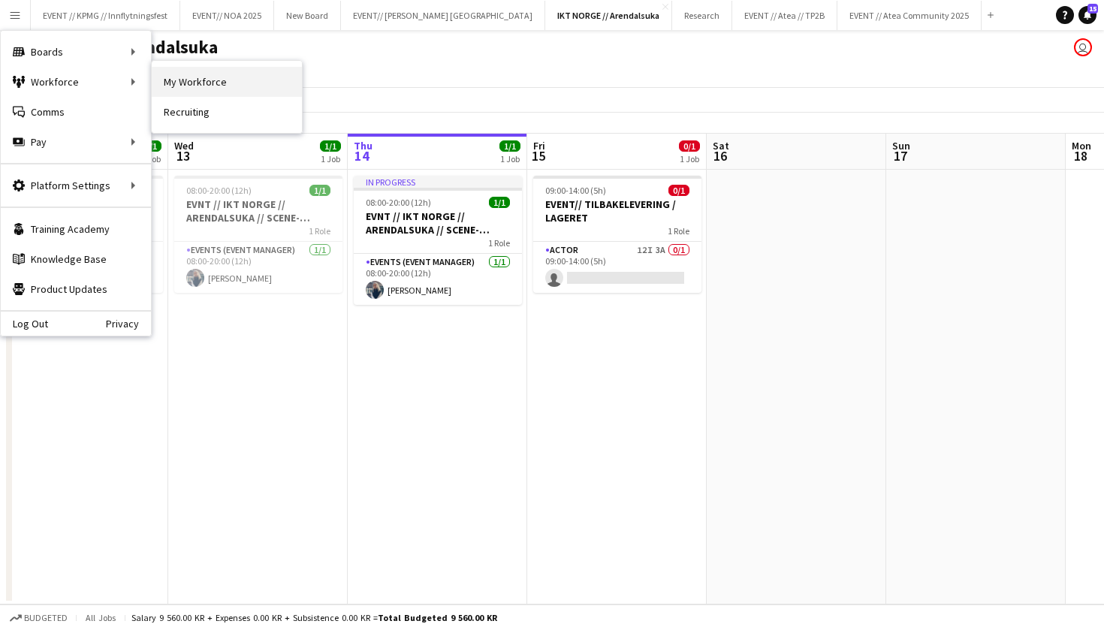
drag, startPoint x: 193, startPoint y: 86, endPoint x: 160, endPoint y: 78, distance: 34.1
click at [115, 49] on div "Boards Boards" at bounding box center [76, 52] width 150 height 30
click at [141, 53] on div "Boards Boards" at bounding box center [76, 52] width 150 height 30
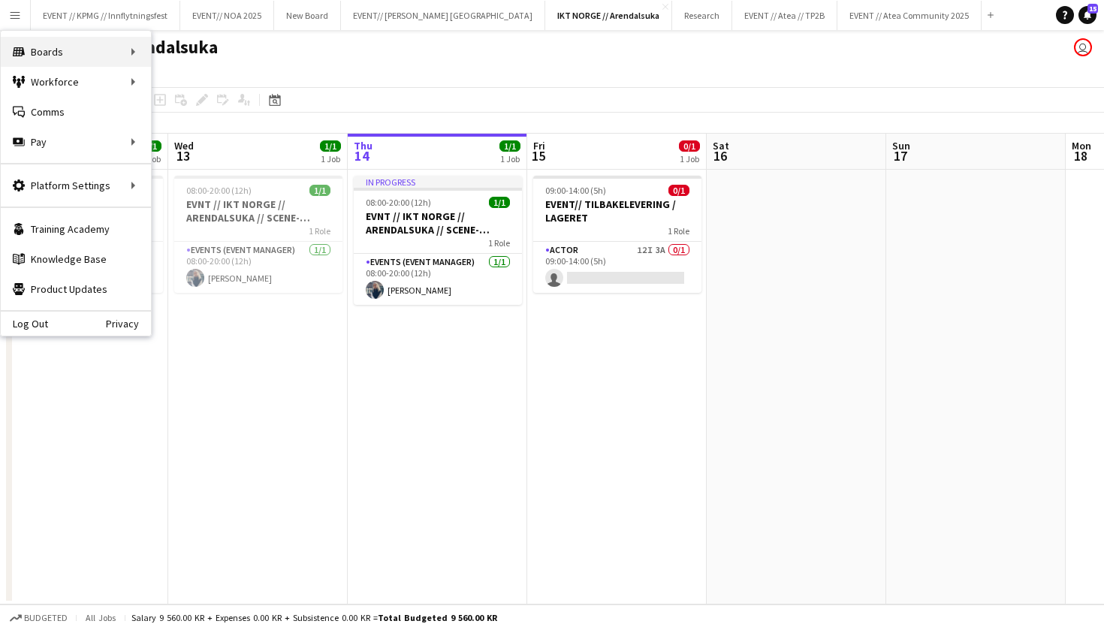
click at [131, 50] on div "Boards Boards" at bounding box center [76, 52] width 150 height 30
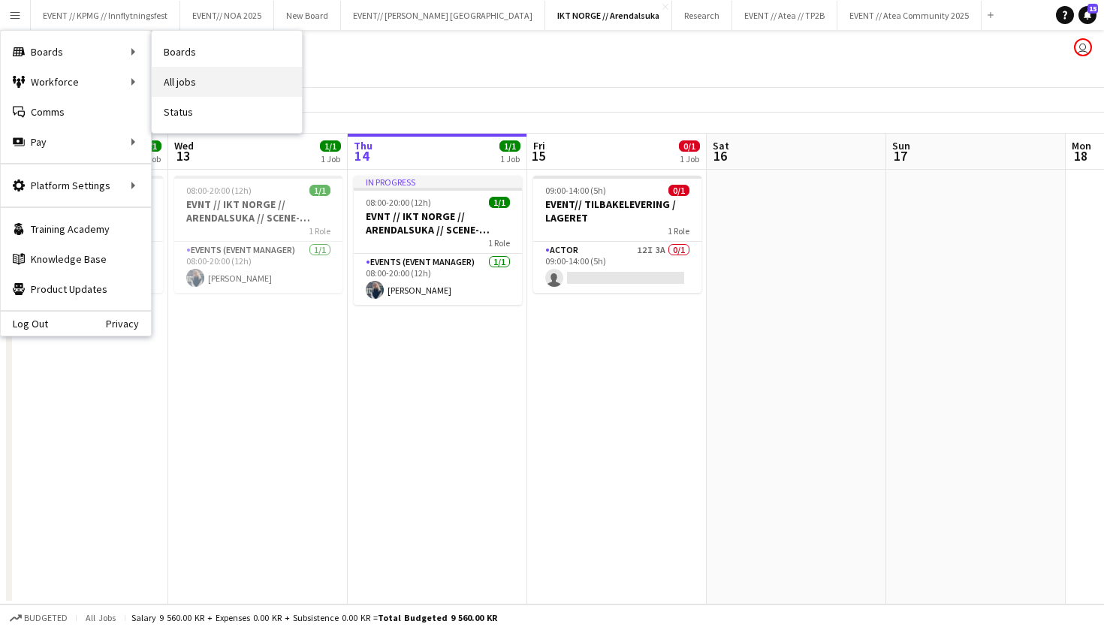
click at [197, 88] on link "All jobs" at bounding box center [227, 82] width 150 height 30
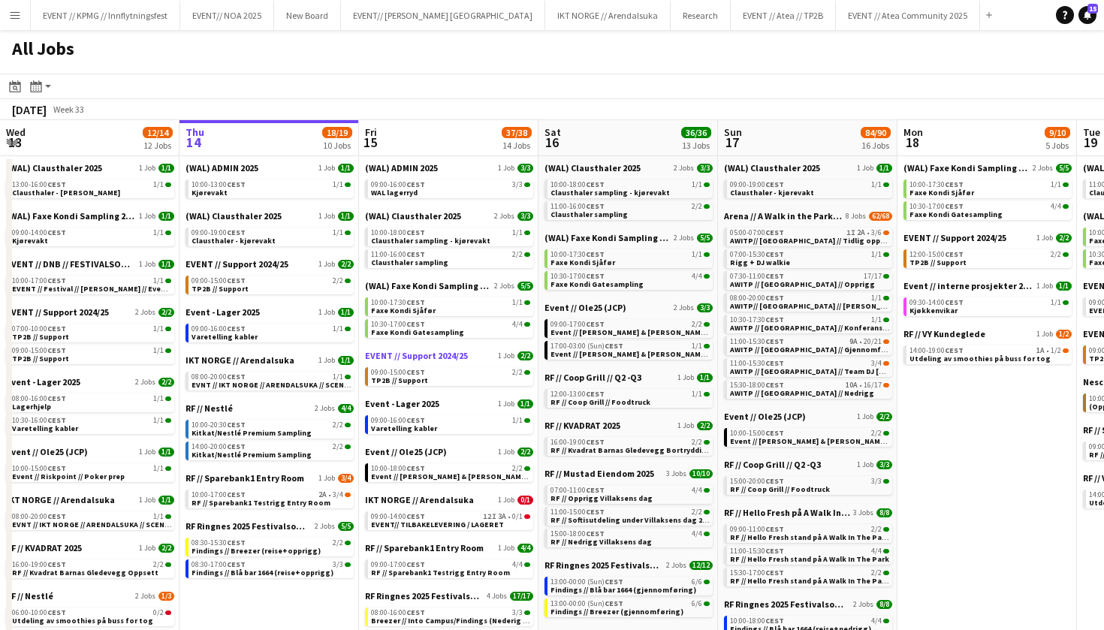
click at [460, 359] on span "EVENT // Support 2024/25" at bounding box center [416, 355] width 103 height 11
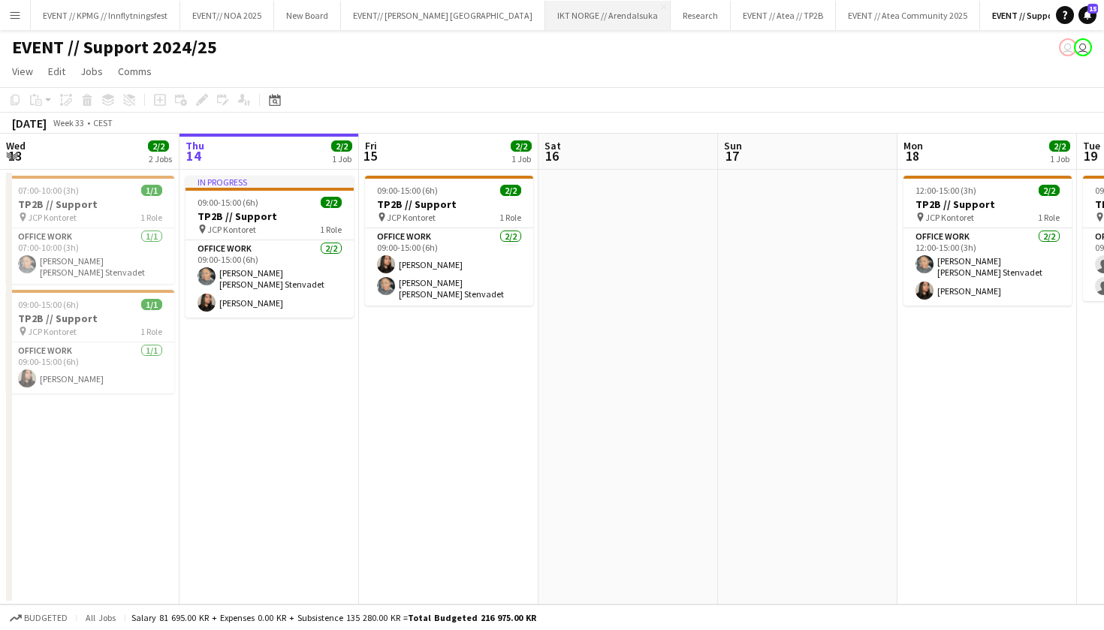
click at [545, 23] on button "IKT NORGE // Arendalsuka Close" at bounding box center [607, 15] width 125 height 29
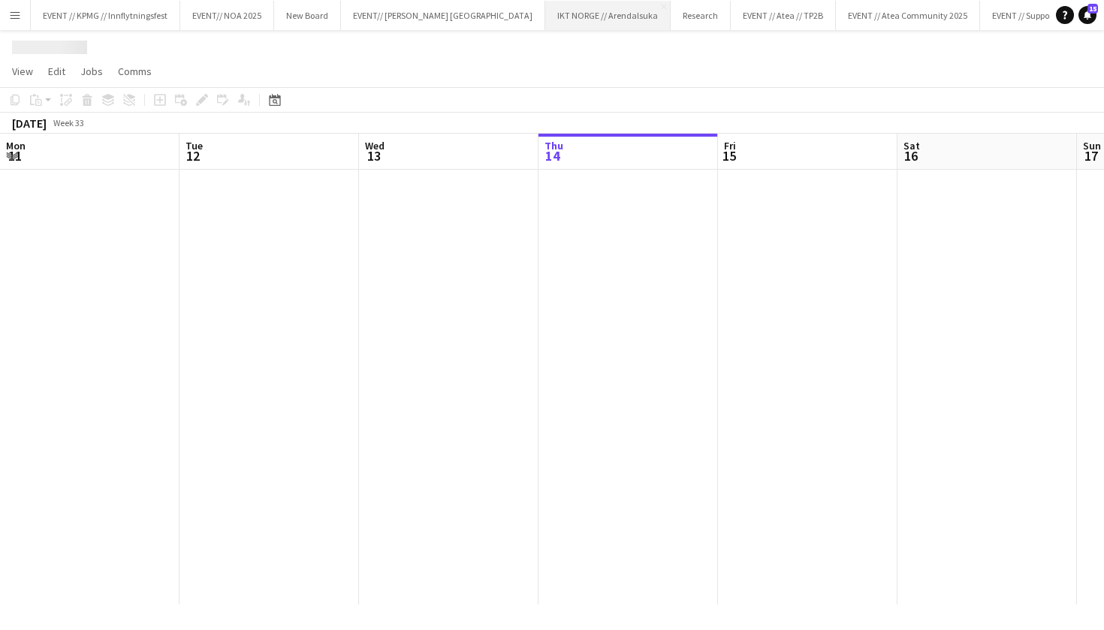
scroll to position [0, 359]
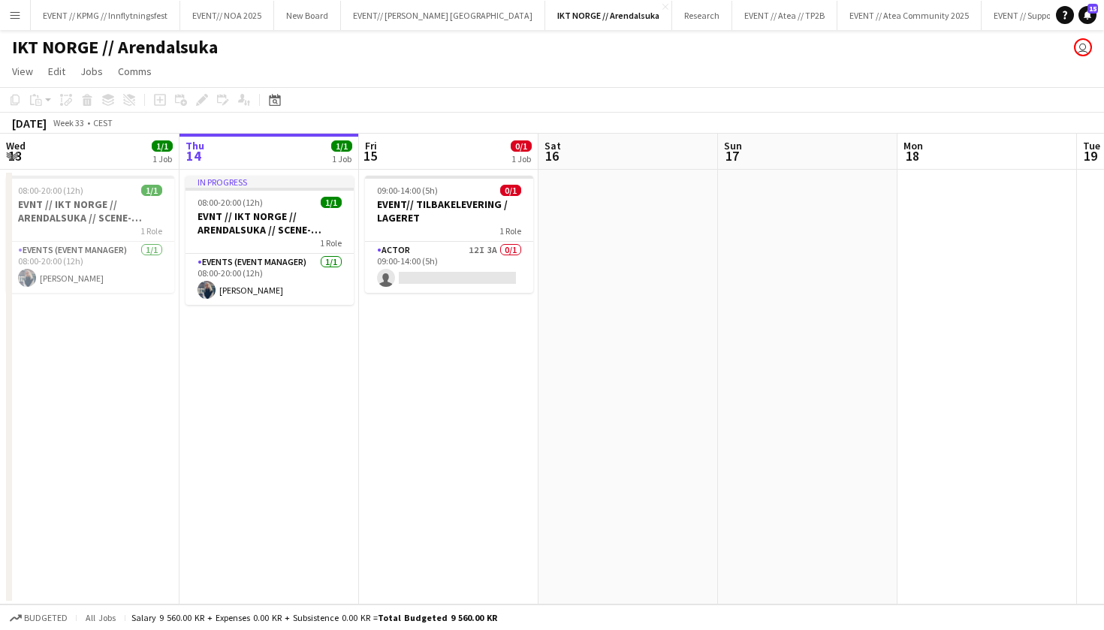
click at [17, 18] on app-icon "Menu" at bounding box center [15, 15] width 12 height 12
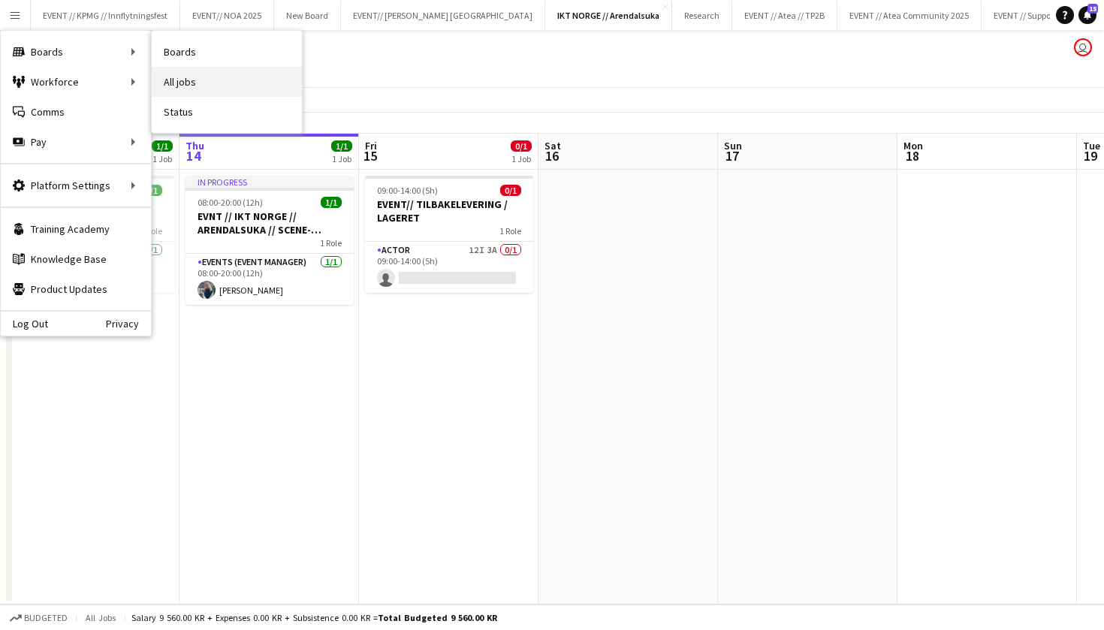
click at [167, 72] on link "All jobs" at bounding box center [227, 82] width 150 height 30
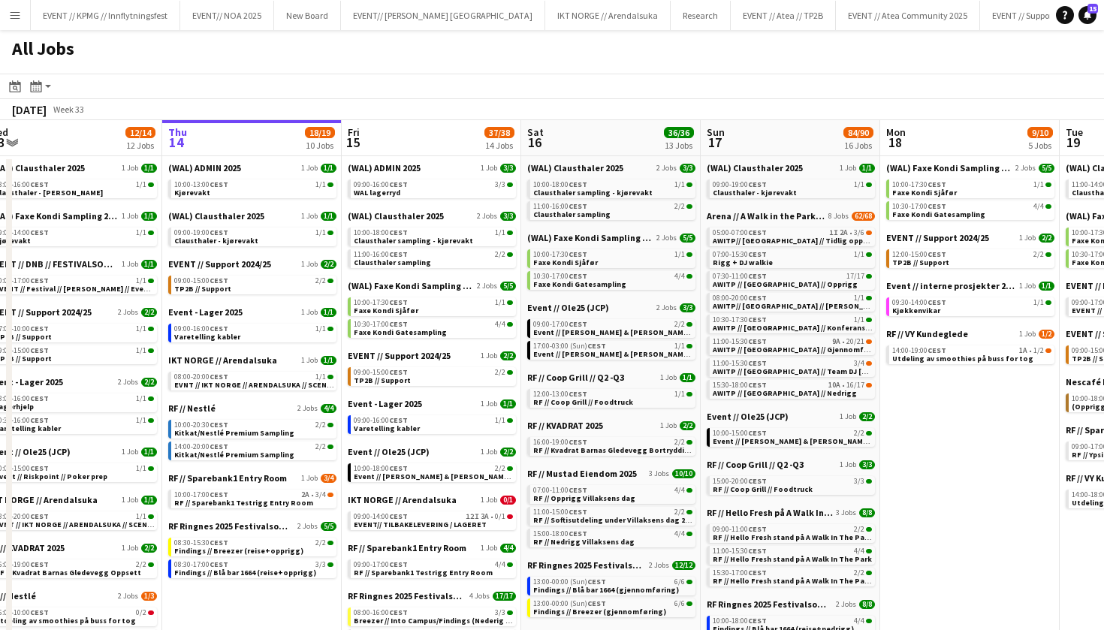
scroll to position [0, 381]
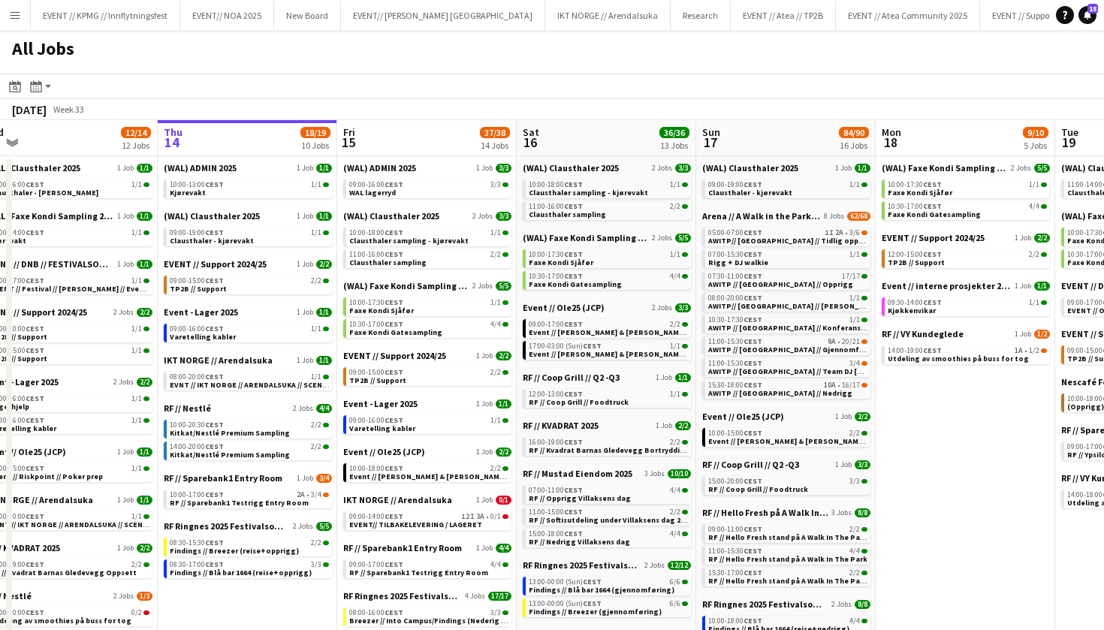
click at [426, 278] on div "(WAL) Clausthaler 2025 2 Jobs 3/3 10:00-18:00 CEST 1/1 Clausthaler sampling - k…" at bounding box center [427, 245] width 168 height 70
click at [426, 289] on span "(WAL) Faxe Kondi Sampling 2025" at bounding box center [406, 285] width 126 height 11
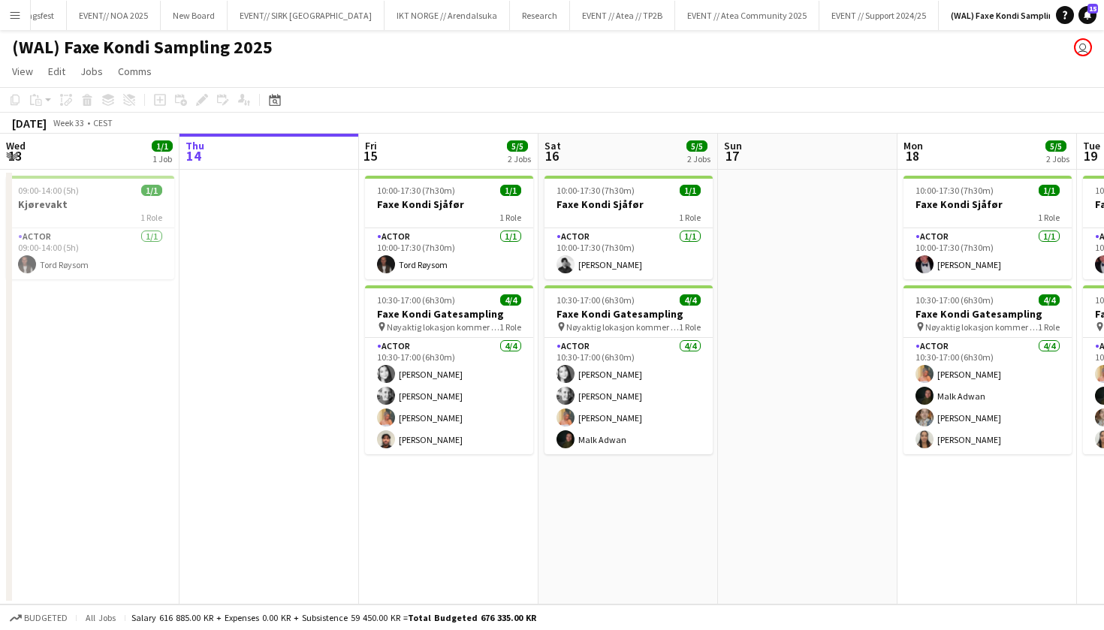
click at [21, 23] on button "Menu" at bounding box center [15, 15] width 30 height 30
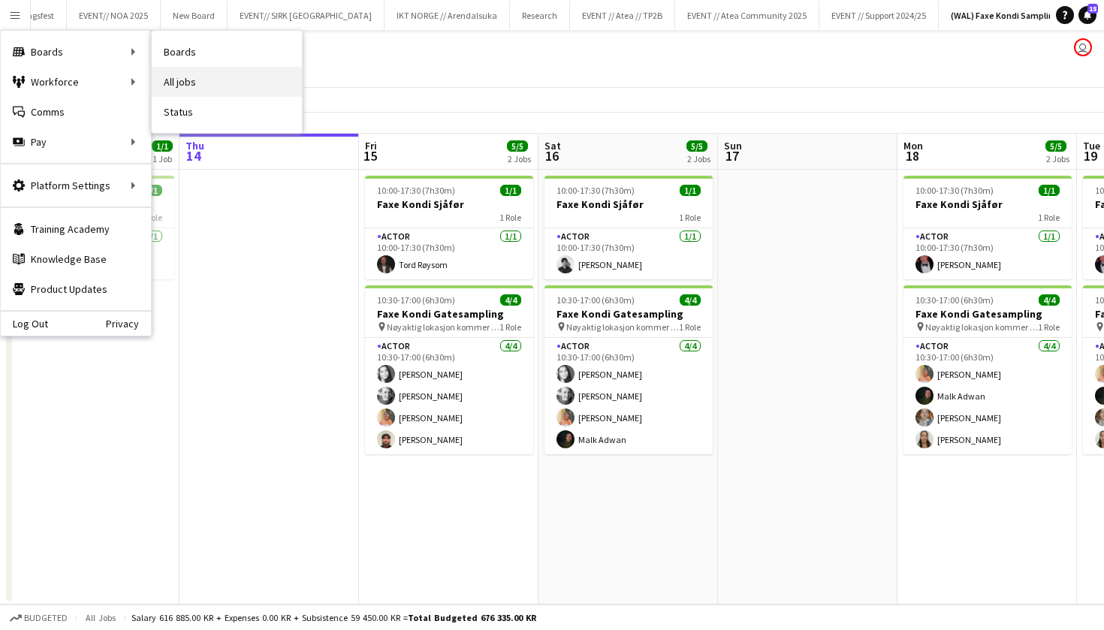
click at [177, 77] on link "All jobs" at bounding box center [227, 82] width 150 height 30
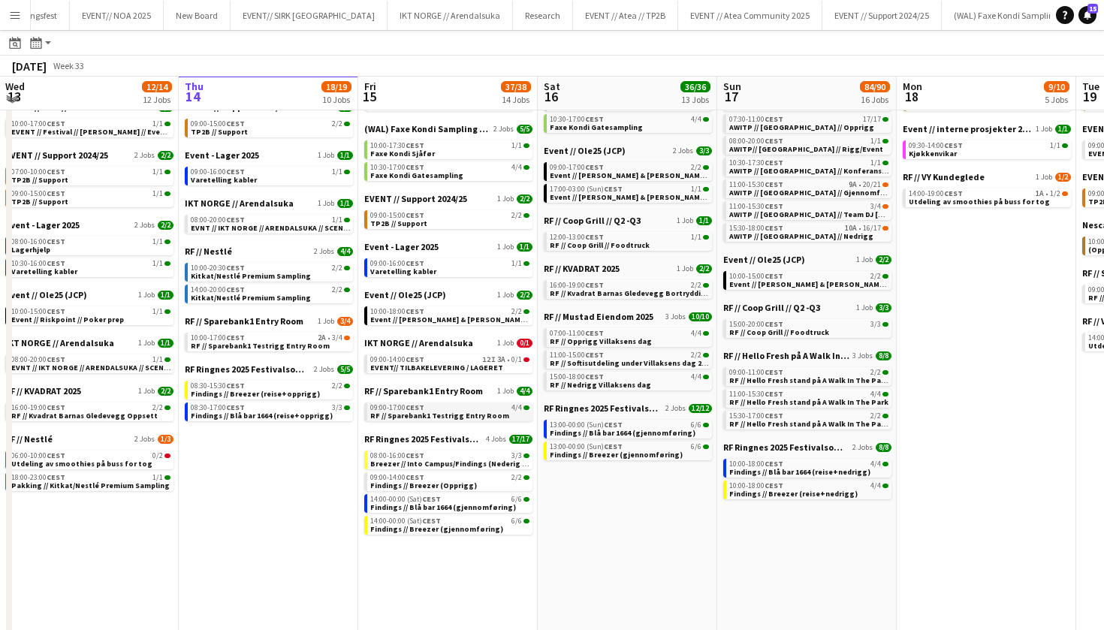
scroll to position [153, 0]
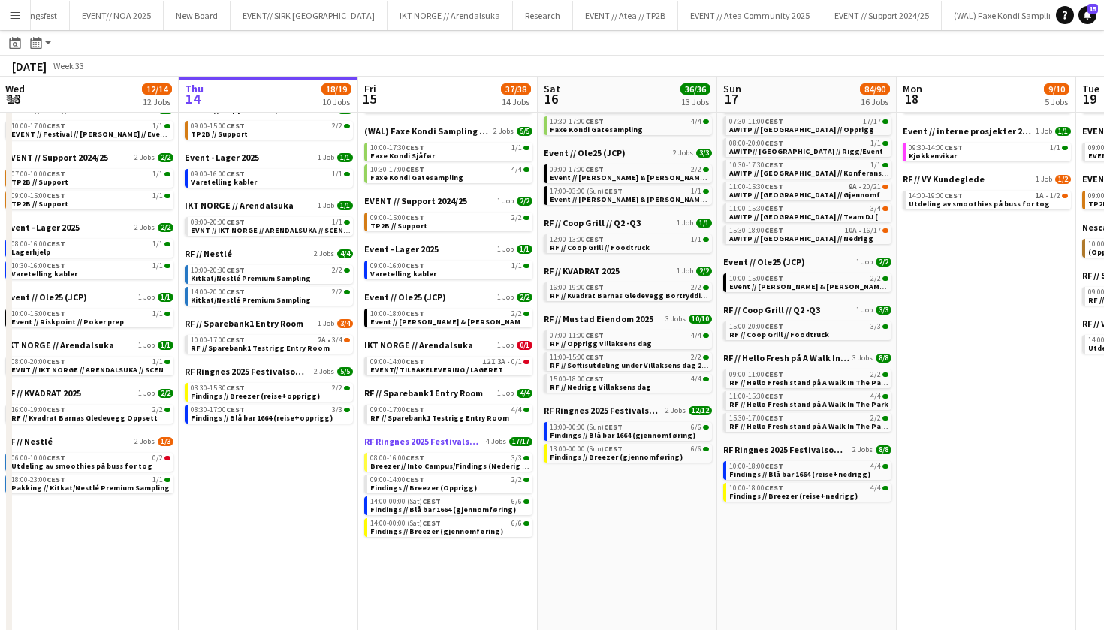
click at [457, 445] on span "RF Ringnes 2025 Festivalsommer" at bounding box center [423, 441] width 119 height 11
click at [259, 206] on span "IKT NORGE // Arendalsuka" at bounding box center [239, 205] width 109 height 11
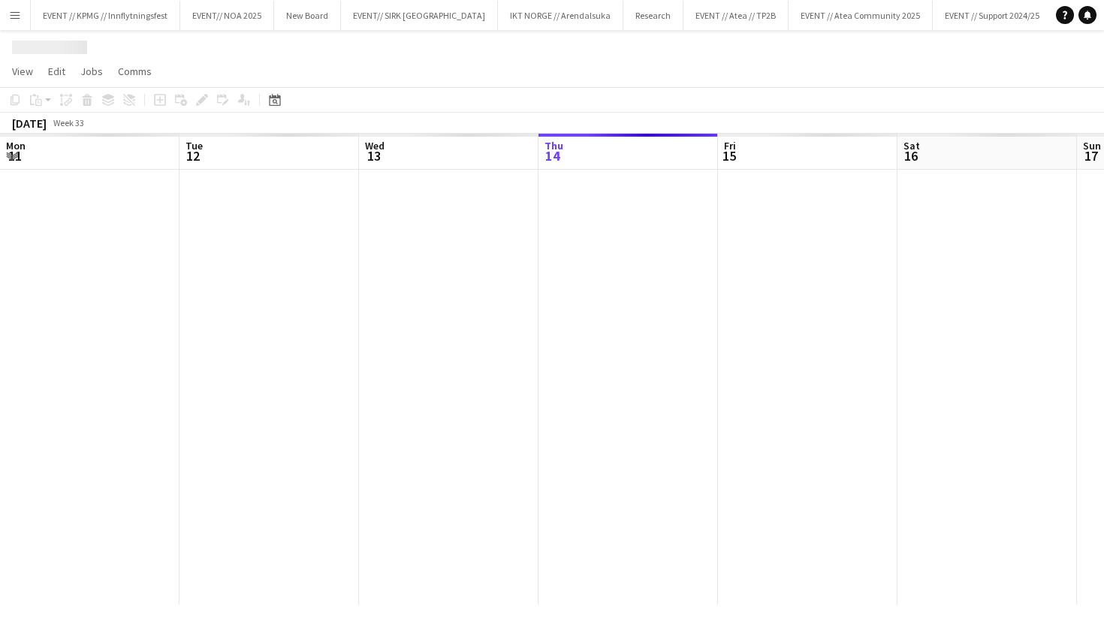
scroll to position [0, 359]
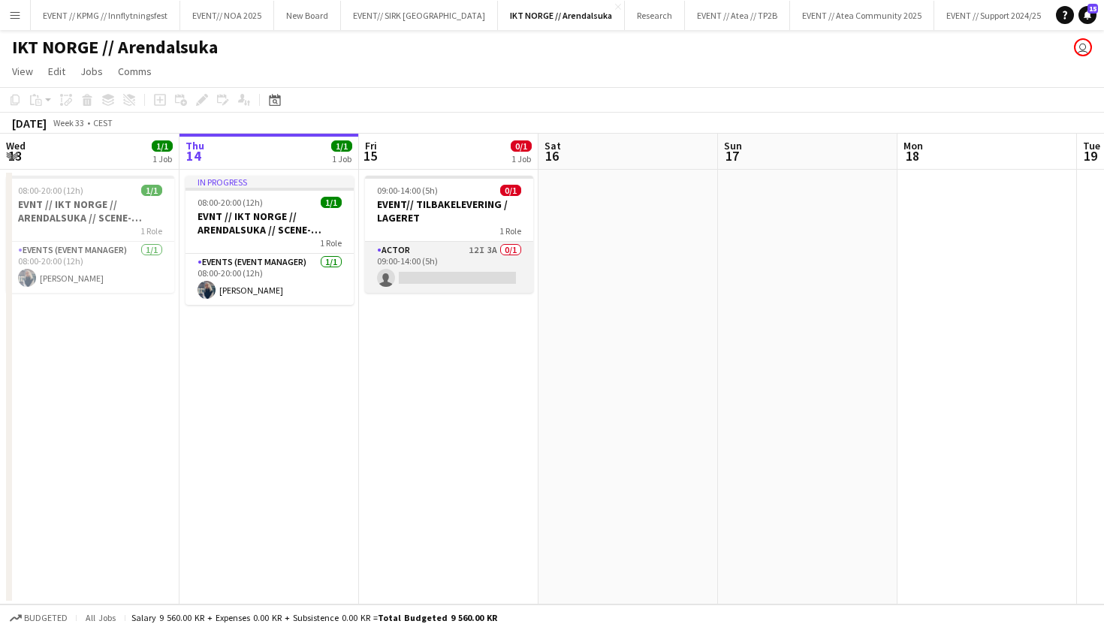
click at [426, 261] on app-card-role "Actor 12I 3A 0/1 09:00-14:00 (5h) single-neutral-actions" at bounding box center [449, 267] width 168 height 51
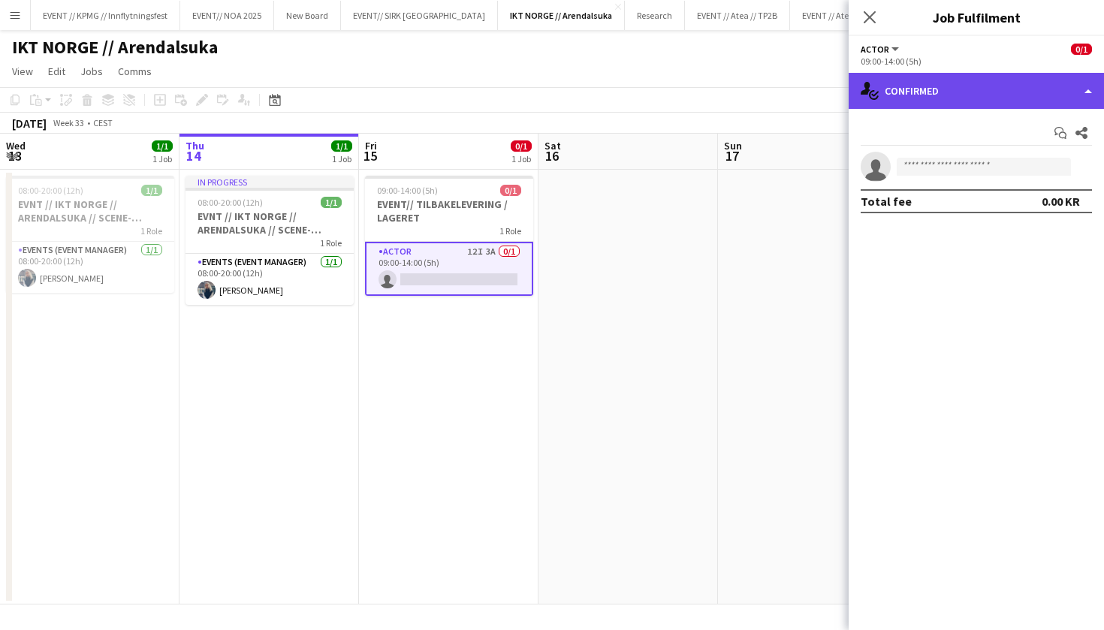
click at [963, 81] on div "single-neutral-actions-check-2 Confirmed" at bounding box center [975, 91] width 255 height 36
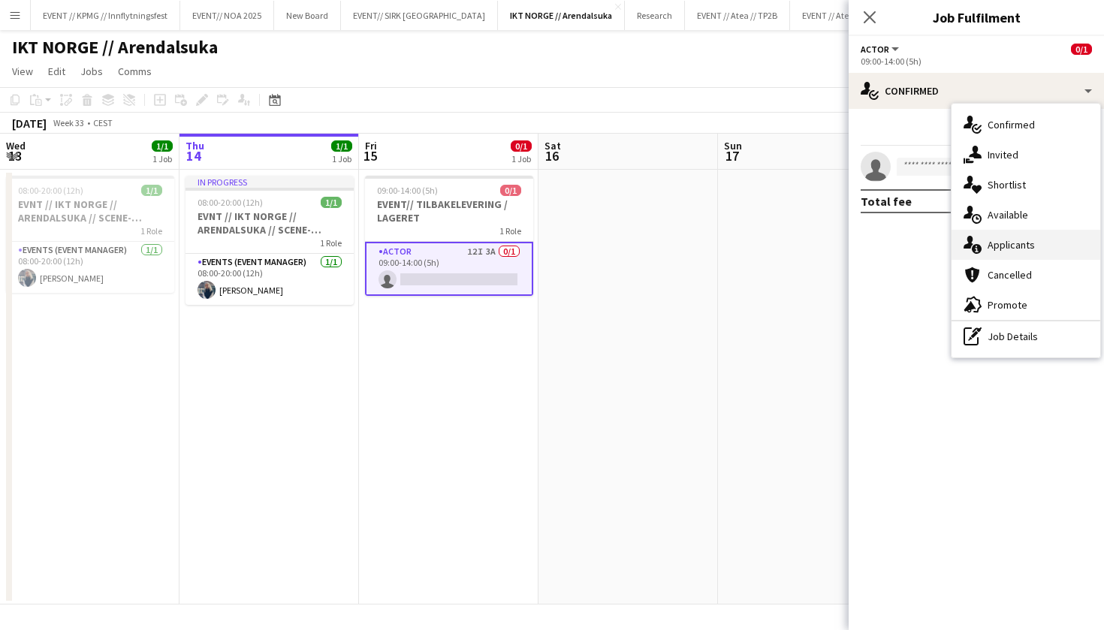
click at [1023, 237] on div "single-neutral-actions-information Applicants" at bounding box center [1025, 245] width 149 height 30
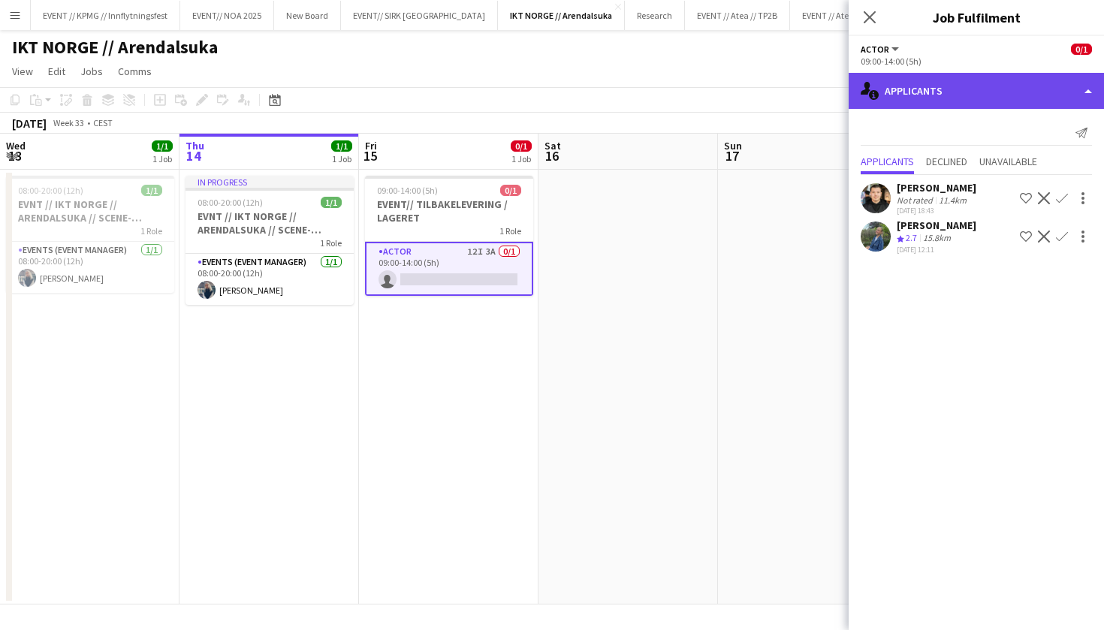
click at [981, 107] on div "single-neutral-actions-information Applicants" at bounding box center [975, 91] width 255 height 36
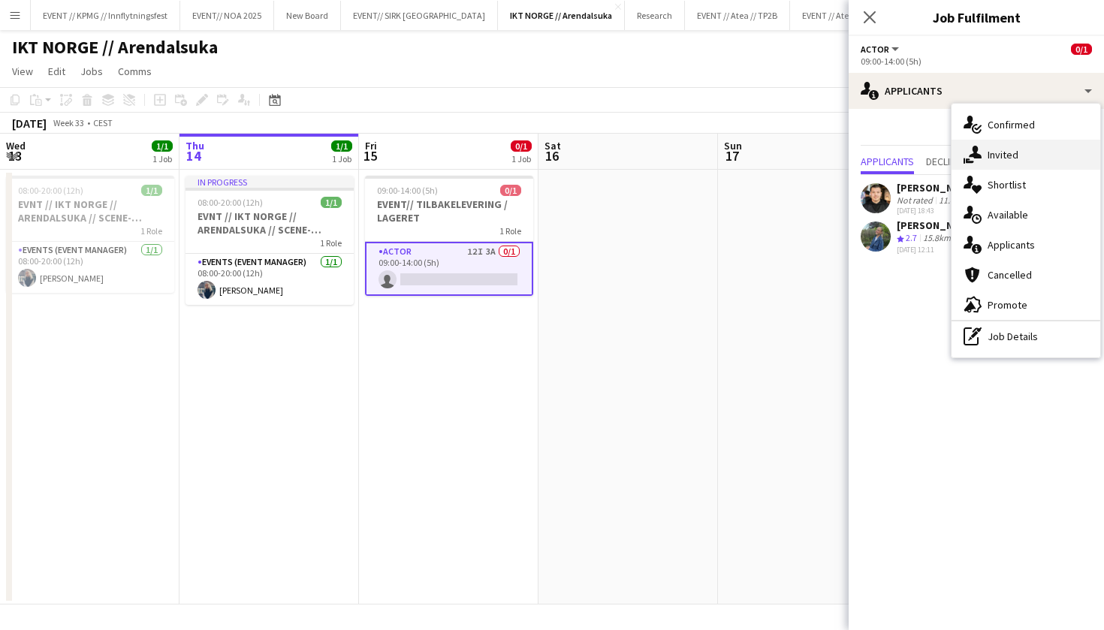
click at [1030, 161] on div "single-neutral-actions-share-1 Invited" at bounding box center [1025, 155] width 149 height 30
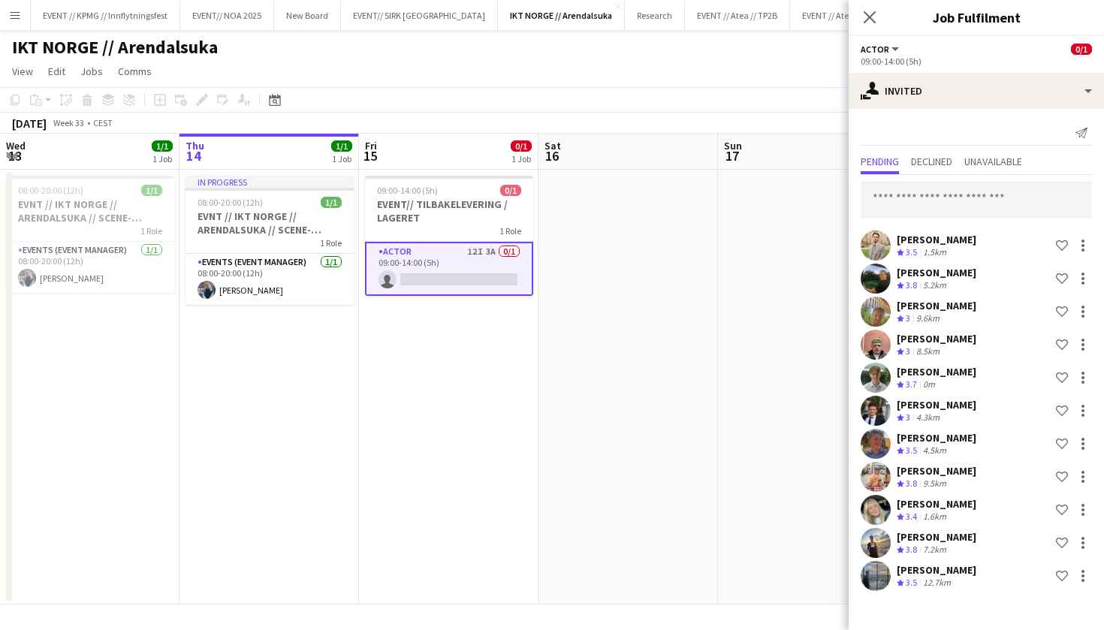
scroll to position [0, 0]
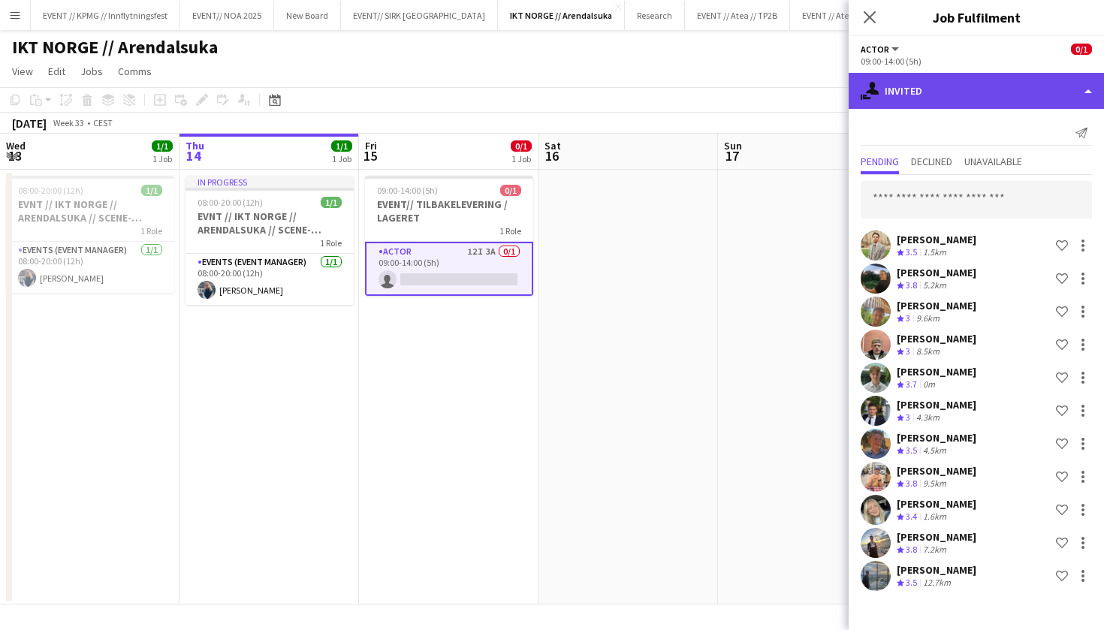
click at [963, 81] on div "single-neutral-actions-share-1 Invited" at bounding box center [975, 91] width 255 height 36
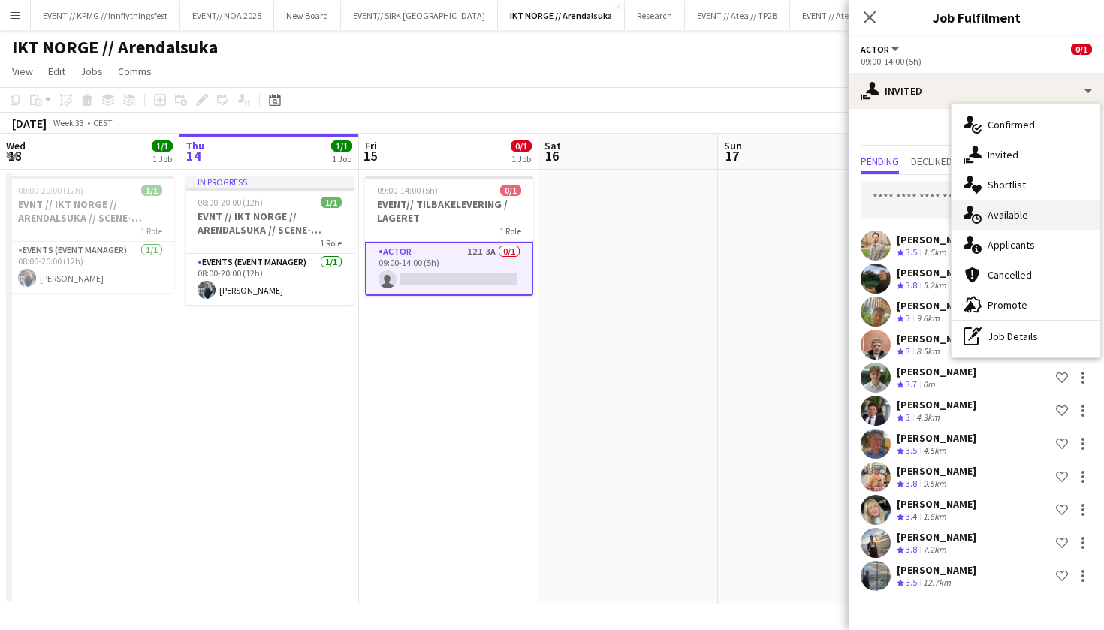
click at [1020, 218] on div "single-neutral-actions-upload Available" at bounding box center [1025, 215] width 149 height 30
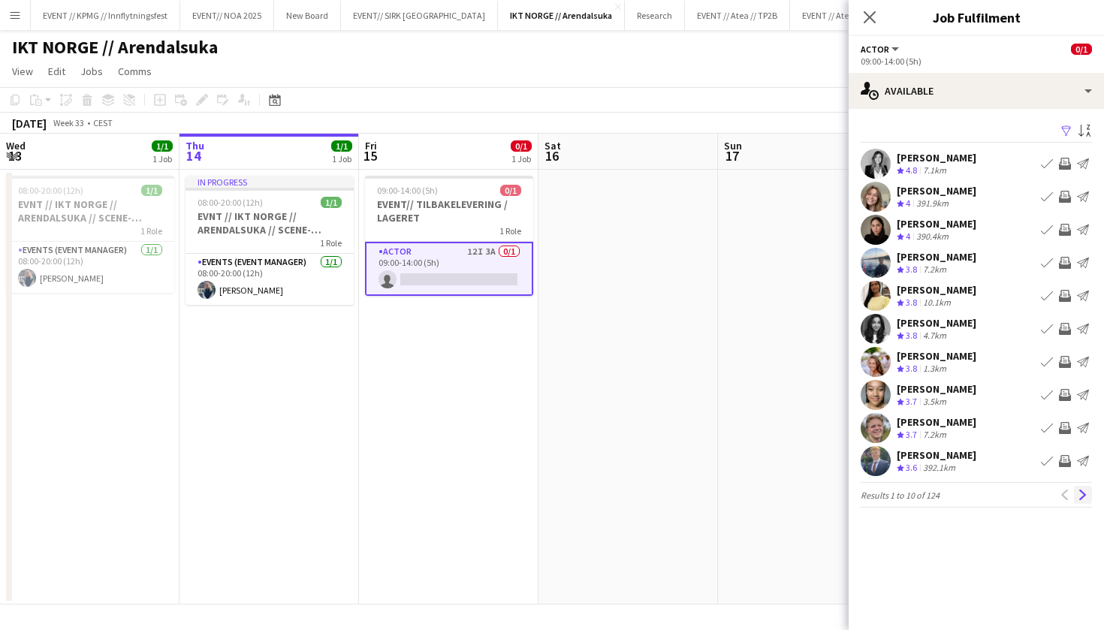
click at [1085, 497] on app-icon "Next" at bounding box center [1082, 495] width 11 height 11
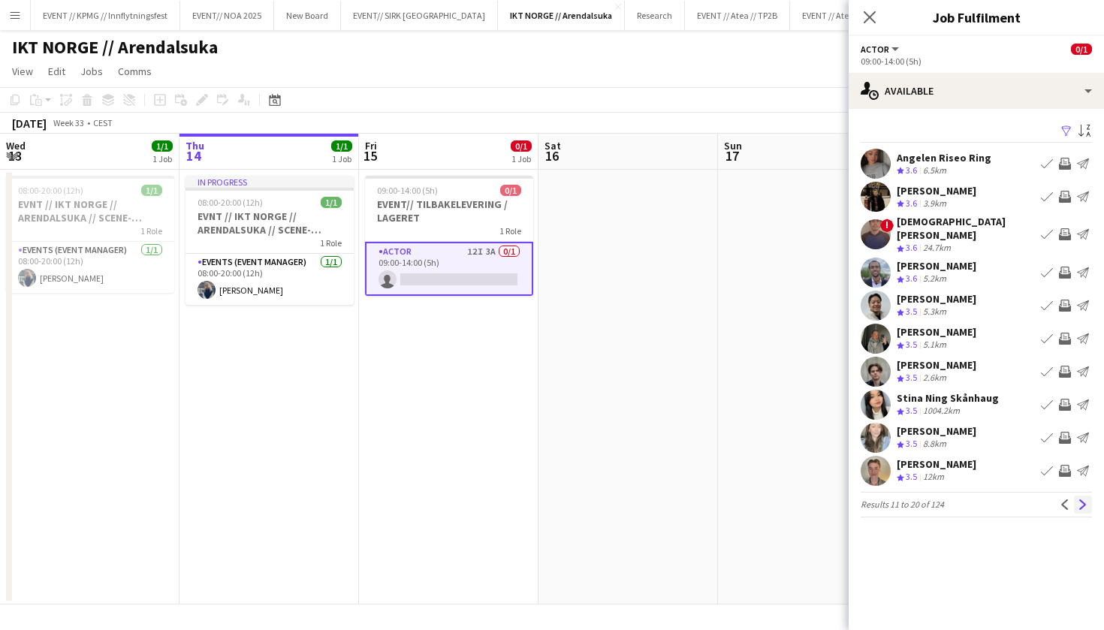
click at [1084, 500] on button "Next" at bounding box center [1083, 505] width 18 height 18
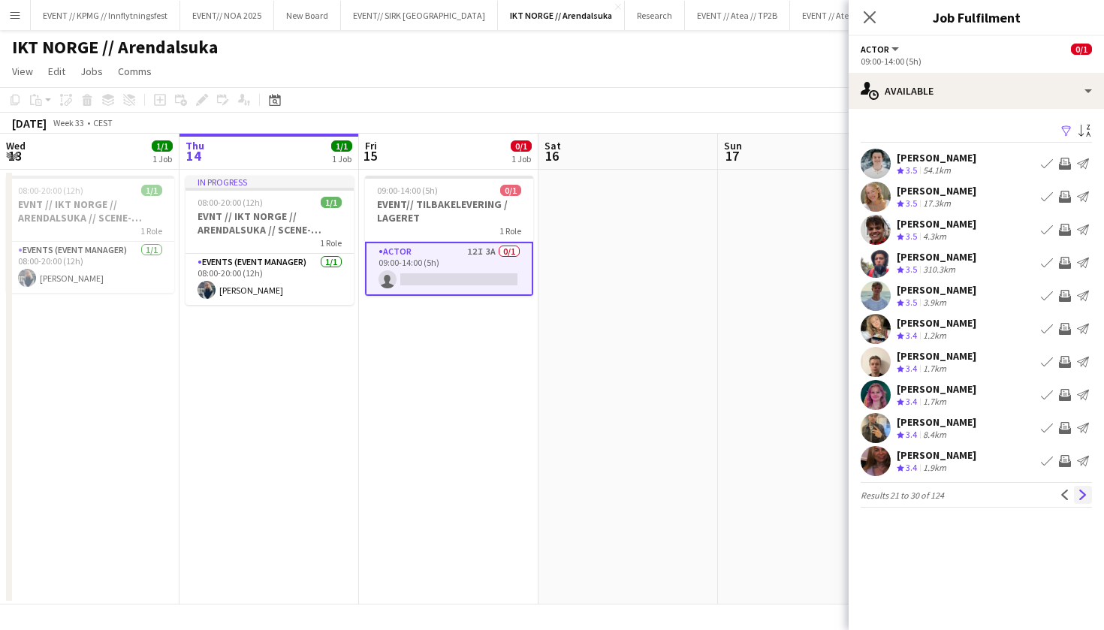
click at [1084, 499] on app-icon "Next" at bounding box center [1082, 495] width 11 height 11
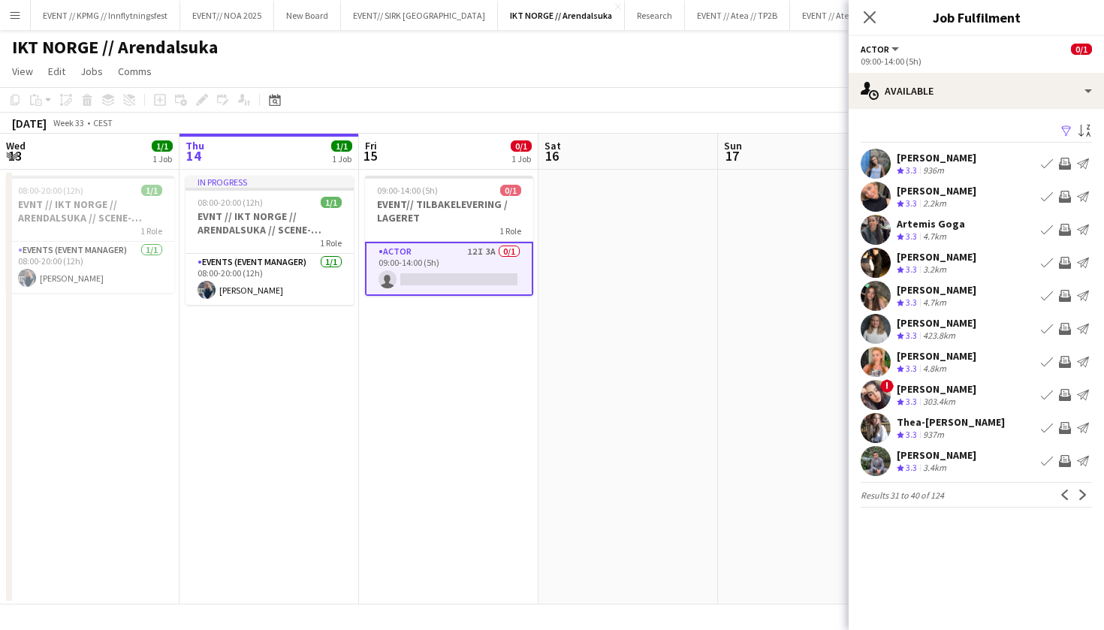
click at [1084, 499] on app-icon "Next" at bounding box center [1082, 495] width 11 height 11
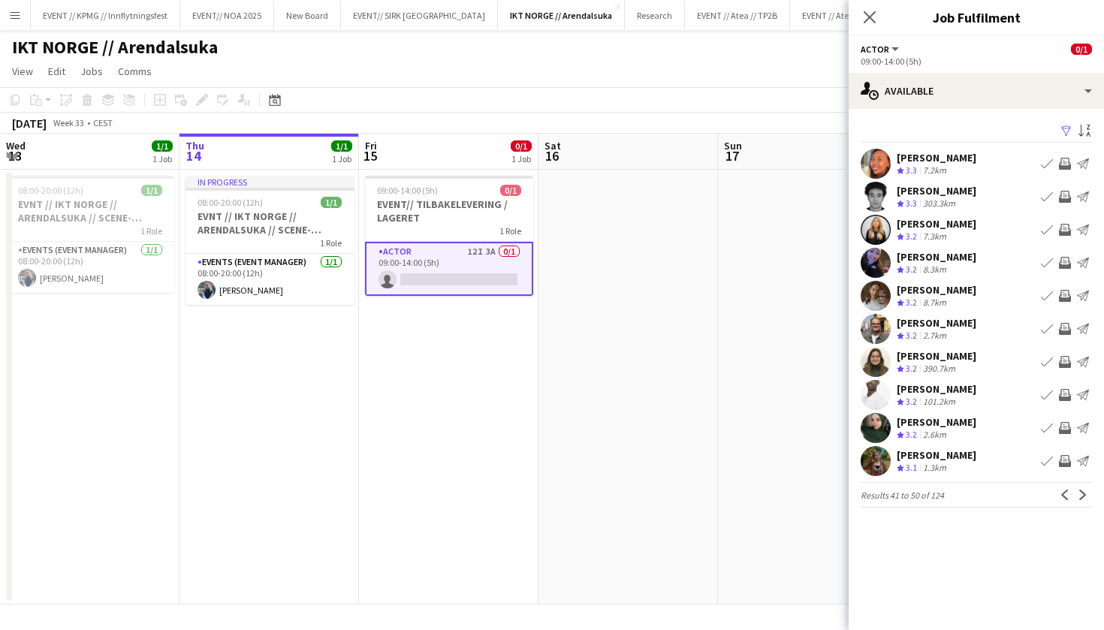
click at [469, 268] on app-card-role "Actor 12I 3A 0/1 09:00-14:00 (5h) single-neutral-actions" at bounding box center [449, 269] width 168 height 54
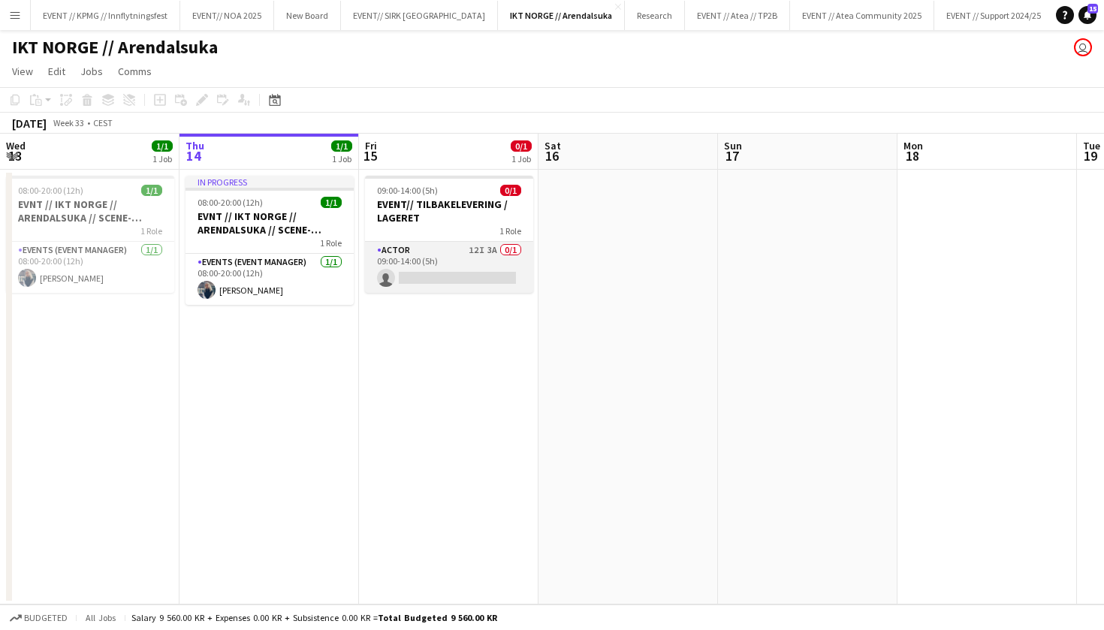
click at [474, 265] on app-card-role "Actor 12I 3A 0/1 09:00-14:00 (5h) single-neutral-actions" at bounding box center [449, 267] width 168 height 51
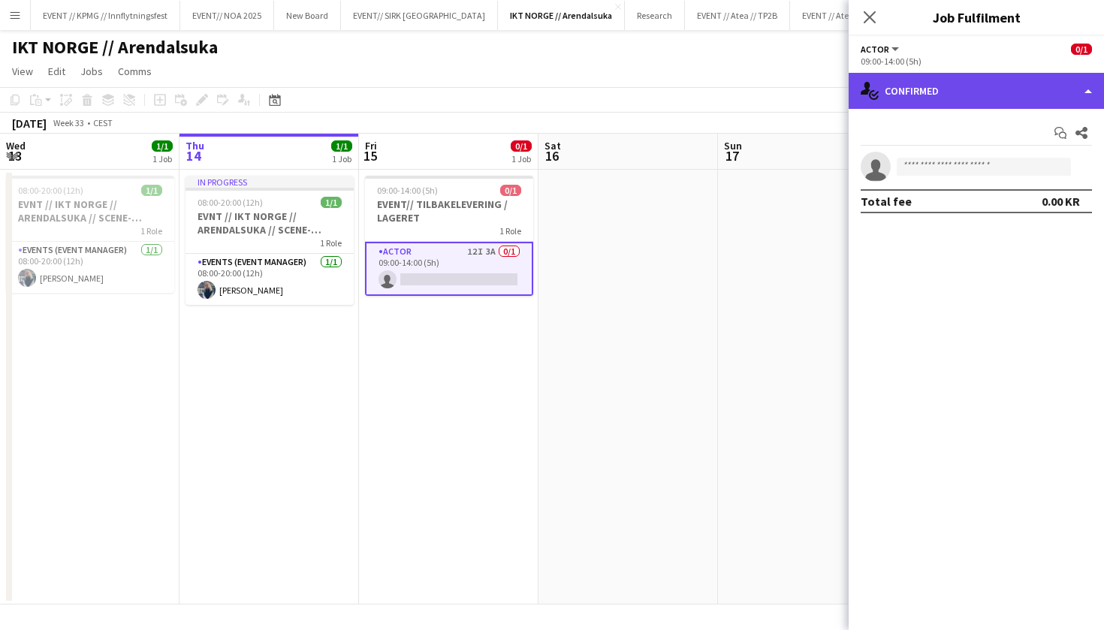
click at [986, 86] on div "single-neutral-actions-check-2 Confirmed" at bounding box center [975, 91] width 255 height 36
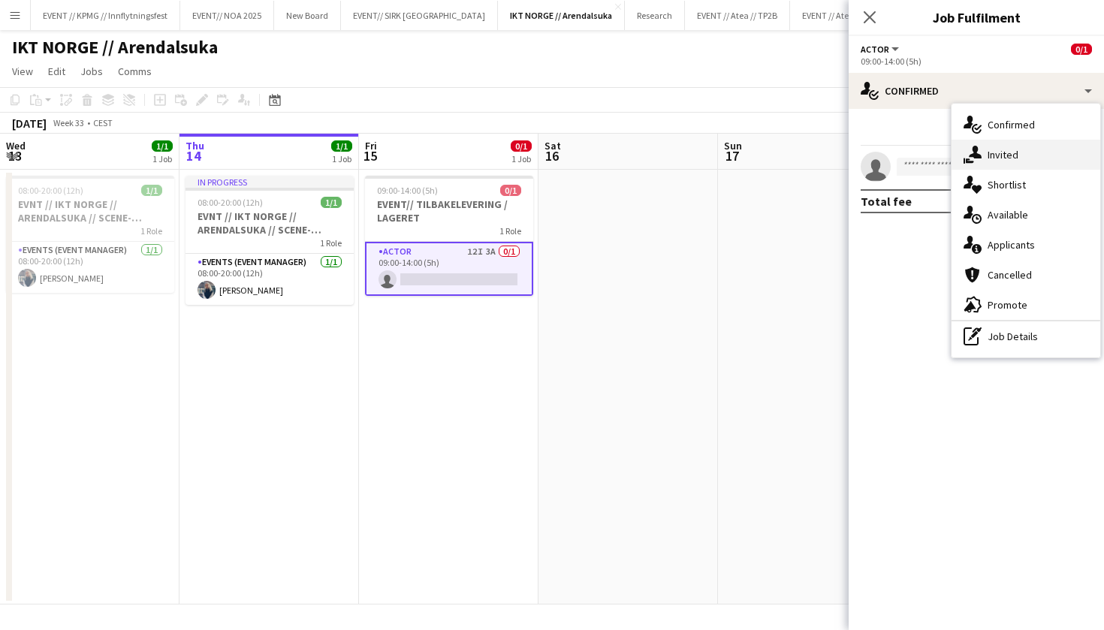
click at [1029, 149] on div "single-neutral-actions-share-1 Invited" at bounding box center [1025, 155] width 149 height 30
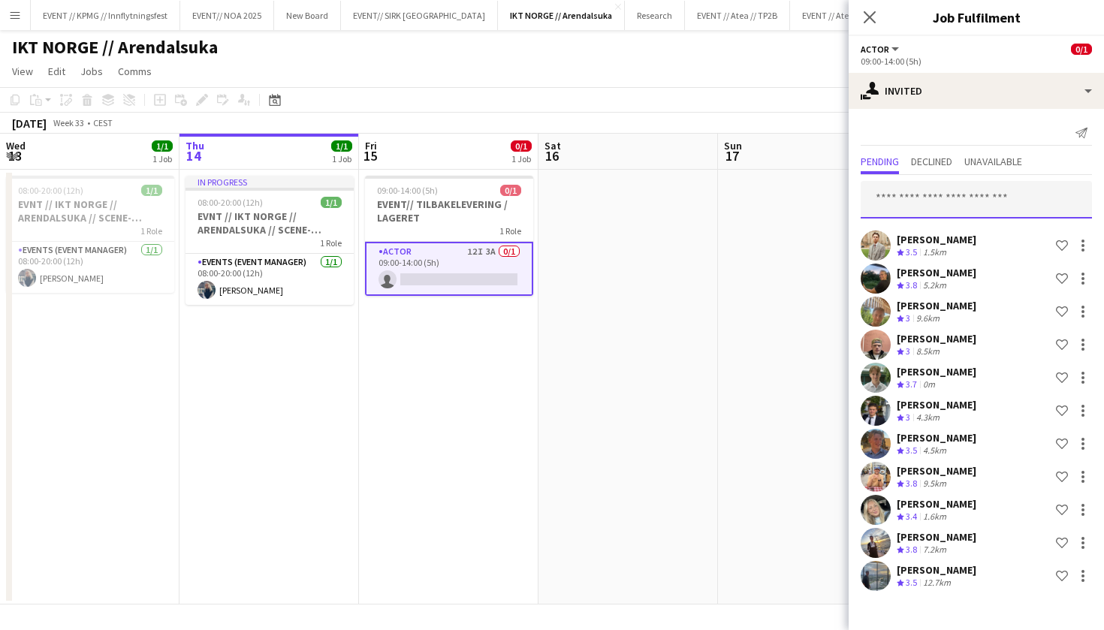
click at [935, 205] on input "text" at bounding box center [975, 200] width 231 height 38
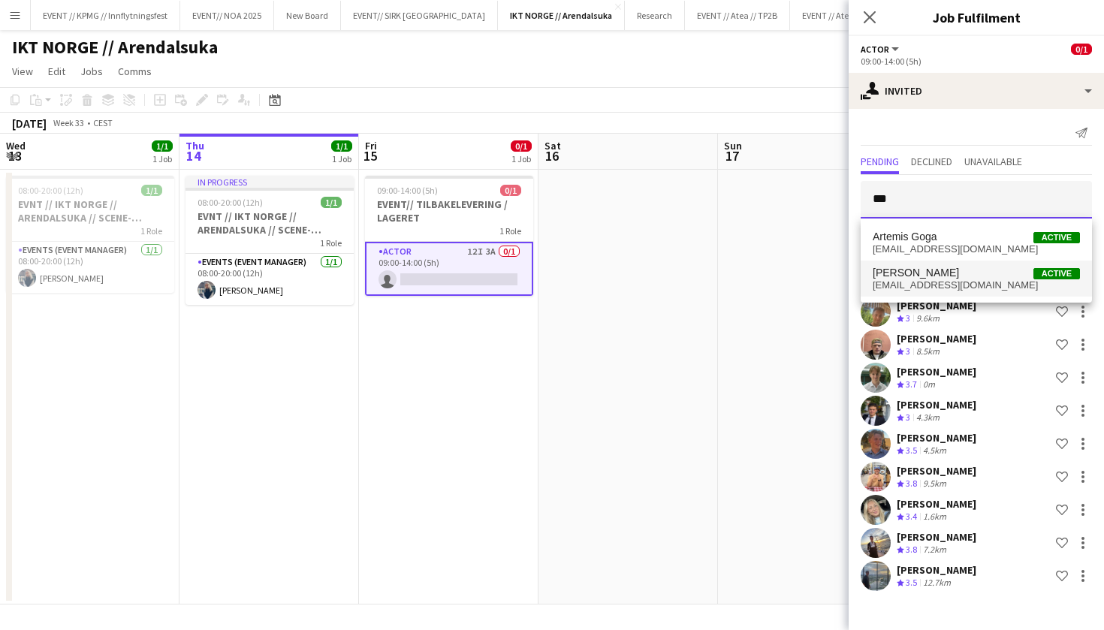
type input "***"
click at [947, 274] on span "[PERSON_NAME]" at bounding box center [916, 273] width 86 height 13
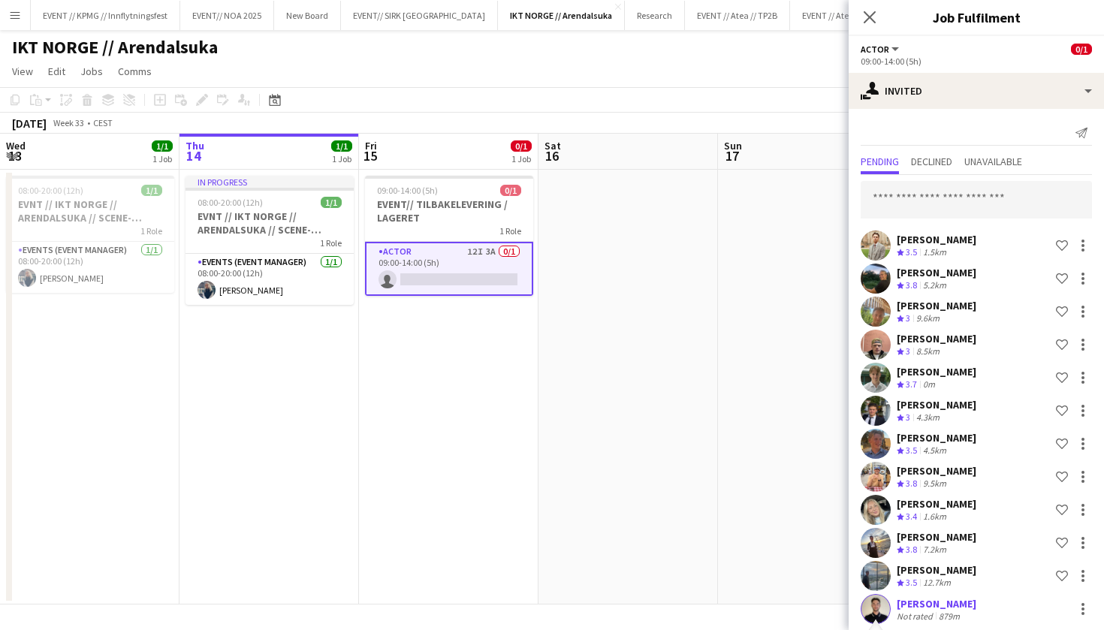
scroll to position [336, 0]
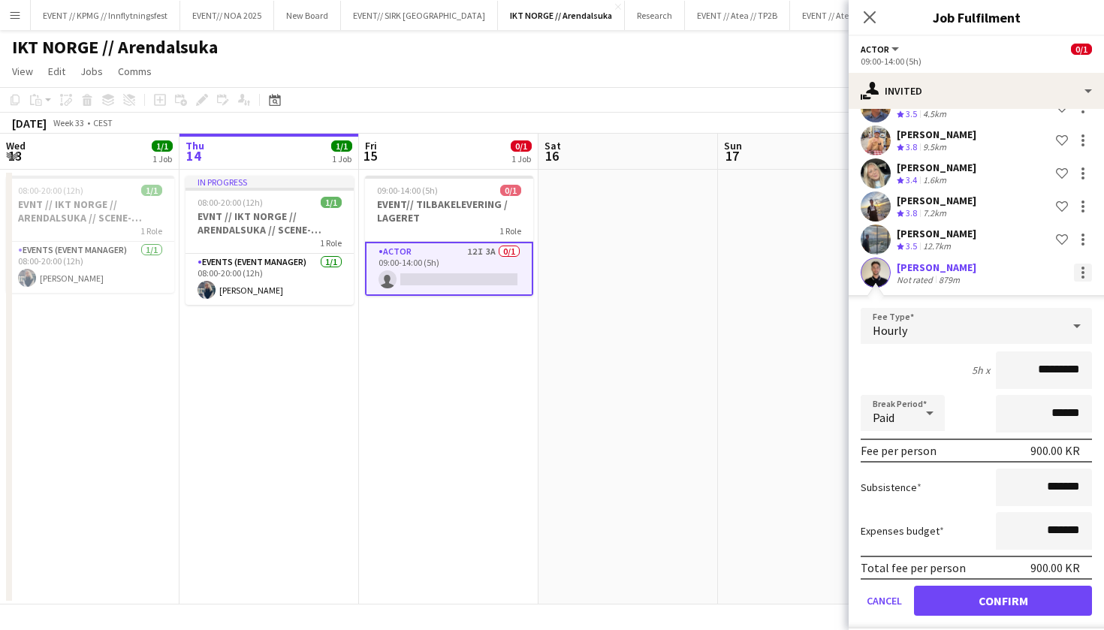
click at [1082, 264] on div at bounding box center [1083, 273] width 18 height 18
click at [1030, 408] on span "Cancel invitation" at bounding box center [1035, 408] width 88 height 13
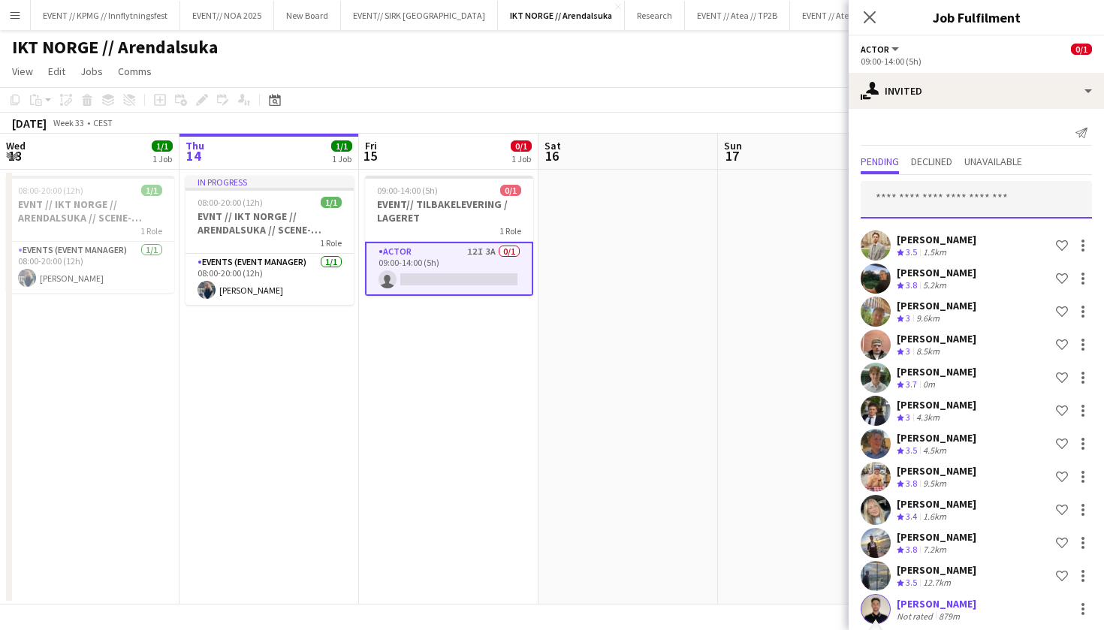
scroll to position [0, 0]
click at [937, 204] on input "text" at bounding box center [975, 200] width 231 height 38
type input "*"
click at [929, 156] on span "Declined" at bounding box center [931, 161] width 41 height 11
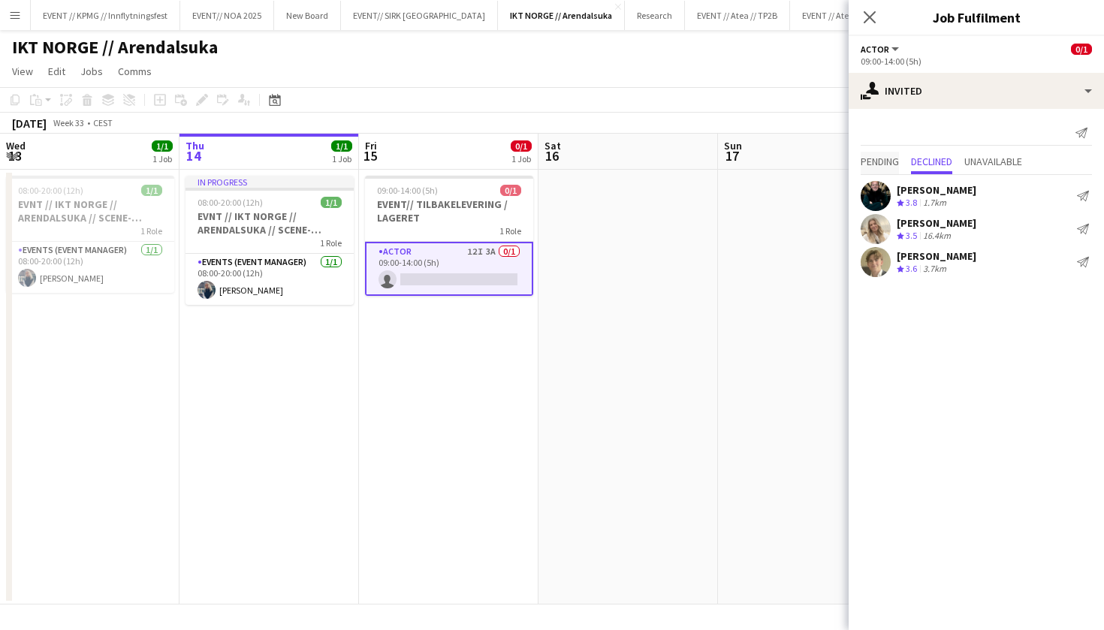
click at [878, 165] on span "Pending" at bounding box center [879, 161] width 38 height 11
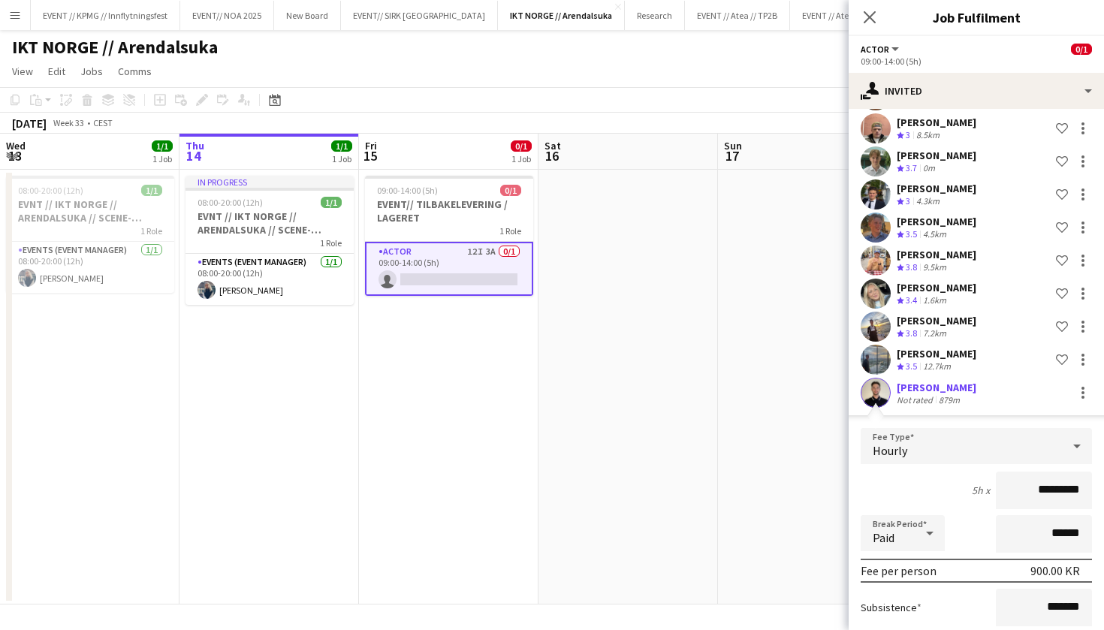
scroll to position [175, 0]
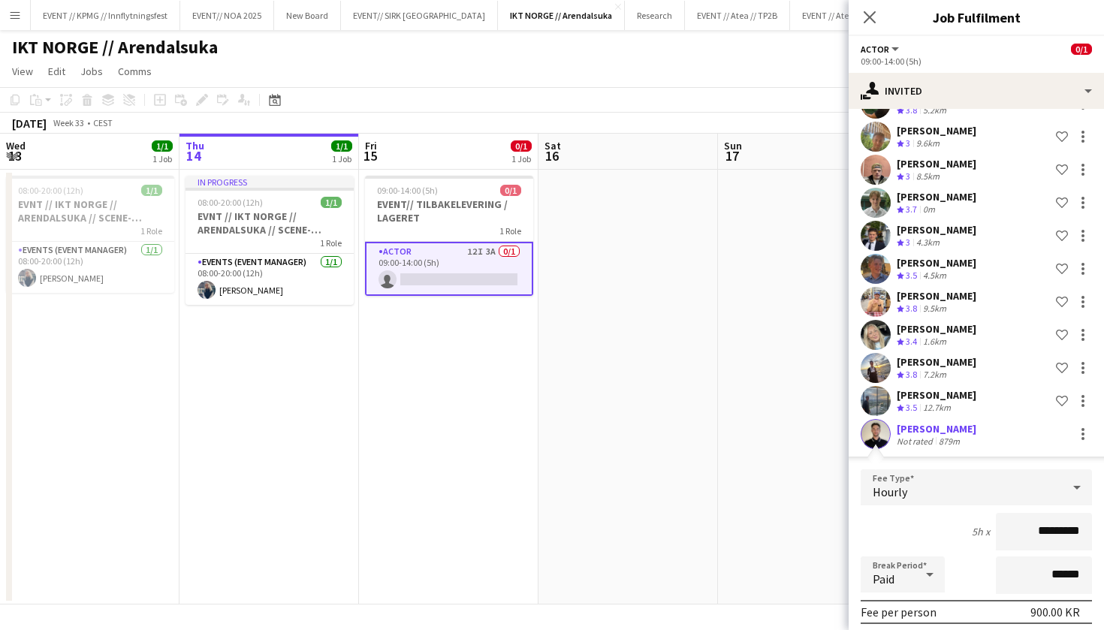
click at [728, 339] on app-date-cell at bounding box center [807, 387] width 179 height 435
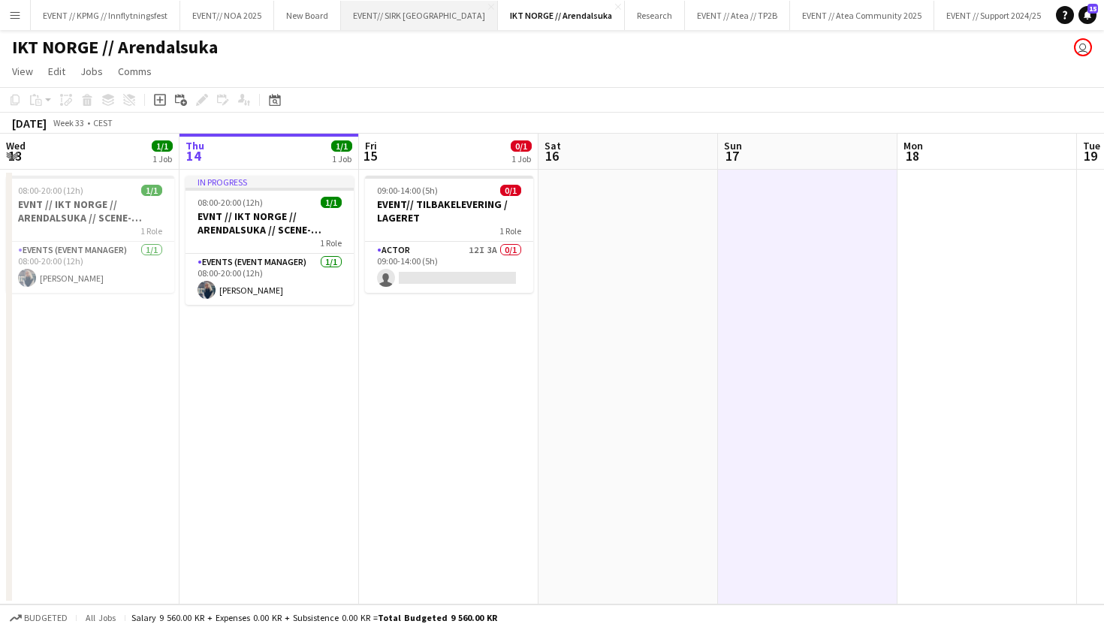
click at [411, 21] on button "EVENT// SIRK NORGE Close" at bounding box center [419, 15] width 157 height 29
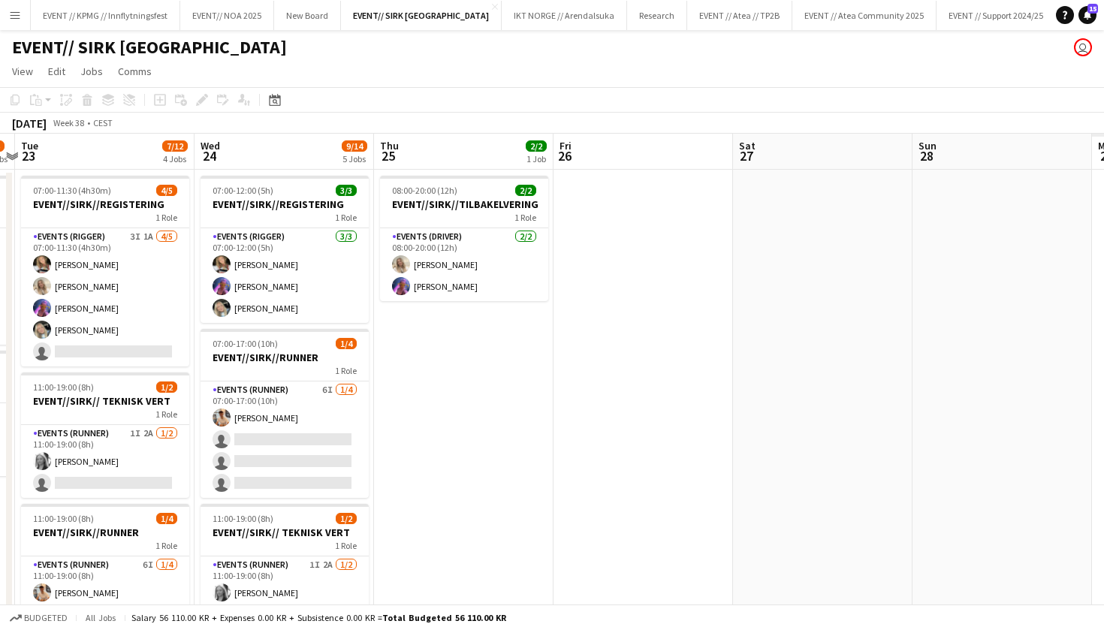
scroll to position [0, 484]
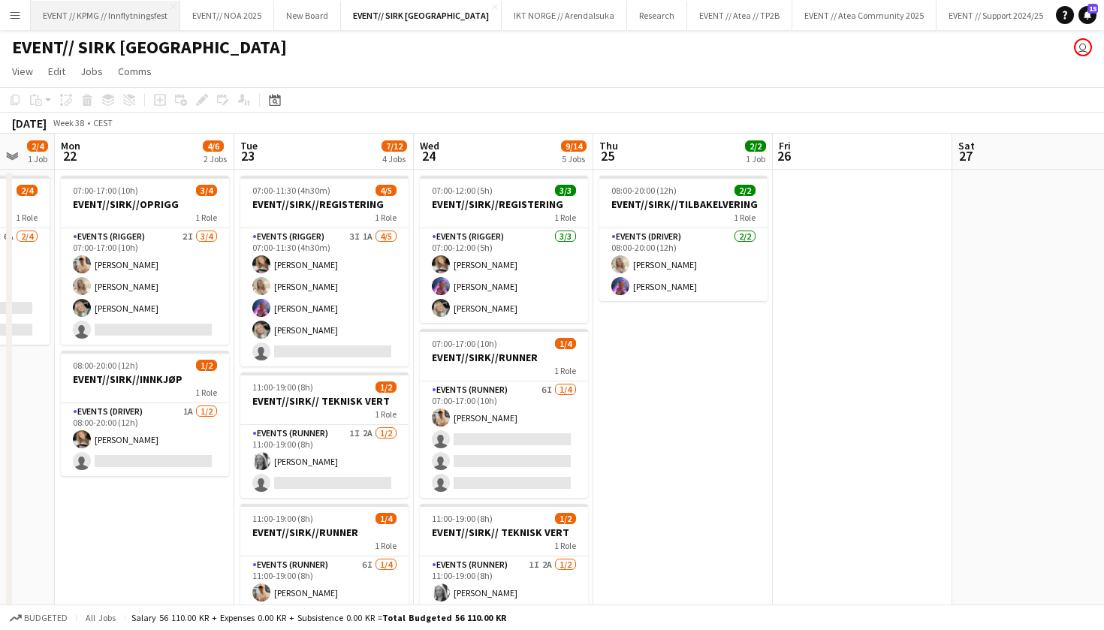
click at [158, 27] on button "EVENT // KPMG // Innflytningsfest Close" at bounding box center [105, 15] width 149 height 29
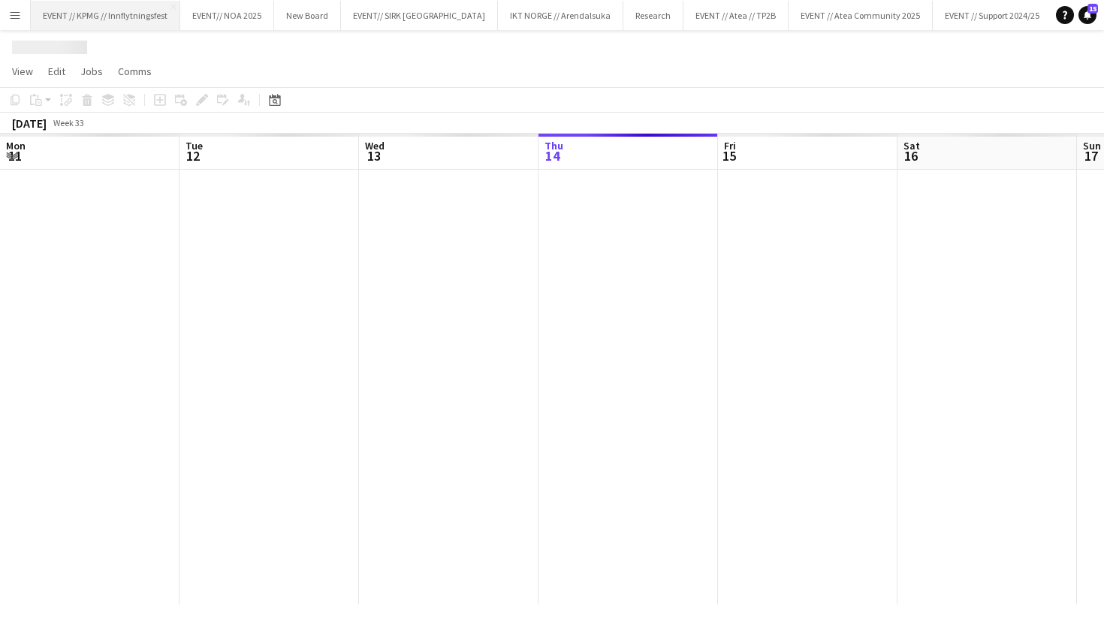
scroll to position [0, 359]
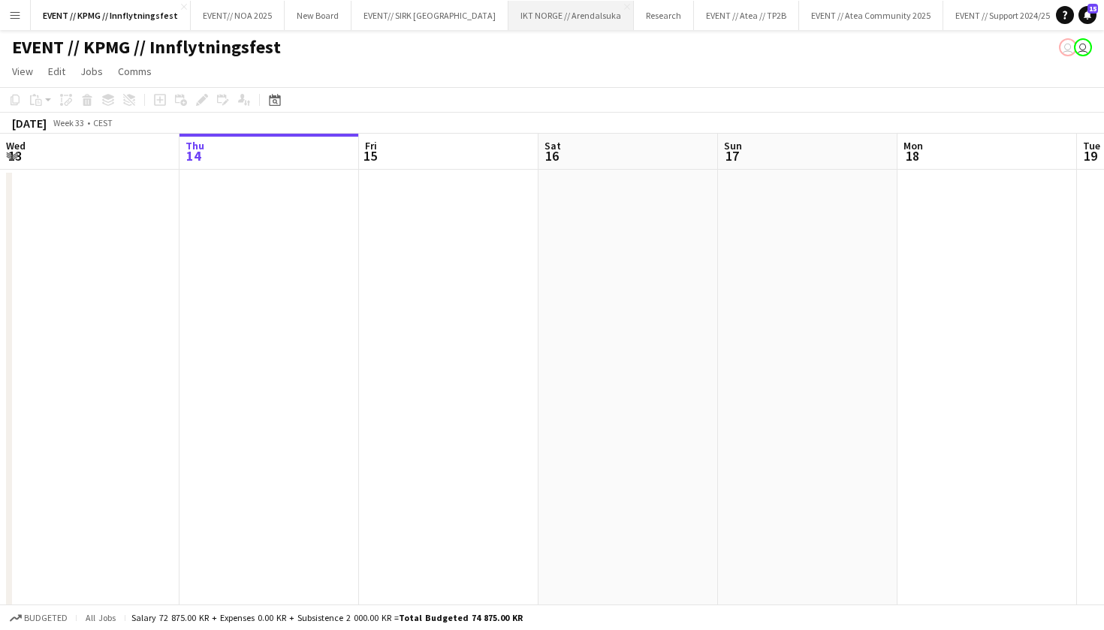
click at [522, 10] on button "IKT NORGE // Arendalsuka Close" at bounding box center [570, 15] width 125 height 29
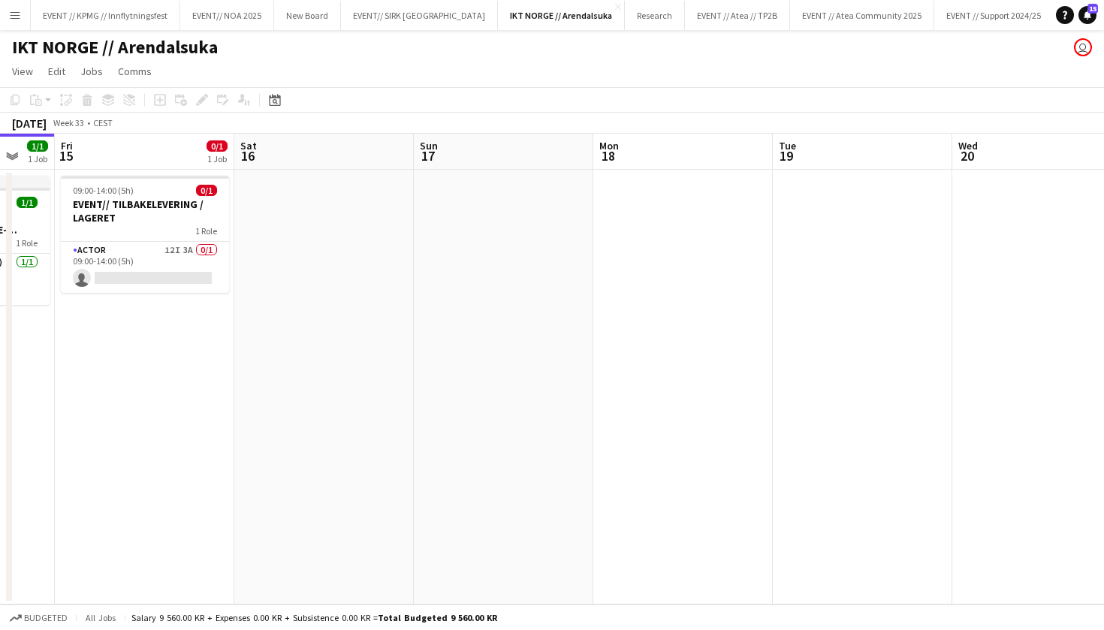
scroll to position [0, 456]
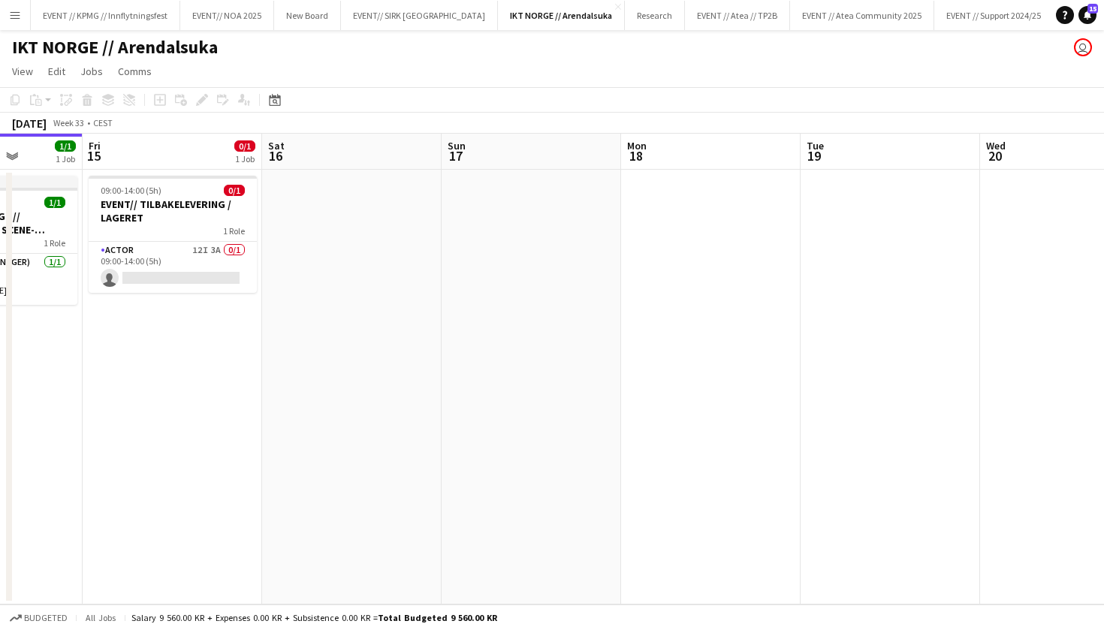
click at [191, 300] on app-date-cell "09:00-14:00 (5h) 0/1 EVENT// TILBAKELEVERING / LAGERET 1 Role Actor 12I 3A 0/1 …" at bounding box center [172, 387] width 179 height 435
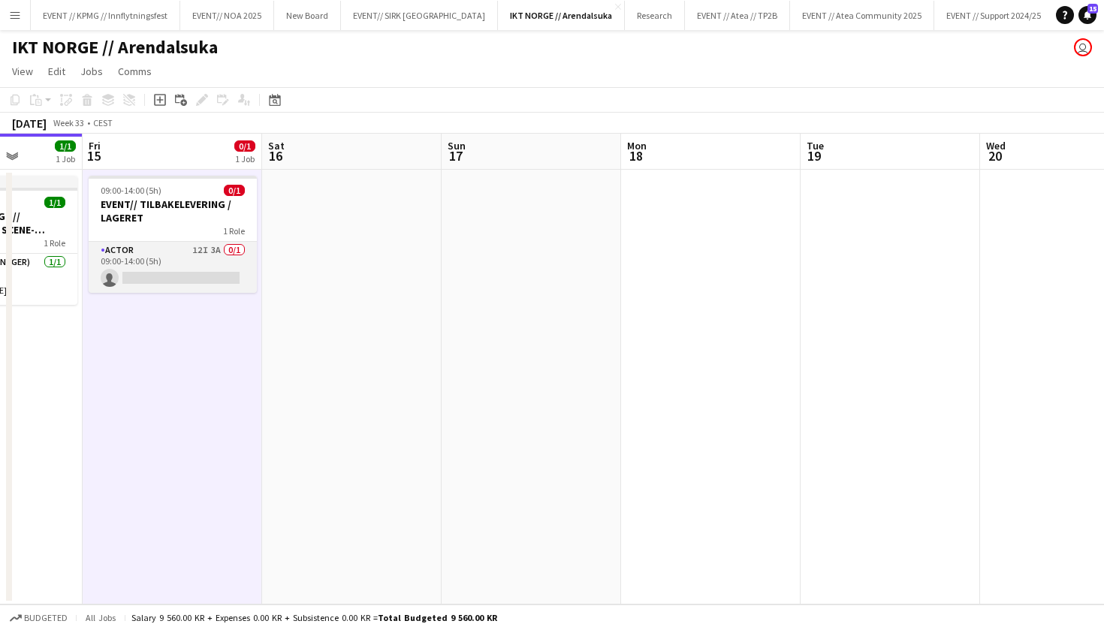
click at [197, 283] on app-card-role "Actor 12I 3A 0/1 09:00-14:00 (5h) single-neutral-actions" at bounding box center [173, 267] width 168 height 51
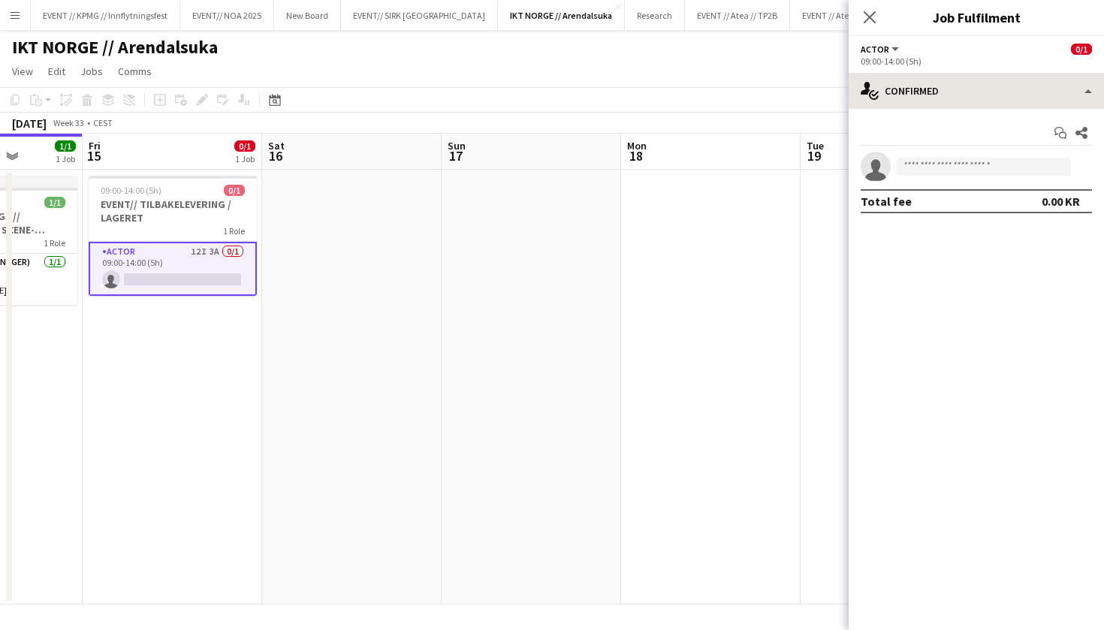
click at [926, 73] on div "Actor All roles Actor 0/1 09:00-14:00 (5h) single-neutral-actions-check-2 Confi…" at bounding box center [975, 333] width 255 height 594
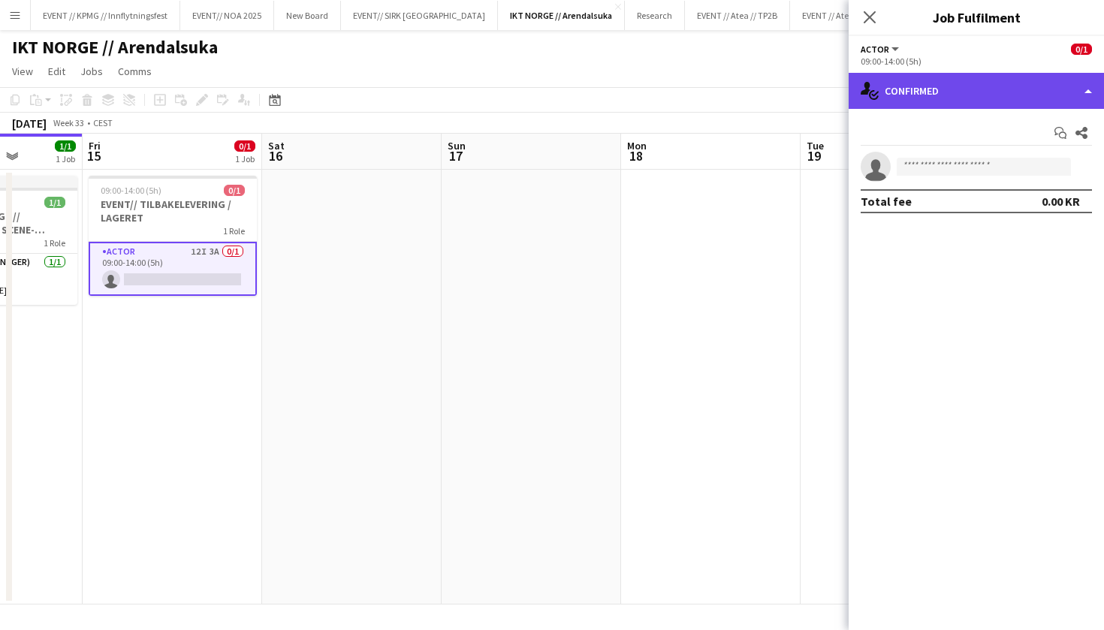
click at [931, 83] on div "single-neutral-actions-check-2 Confirmed" at bounding box center [975, 91] width 255 height 36
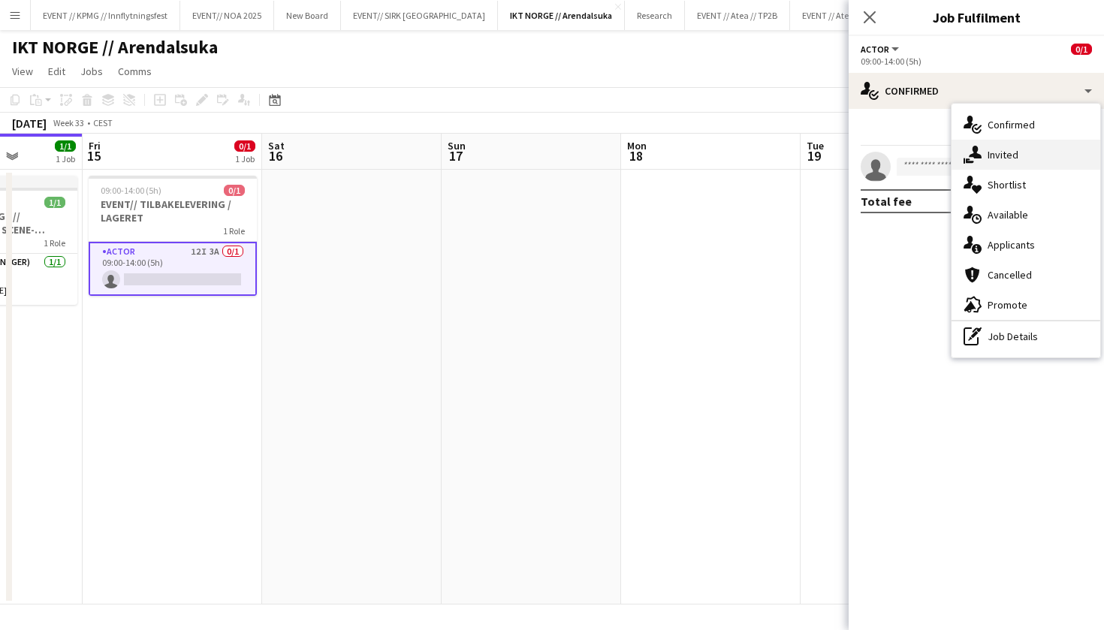
click at [992, 142] on div "single-neutral-actions-share-1 Invited" at bounding box center [1025, 155] width 149 height 30
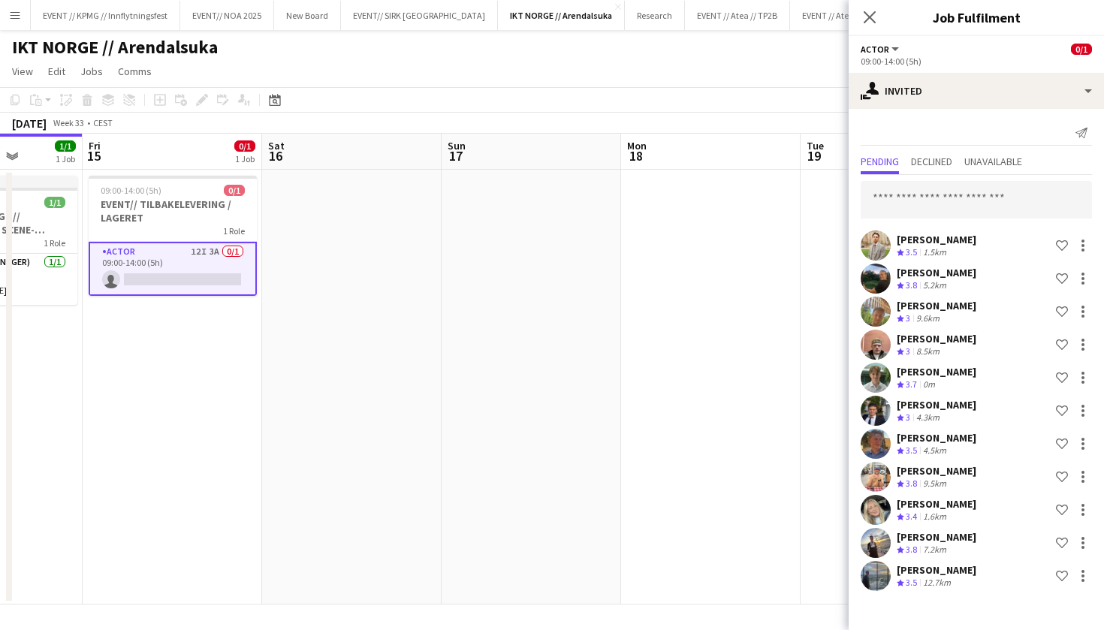
click at [946, 177] on div "[PERSON_NAME] Crew rating 3.5 1.5km Shortlist crew [PERSON_NAME] Crew rating 3.…" at bounding box center [975, 384] width 255 height 419
click at [946, 202] on input "text" at bounding box center [975, 200] width 231 height 38
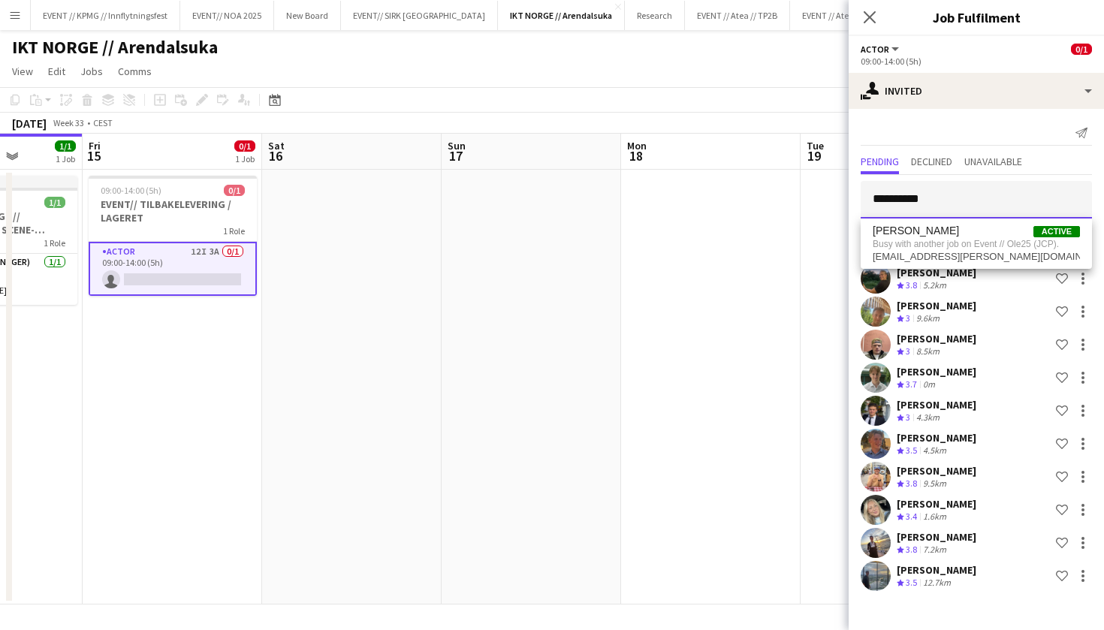
type input "**********"
click at [767, 257] on app-date-cell at bounding box center [710, 387] width 179 height 435
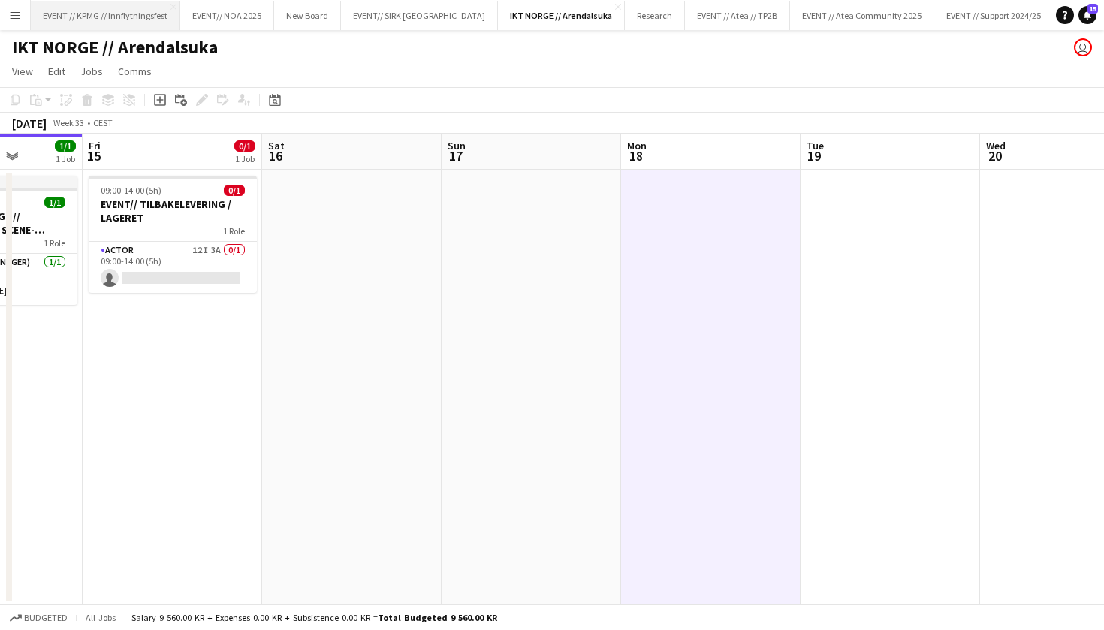
click at [153, 25] on button "EVENT // KPMG // Innflytningsfest Close" at bounding box center [105, 15] width 149 height 29
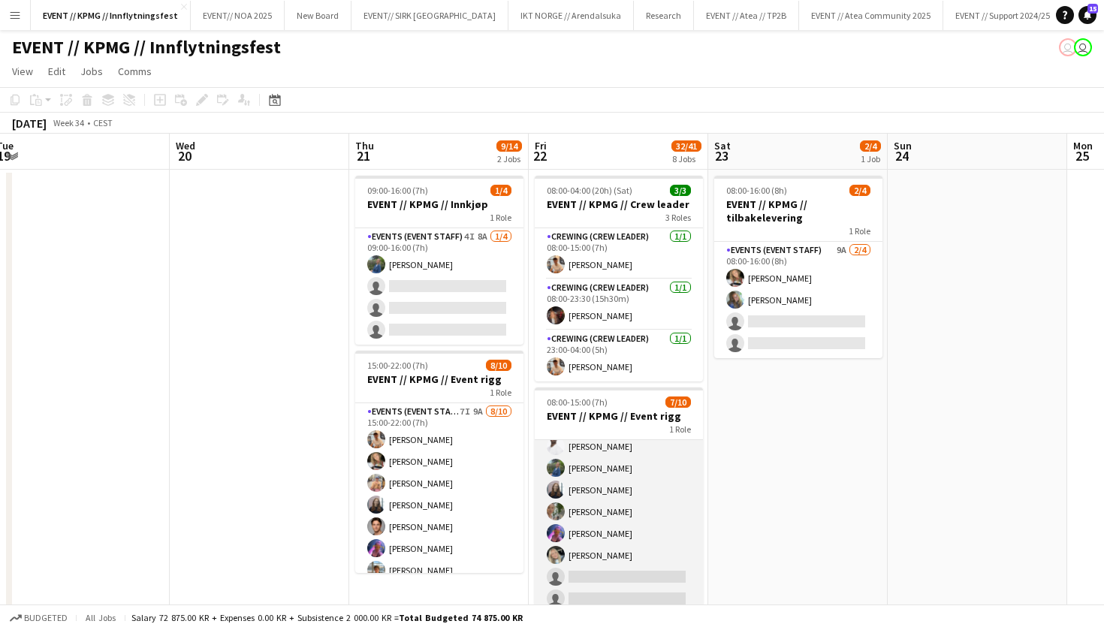
scroll to position [53, 0]
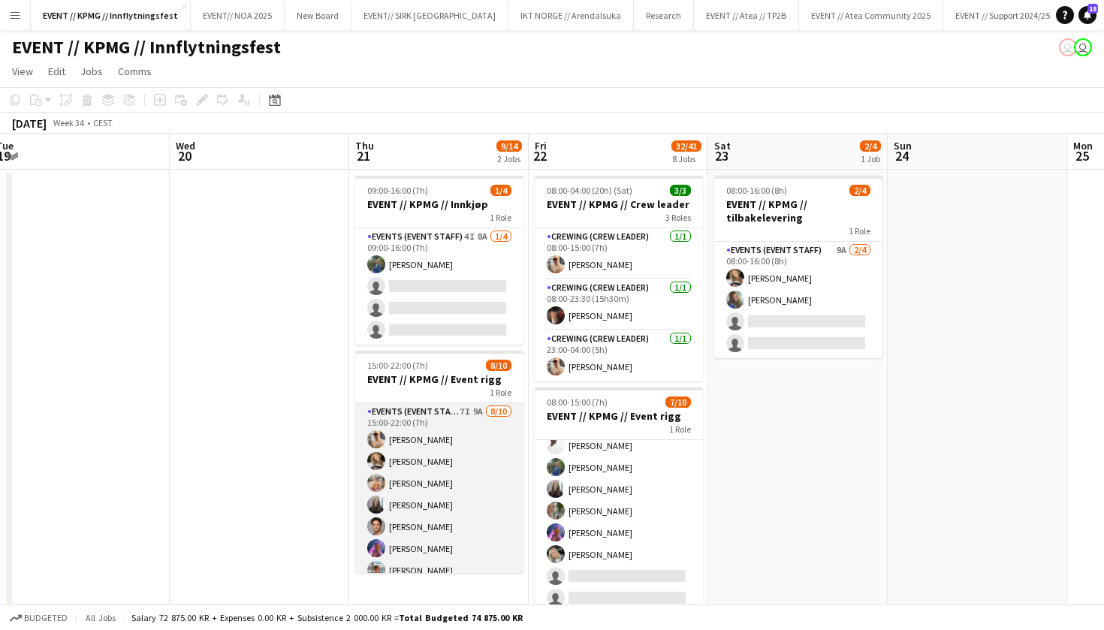
click at [426, 513] on app-card-role "Events (Event Staff) 7I 9A [DATE] 15:00-22:00 (7h) [PERSON_NAME] [PERSON_NAME] …" at bounding box center [439, 526] width 168 height 247
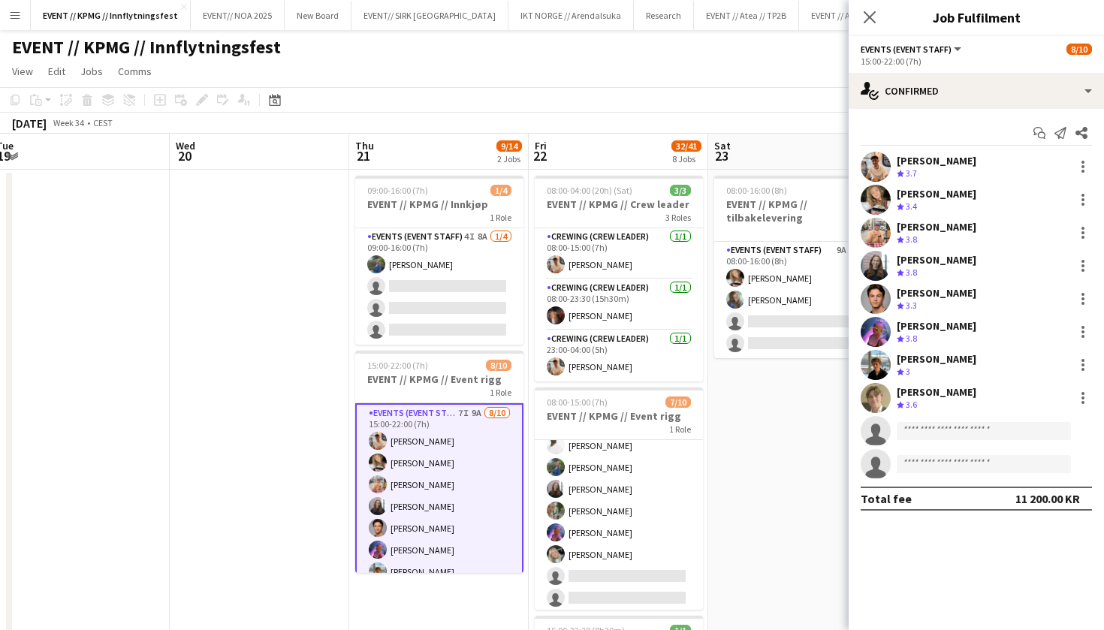
click at [880, 296] on app-user-avatar at bounding box center [875, 299] width 30 height 30
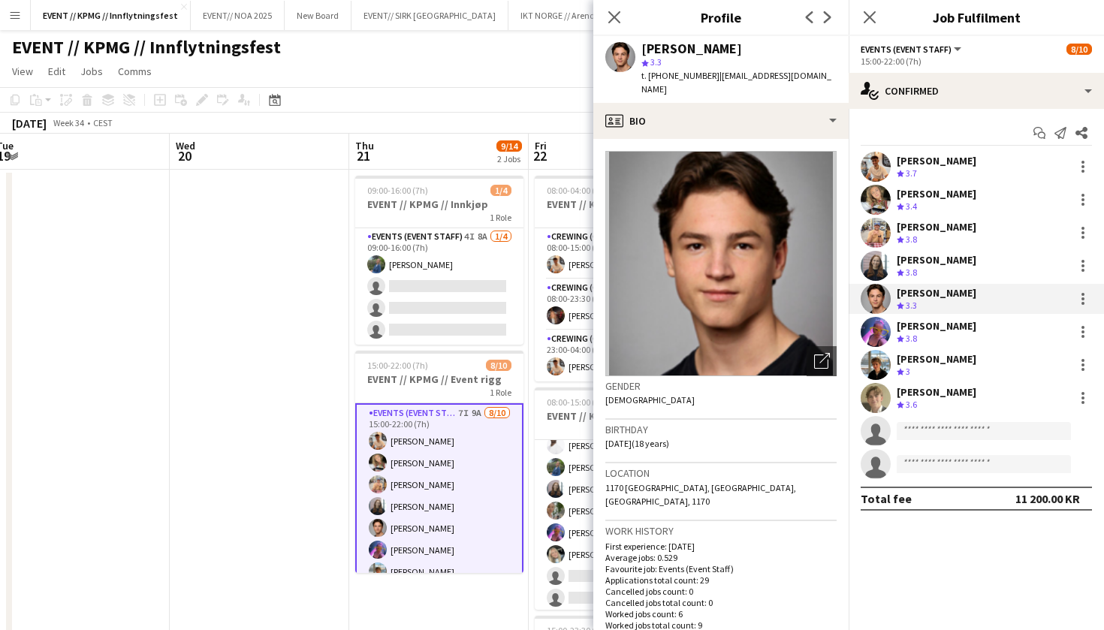
scroll to position [0, 0]
click at [552, 11] on button "IKT NORGE // Arendalsuka Close" at bounding box center [570, 15] width 125 height 29
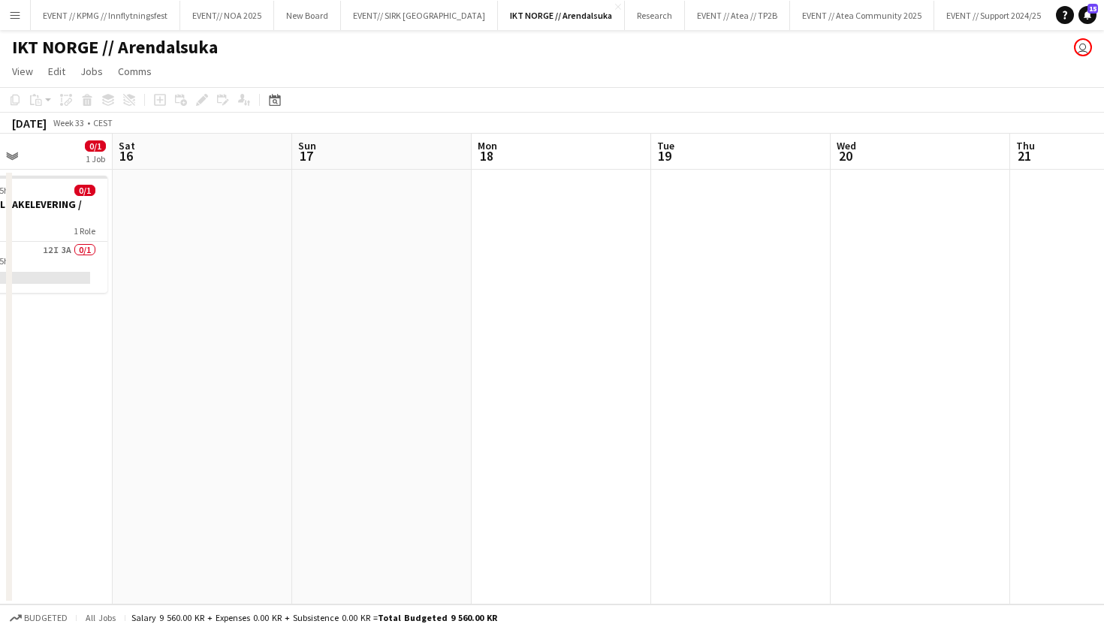
scroll to position [0, 472]
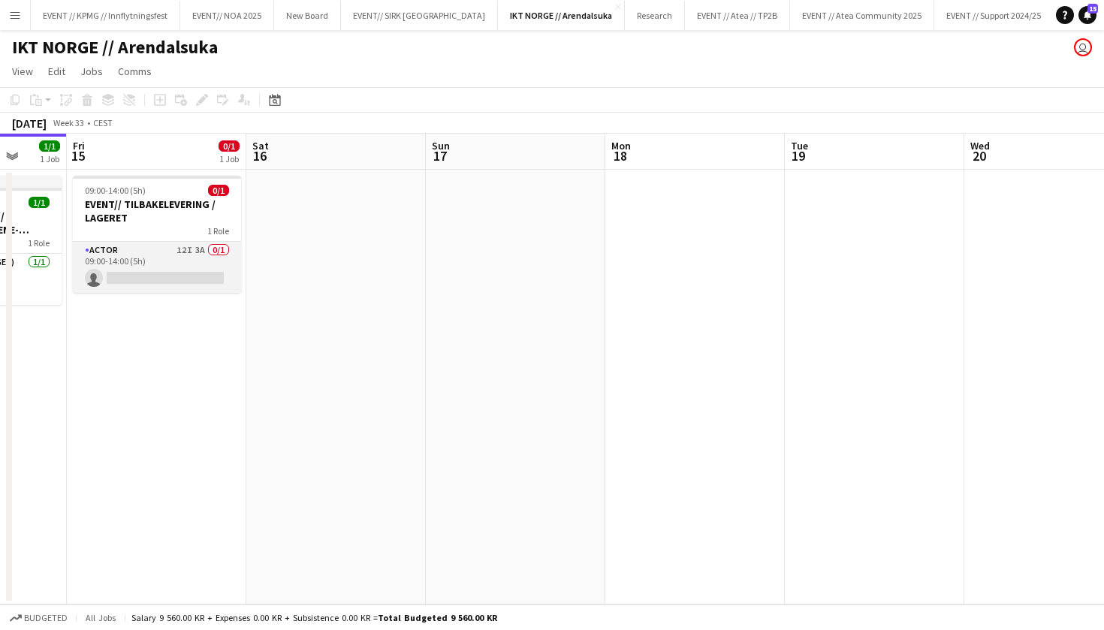
click at [203, 278] on app-card-role "Actor 12I 3A 0/1 09:00-14:00 (5h) single-neutral-actions" at bounding box center [157, 267] width 168 height 51
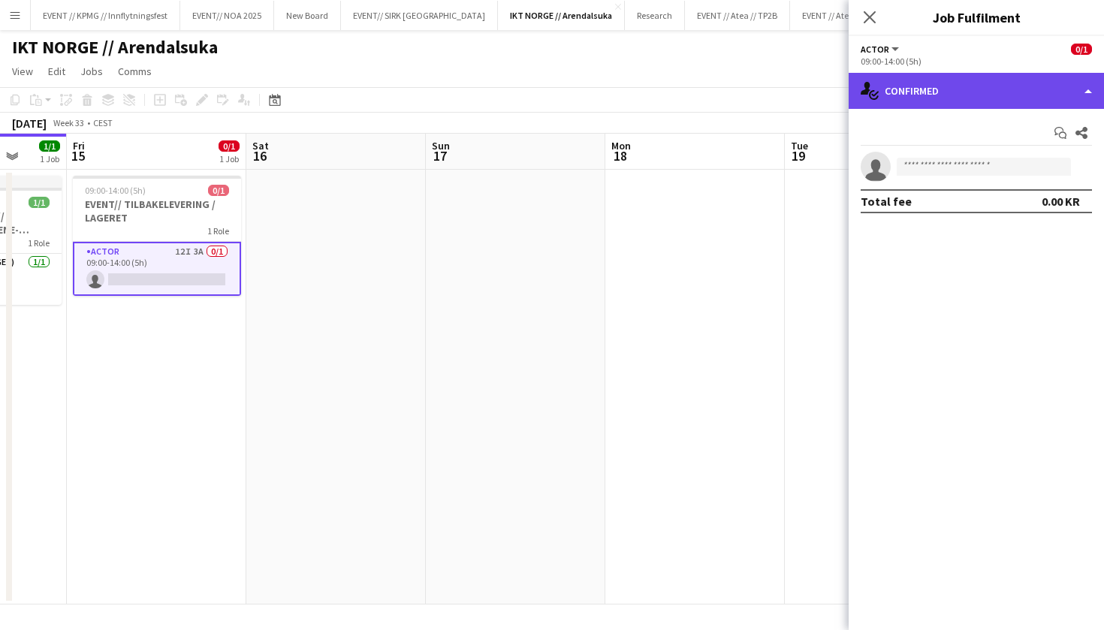
click at [982, 98] on div "single-neutral-actions-check-2 Confirmed" at bounding box center [975, 91] width 255 height 36
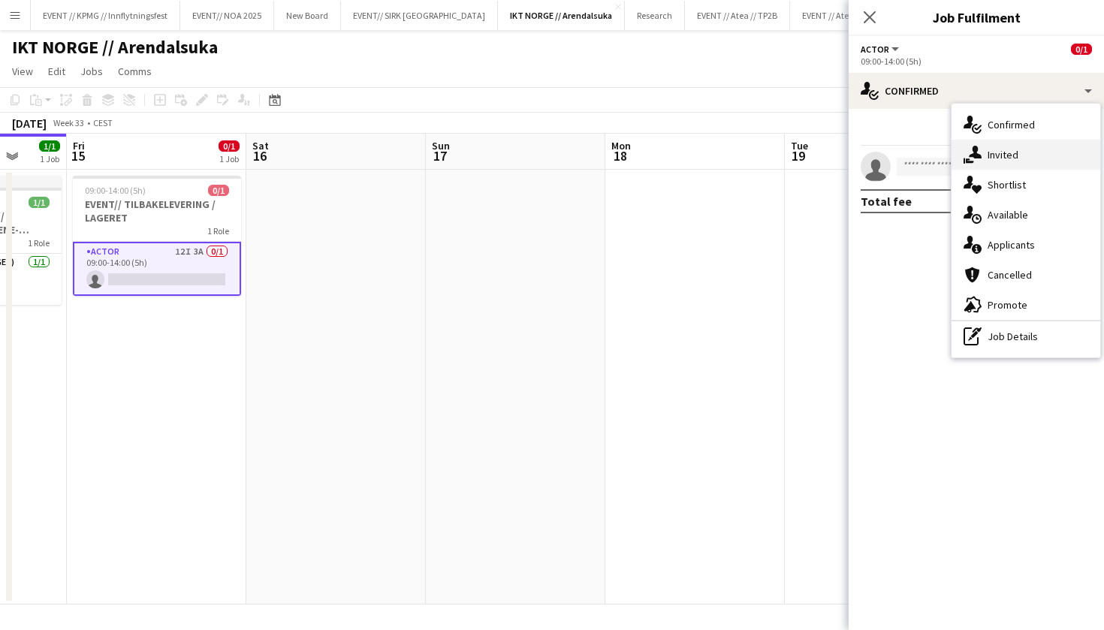
click at [1018, 159] on div "single-neutral-actions-share-1 Invited" at bounding box center [1025, 155] width 149 height 30
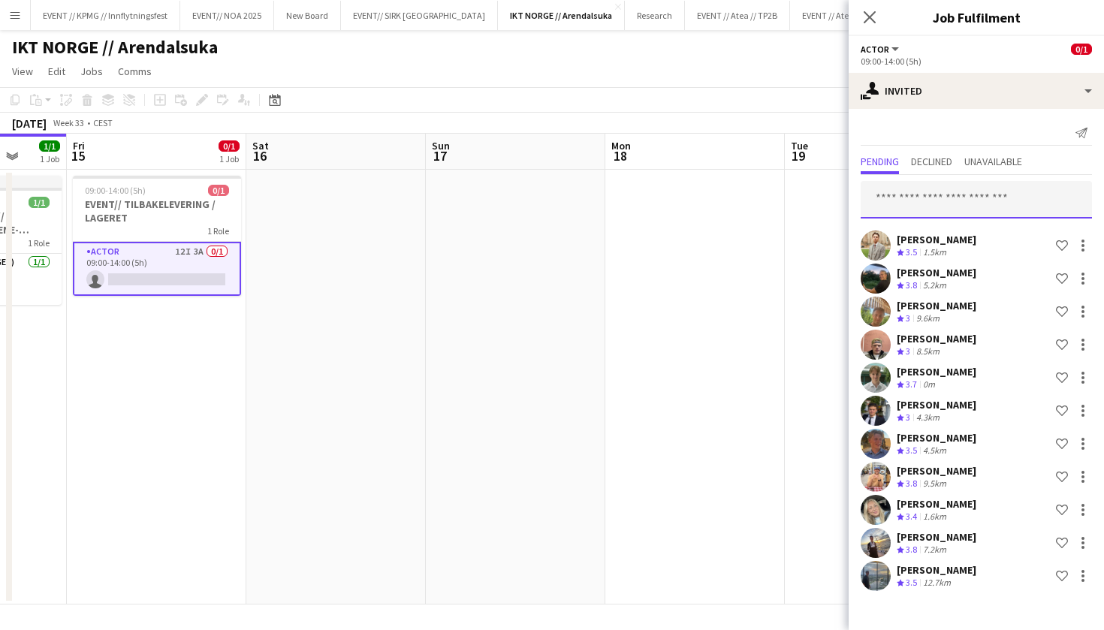
click at [961, 199] on input "text" at bounding box center [975, 200] width 231 height 38
type input "*******"
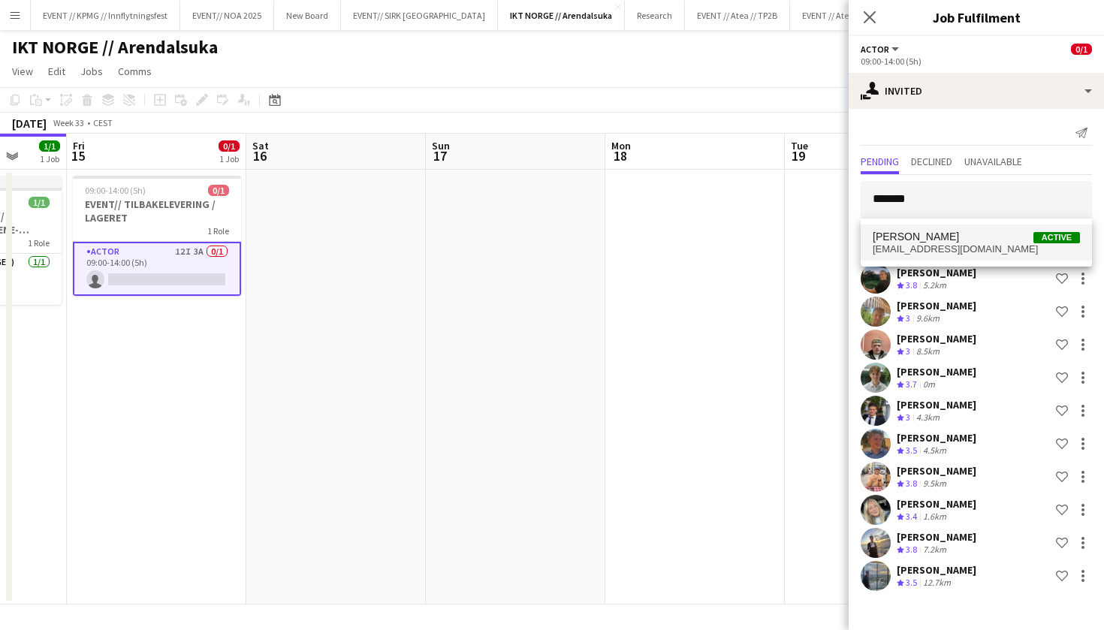
click at [949, 232] on span "[PERSON_NAME] Active" at bounding box center [976, 237] width 207 height 13
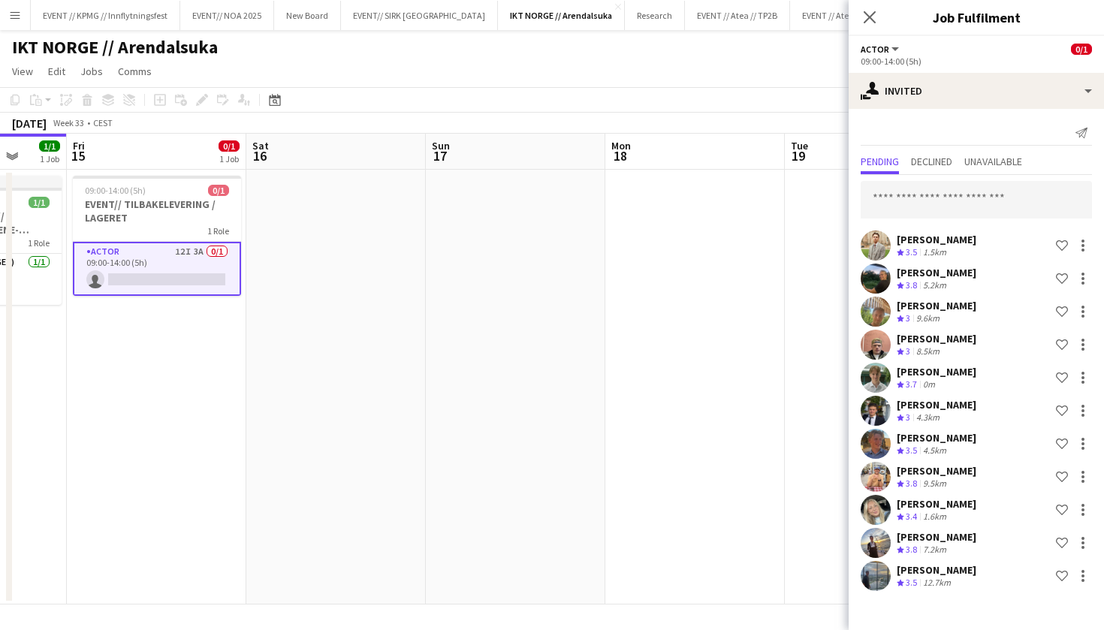
scroll to position [336, 0]
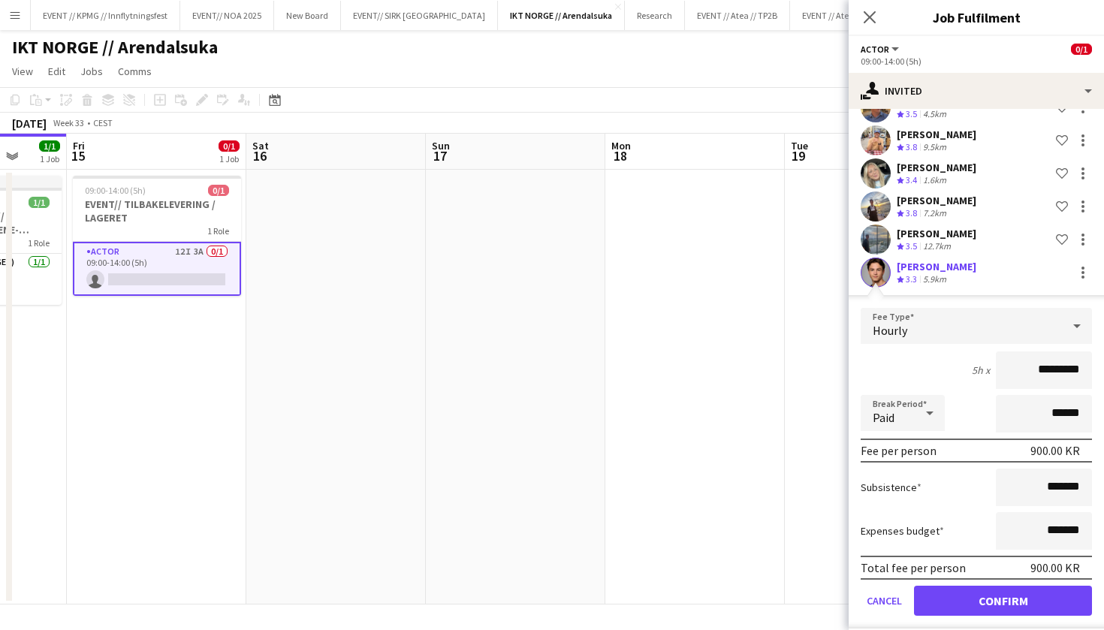
click at [993, 607] on button "Confirm" at bounding box center [1003, 601] width 178 height 30
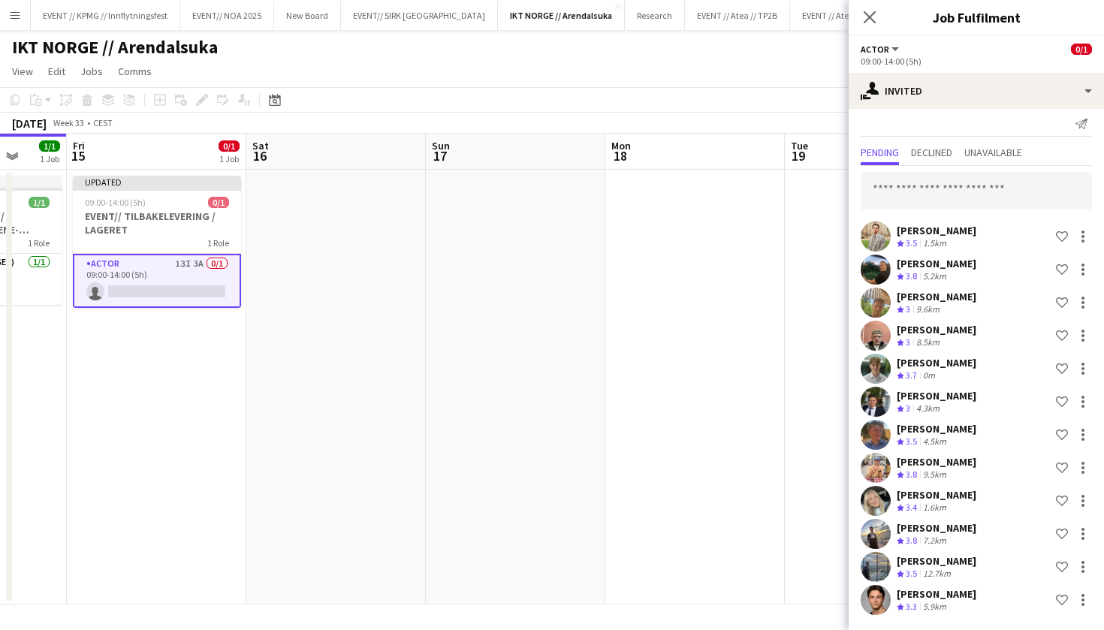
scroll to position [0, 0]
click at [845, 228] on app-date-cell at bounding box center [874, 387] width 179 height 435
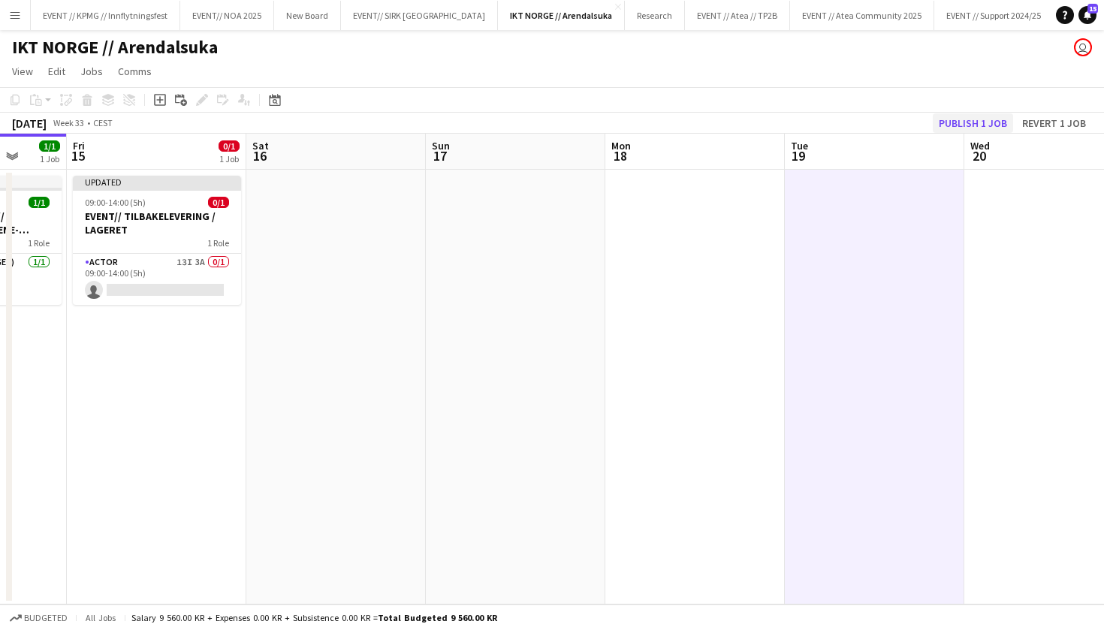
click at [958, 124] on button "Publish 1 job" at bounding box center [973, 123] width 80 height 20
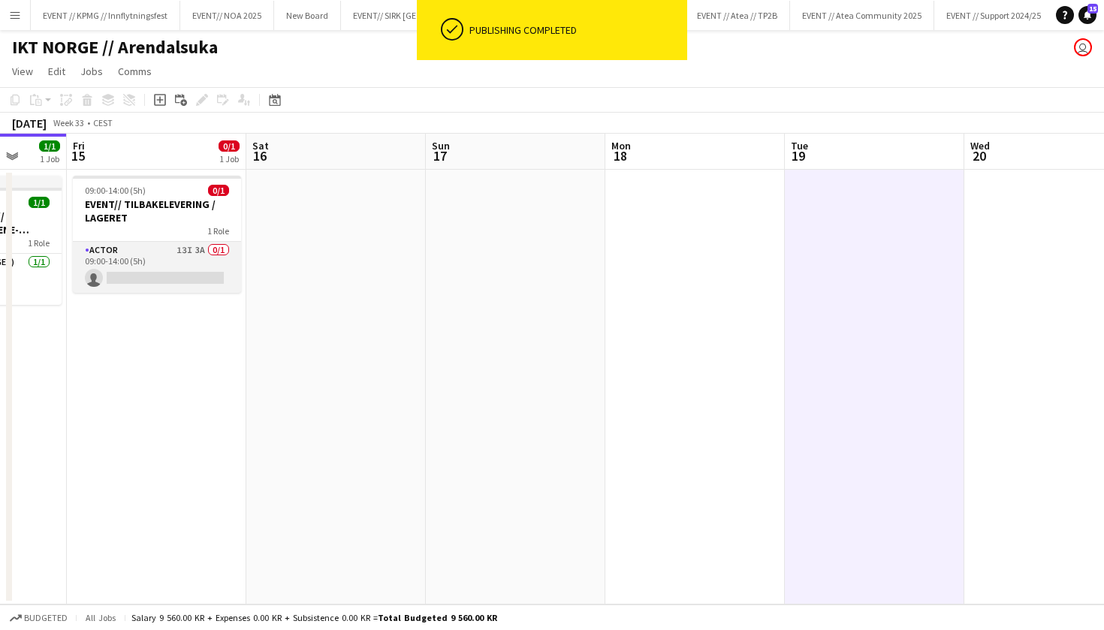
click at [171, 283] on app-card-role "Actor 13I 3A 0/1 09:00-14:00 (5h) single-neutral-actions" at bounding box center [157, 267] width 168 height 51
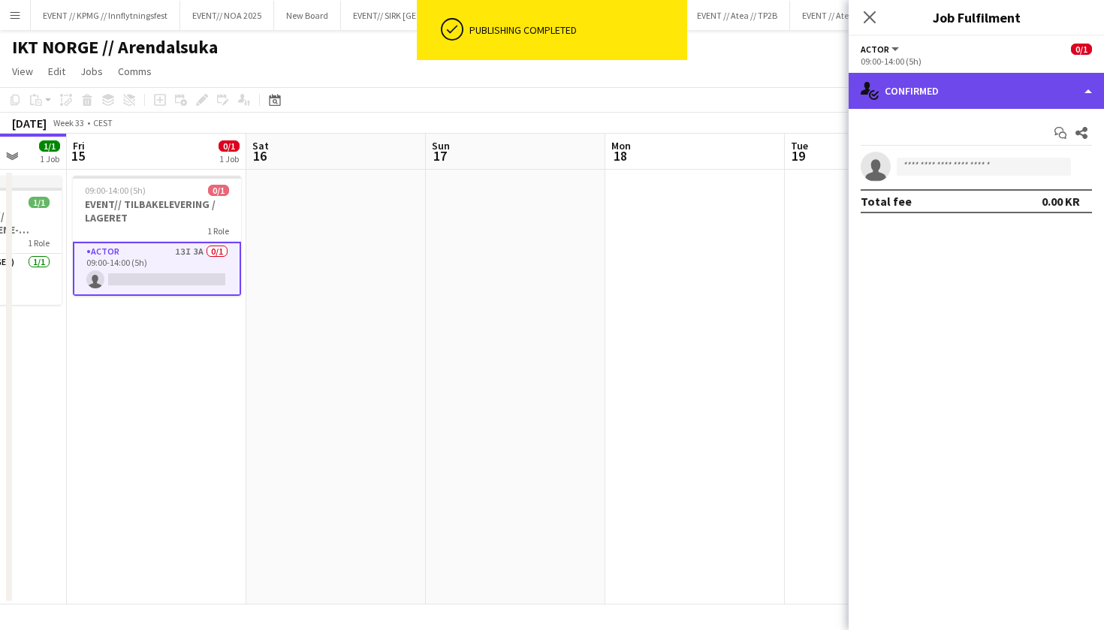
click at [961, 95] on div "single-neutral-actions-check-2 Confirmed" at bounding box center [975, 91] width 255 height 36
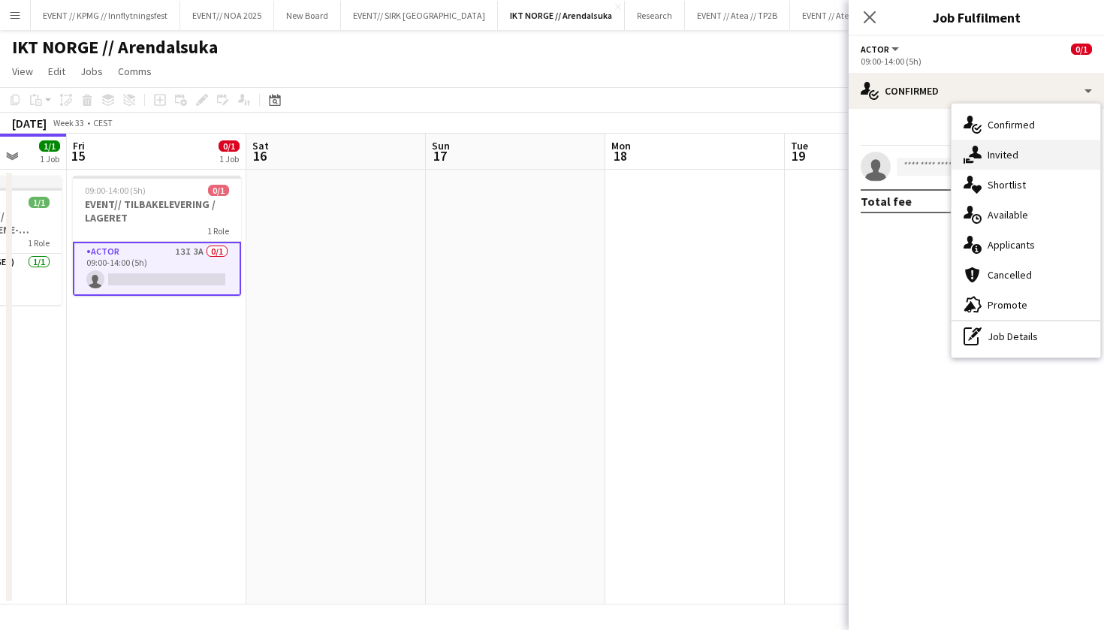
click at [1023, 154] on div "single-neutral-actions-share-1 Invited" at bounding box center [1025, 155] width 149 height 30
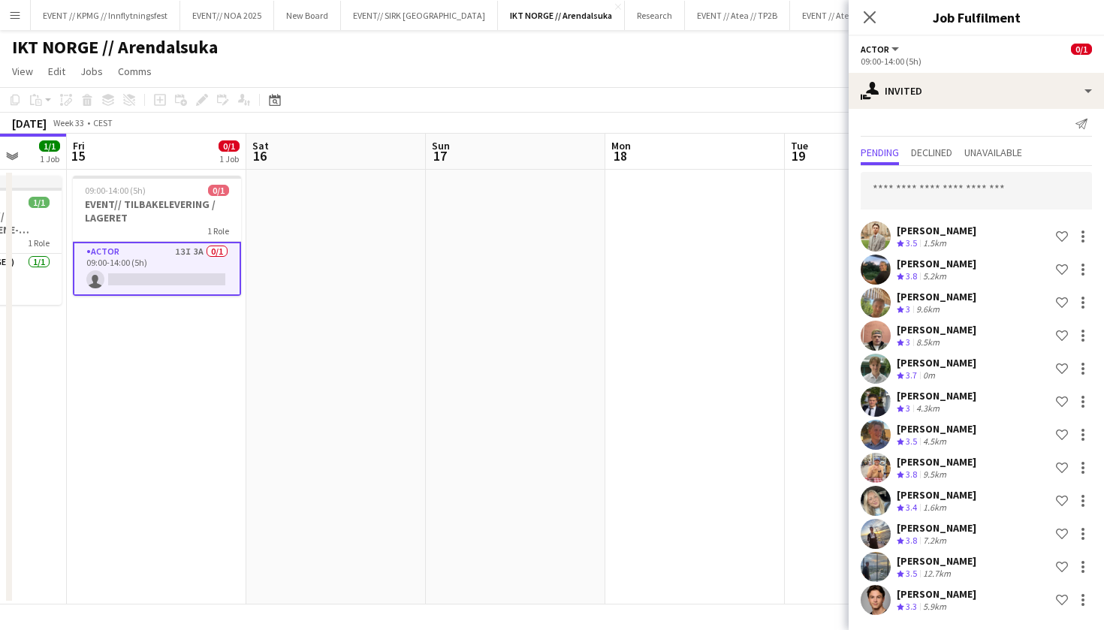
scroll to position [9, 0]
click at [895, 601] on div "[PERSON_NAME] Crew rating 3.3 5.9km Shortlist crew" at bounding box center [975, 600] width 255 height 30
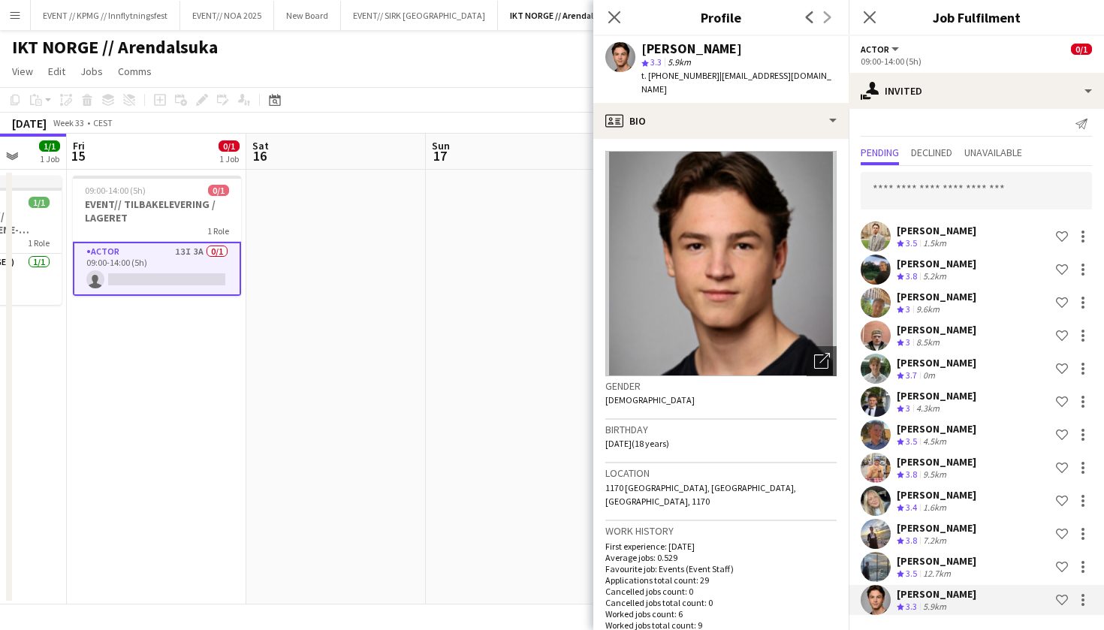
scroll to position [0, 0]
click at [960, 365] on div "[PERSON_NAME] Crew rating 3.7 0m Shortlist crew" at bounding box center [975, 369] width 255 height 30
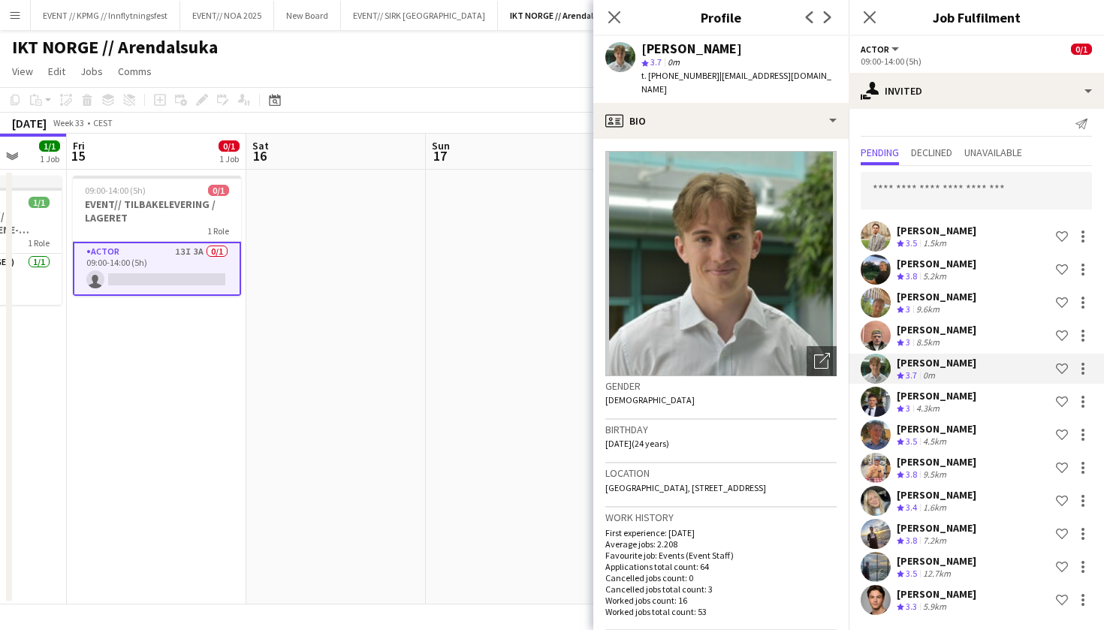
click at [930, 307] on div "9.6km" at bounding box center [927, 309] width 29 height 13
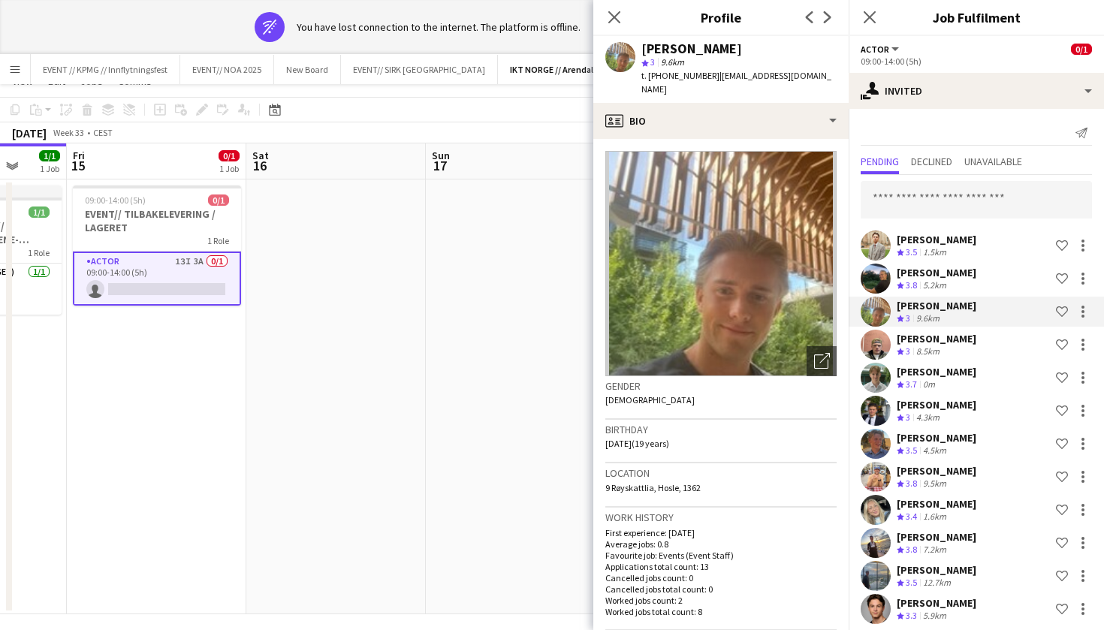
scroll to position [41, 0]
click at [929, 376] on div "[PERSON_NAME]" at bounding box center [937, 372] width 80 height 14
